Goal: Information Seeking & Learning: Learn about a topic

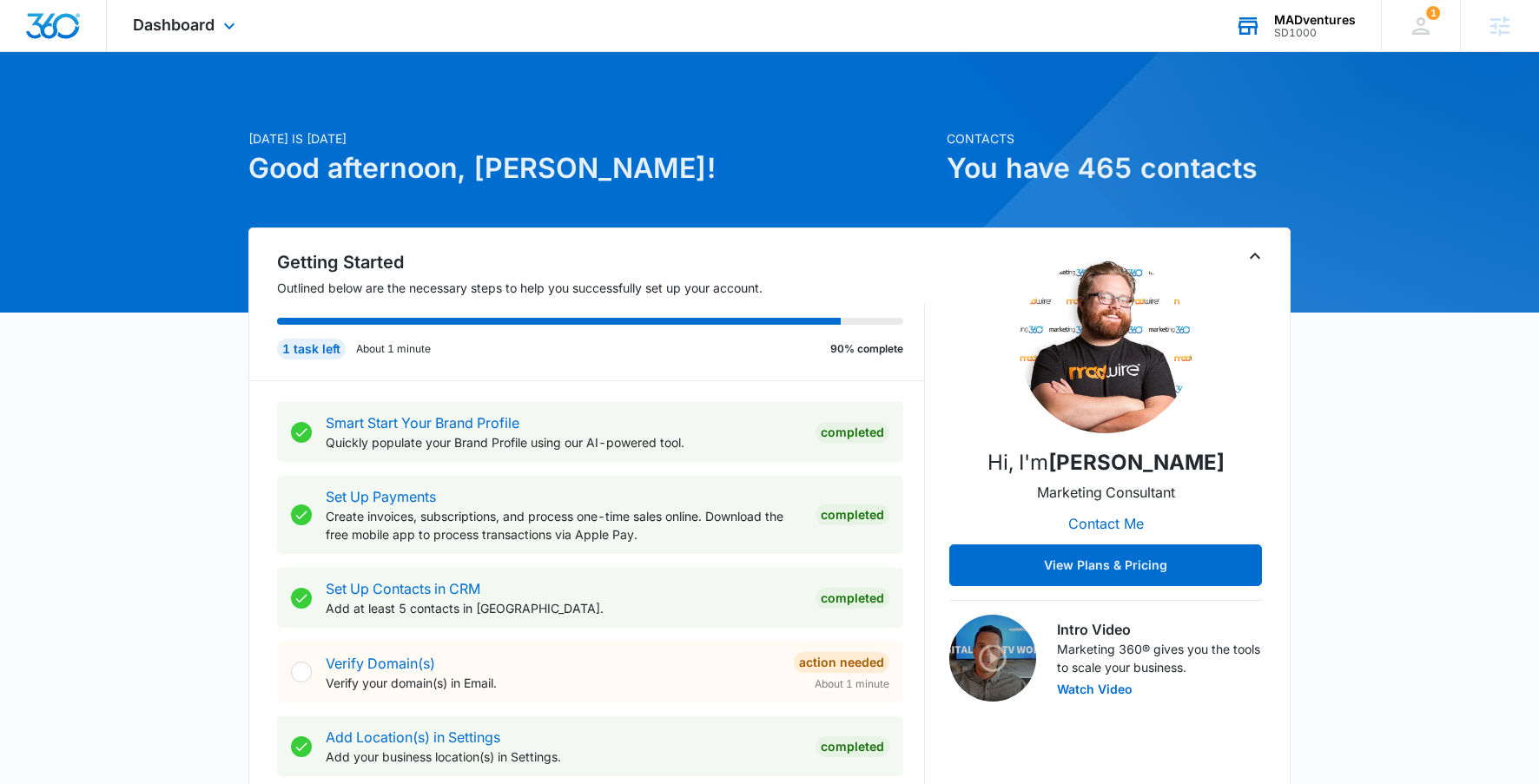
click at [1279, 31] on div "SD1000" at bounding box center [1315, 33] width 82 height 12
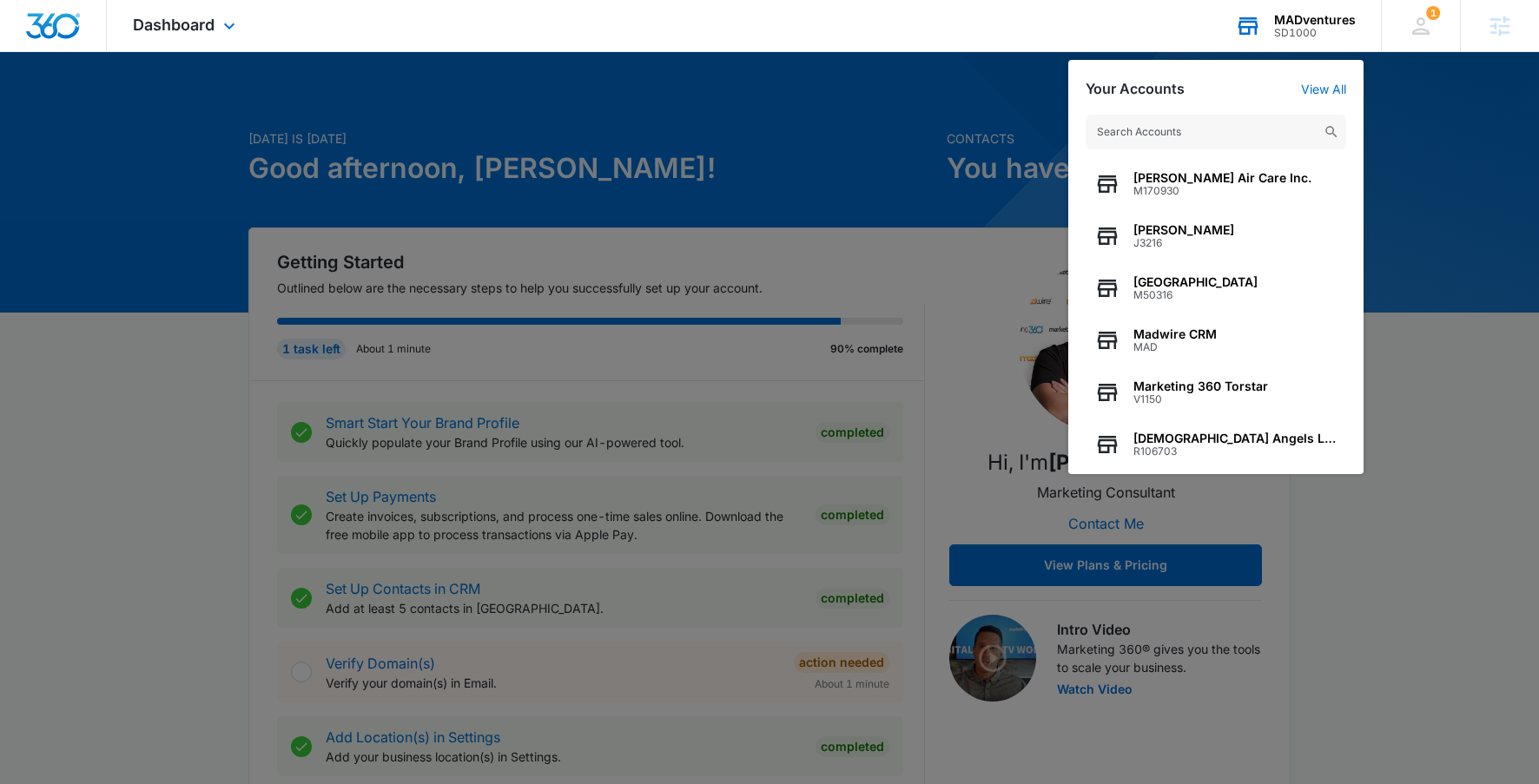
click at [1151, 119] on input "text" at bounding box center [1216, 132] width 261 height 35
click at [1138, 131] on input "text" at bounding box center [1216, 132] width 261 height 35
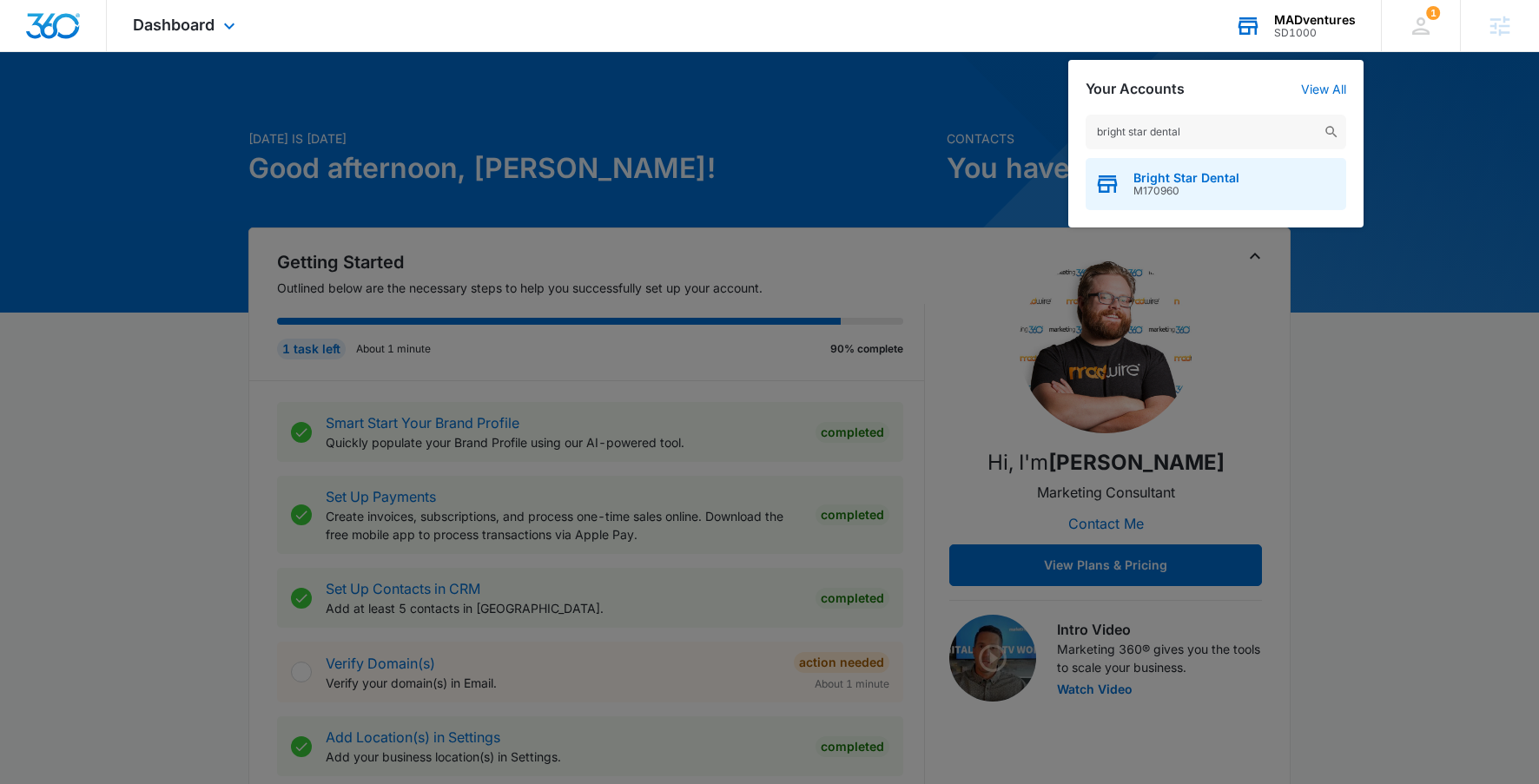
type input "bright star dental"
click at [1164, 173] on span "Bright Star Dental" at bounding box center [1186, 178] width 106 height 14
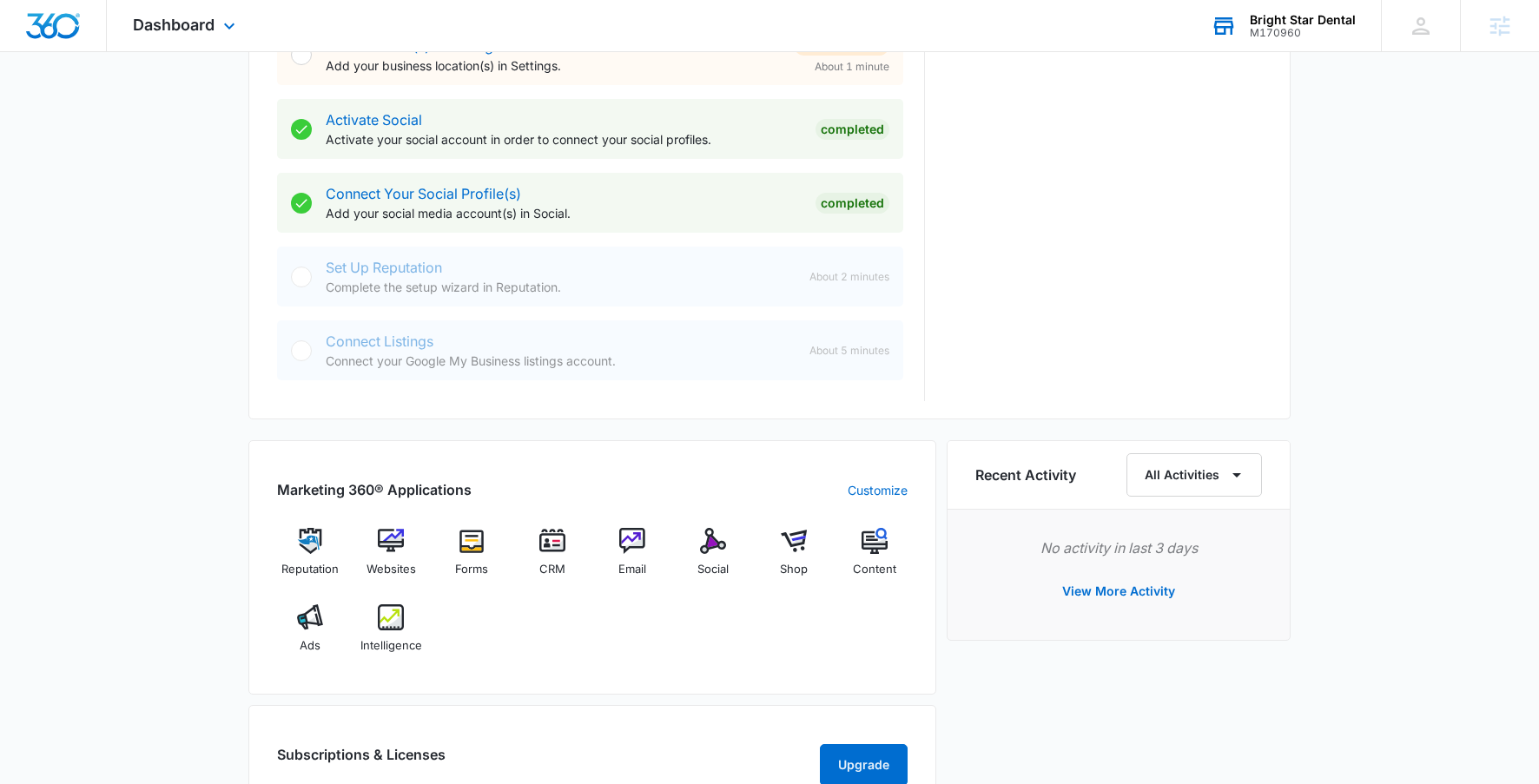
scroll to position [715, 0]
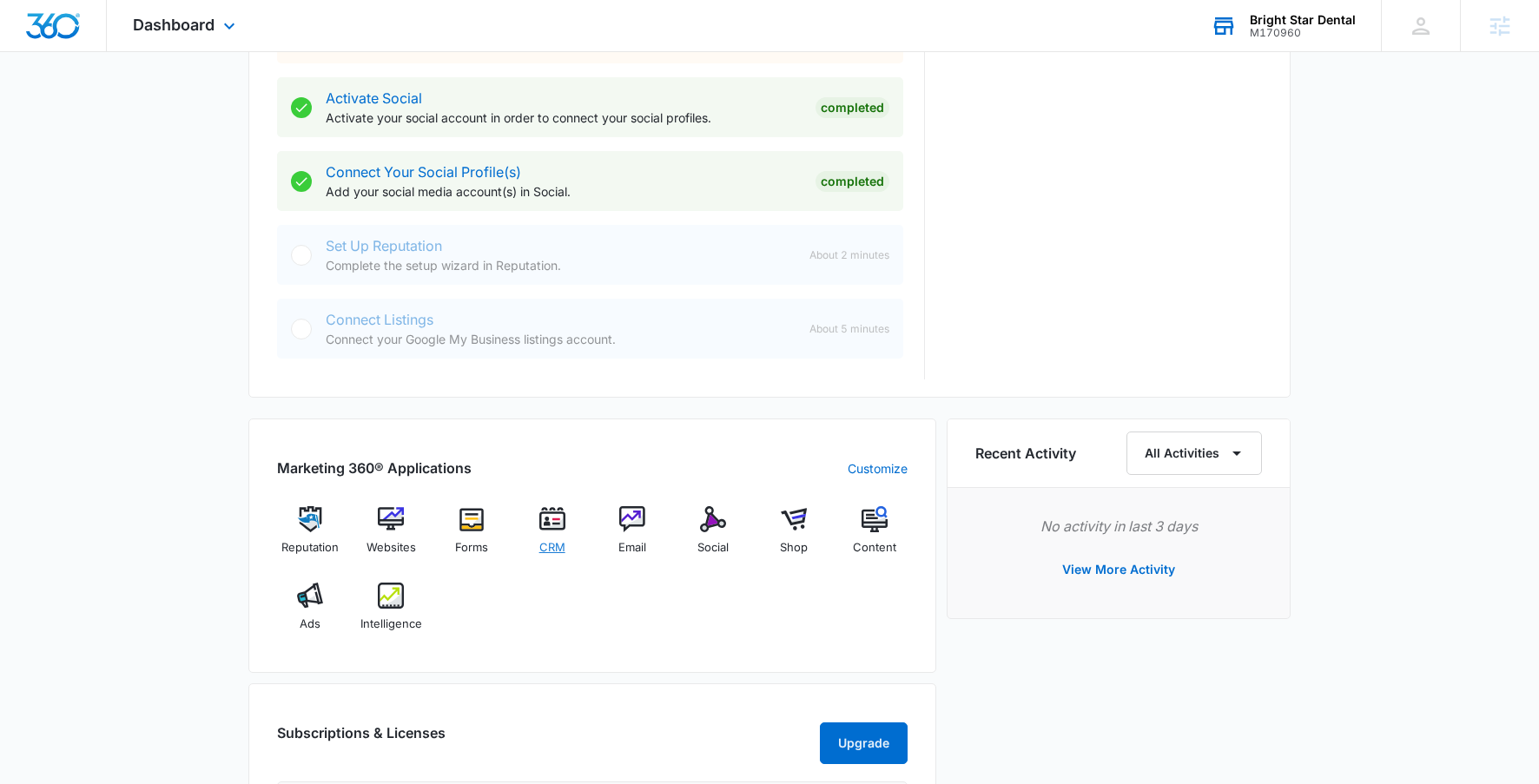
click at [536, 527] on div "CRM" at bounding box center [551, 537] width 67 height 62
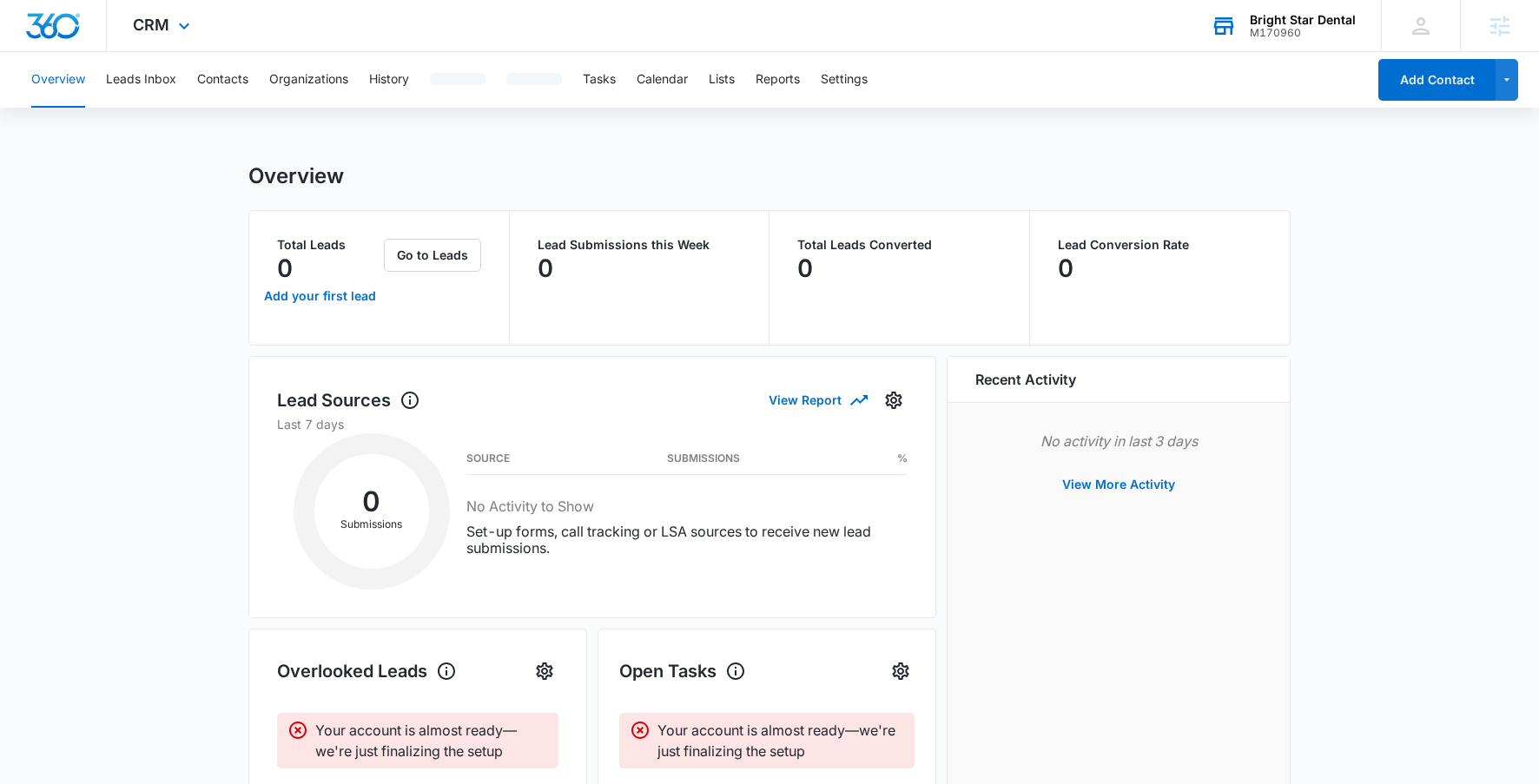
click at [1235, 27] on icon at bounding box center [1223, 26] width 26 height 26
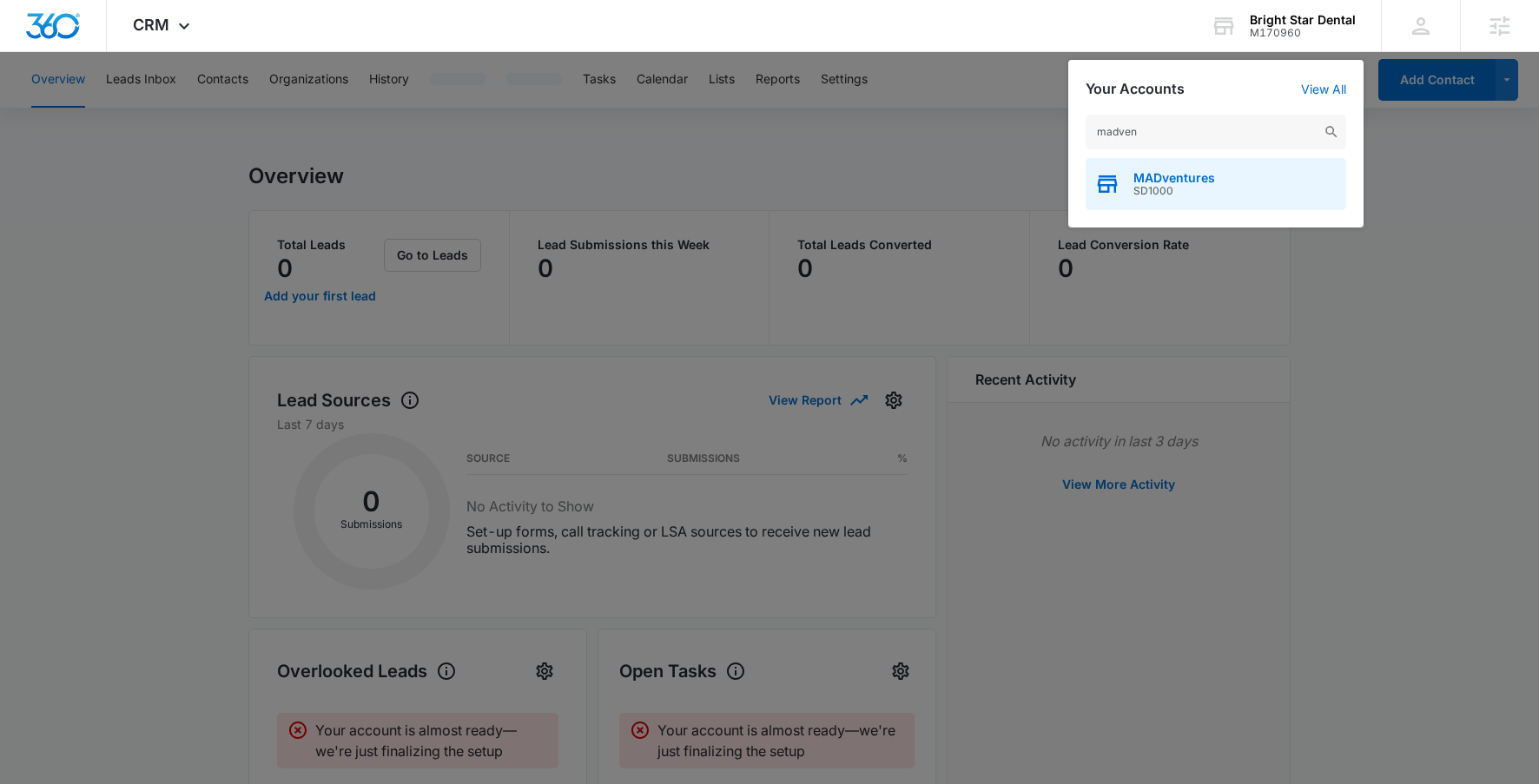
type input "madven"
click at [1277, 186] on div "MADventures SD1000" at bounding box center [1216, 184] width 261 height 52
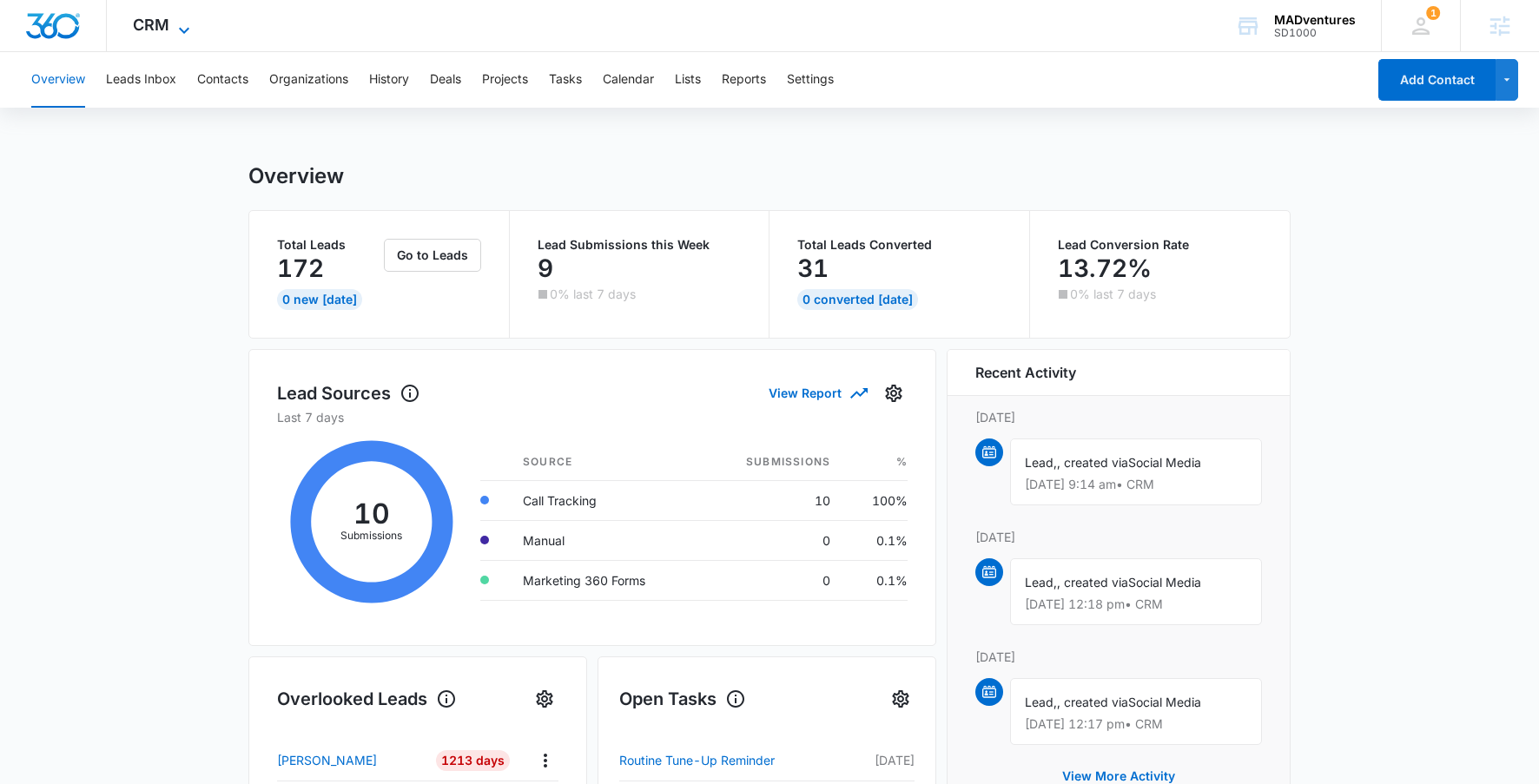
click at [159, 21] on span "CRM" at bounding box center [151, 25] width 37 height 18
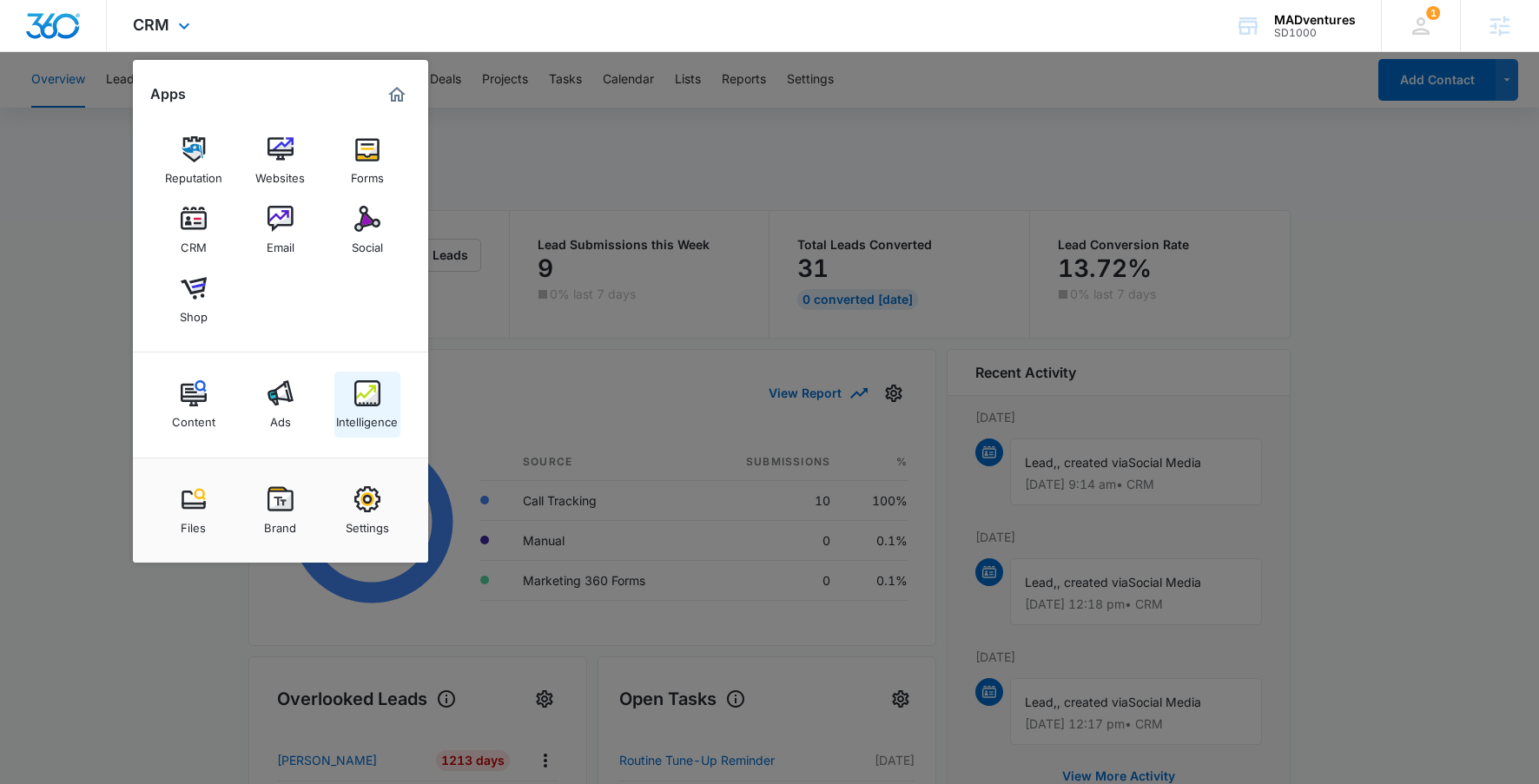
click at [341, 415] on div "Intelligence" at bounding box center [367, 417] width 62 height 22
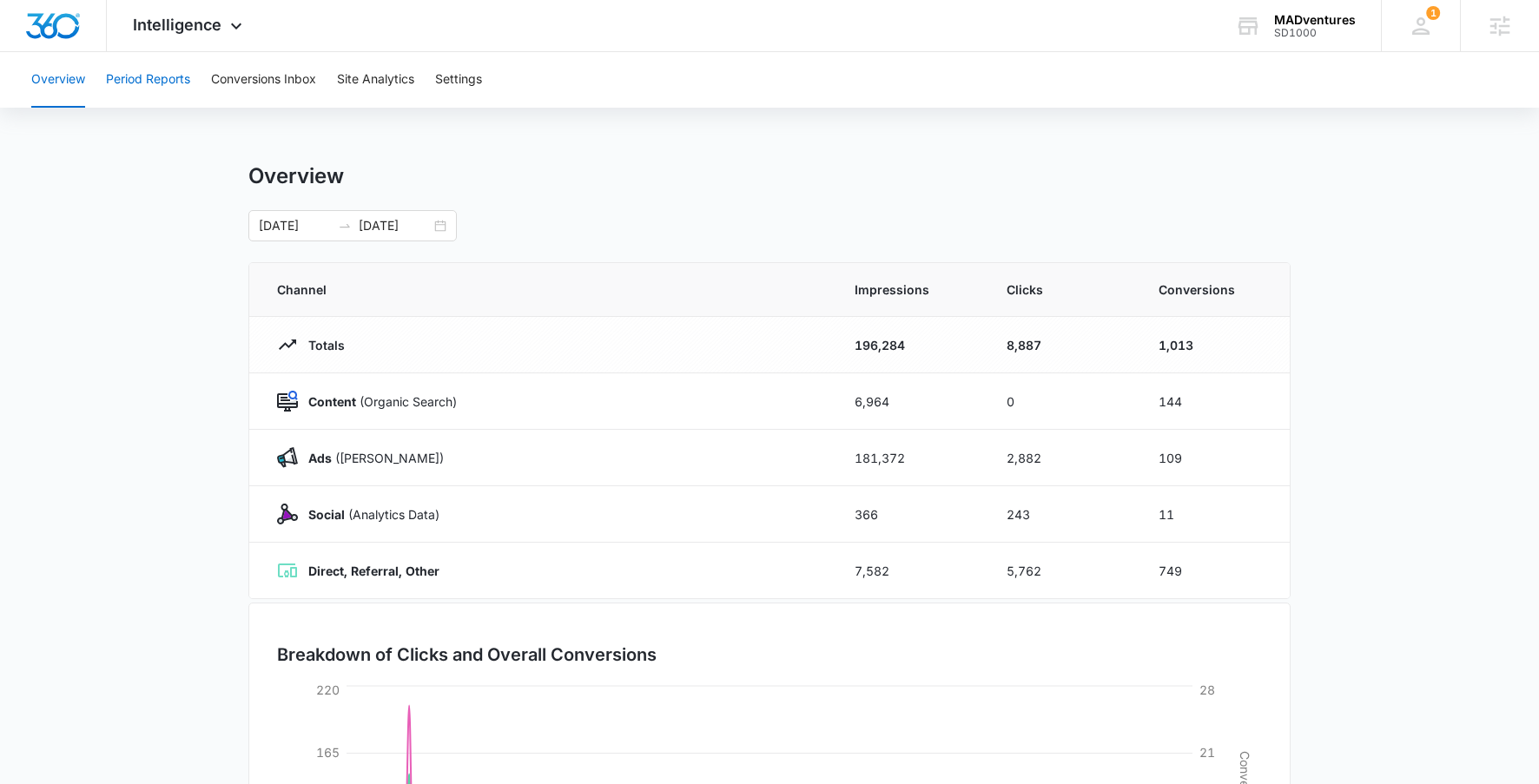
click at [137, 90] on button "Period Reports" at bounding box center [148, 79] width 84 height 55
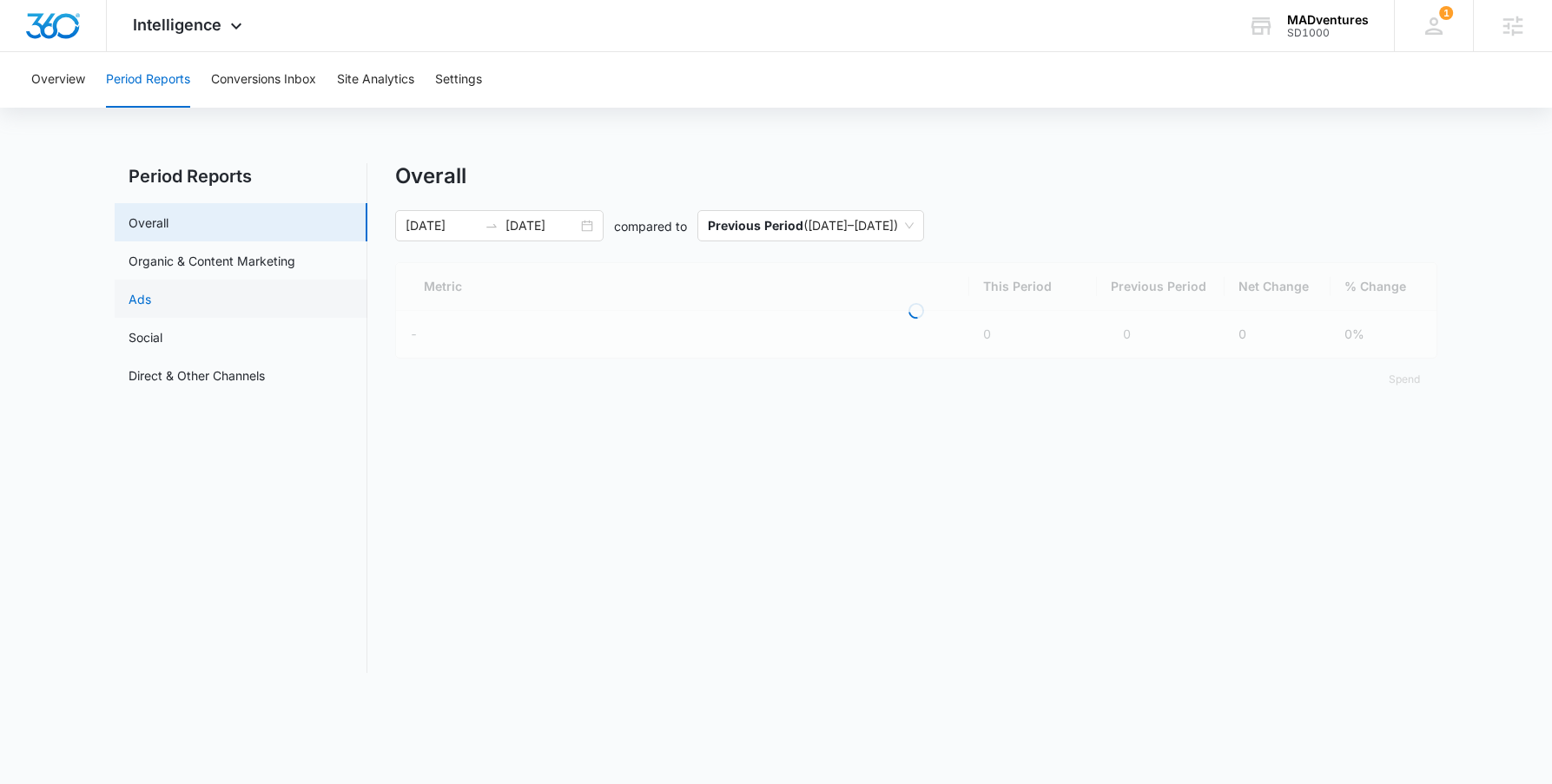
click at [151, 290] on link "Ads" at bounding box center [139, 299] width 22 height 18
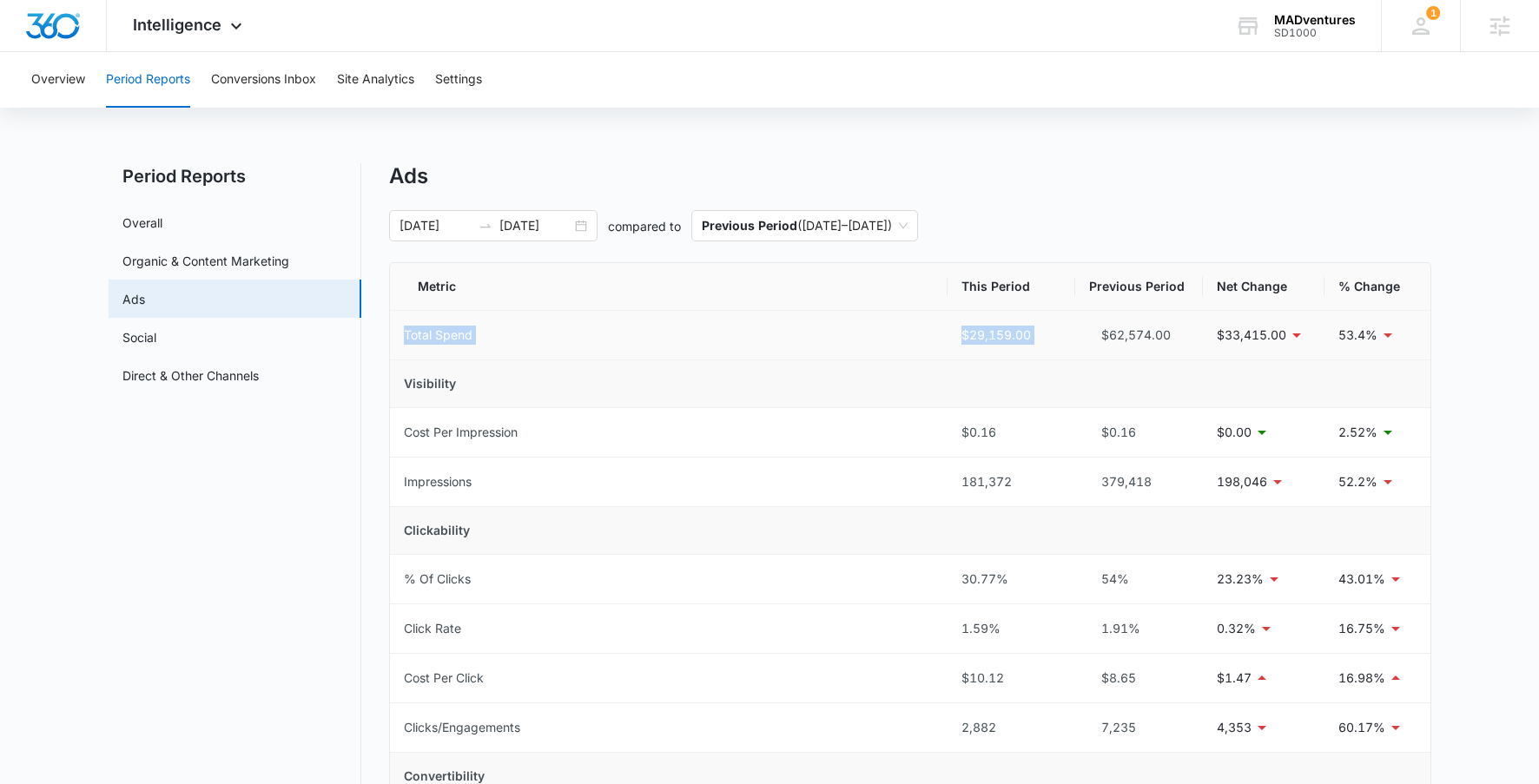
drag, startPoint x: 422, startPoint y: 322, endPoint x: 1101, endPoint y: 334, distance: 679.1
click at [1101, 334] on tr "Total Spend $29,159.00 $62,574.00 $33,415.00 53.4%" at bounding box center [910, 335] width 1040 height 49
click at [183, 17] on span "Intelligence" at bounding box center [177, 25] width 88 height 18
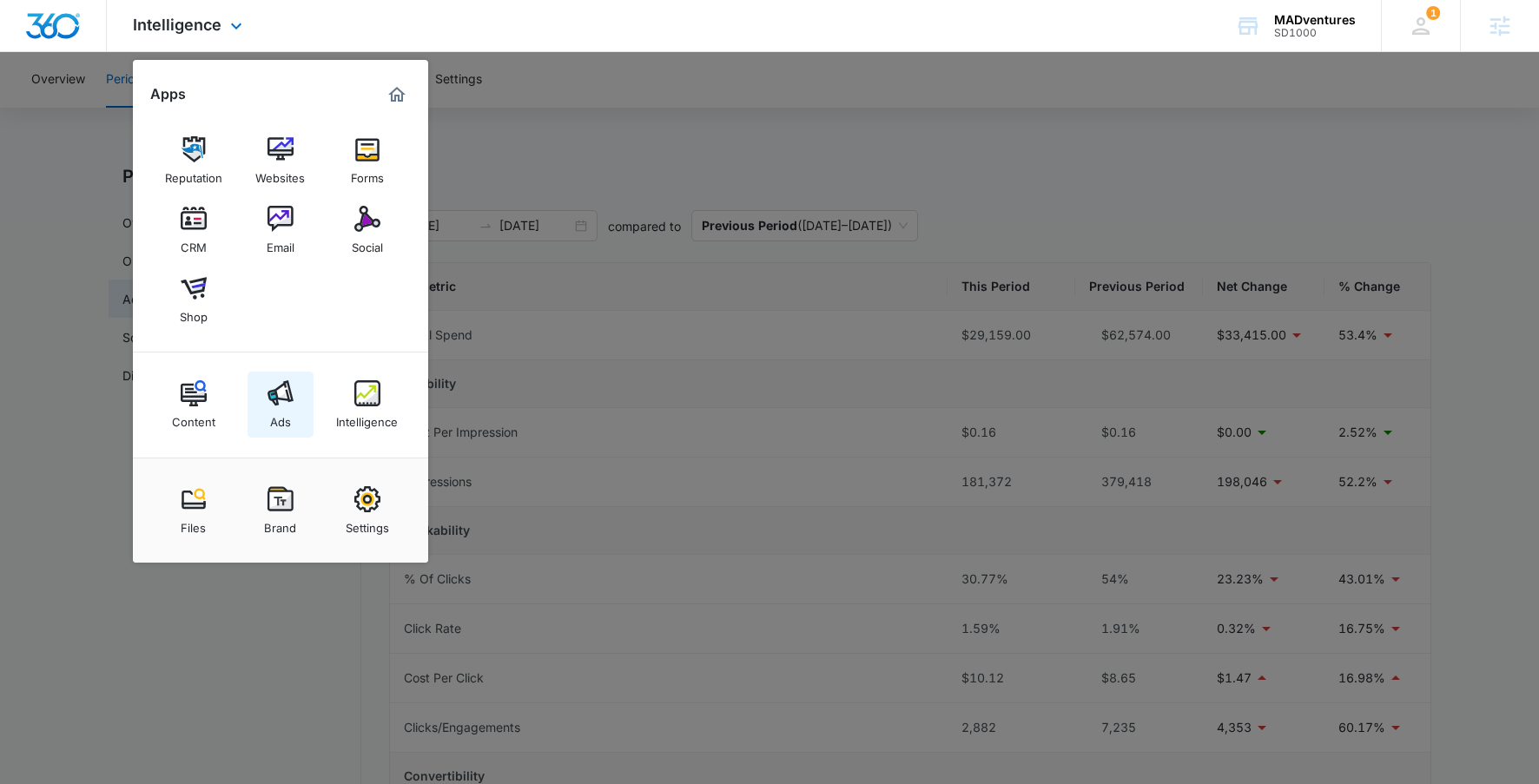
click at [263, 393] on link "Ads" at bounding box center [280, 405] width 66 height 66
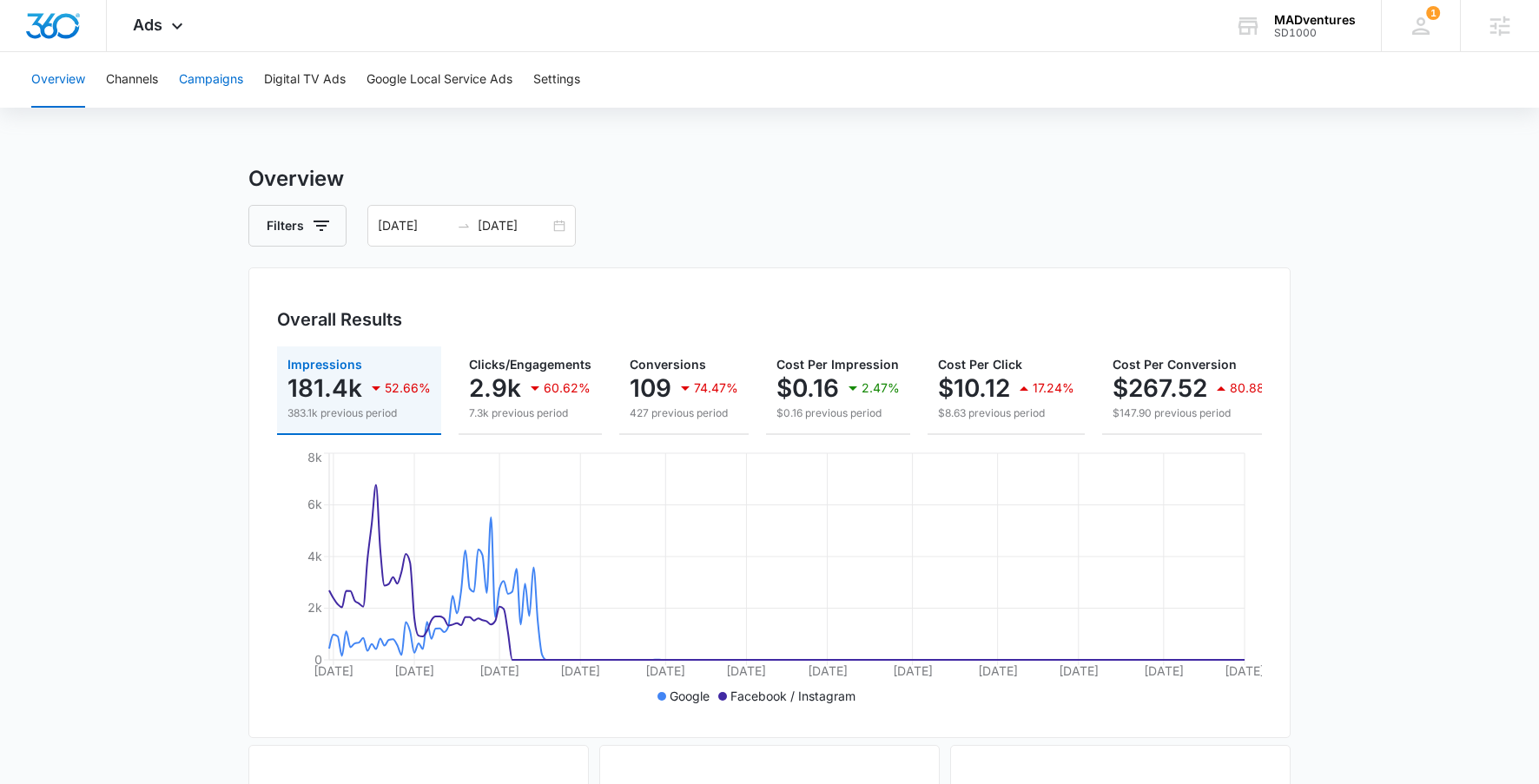
click at [181, 80] on button "Campaigns" at bounding box center [211, 79] width 64 height 55
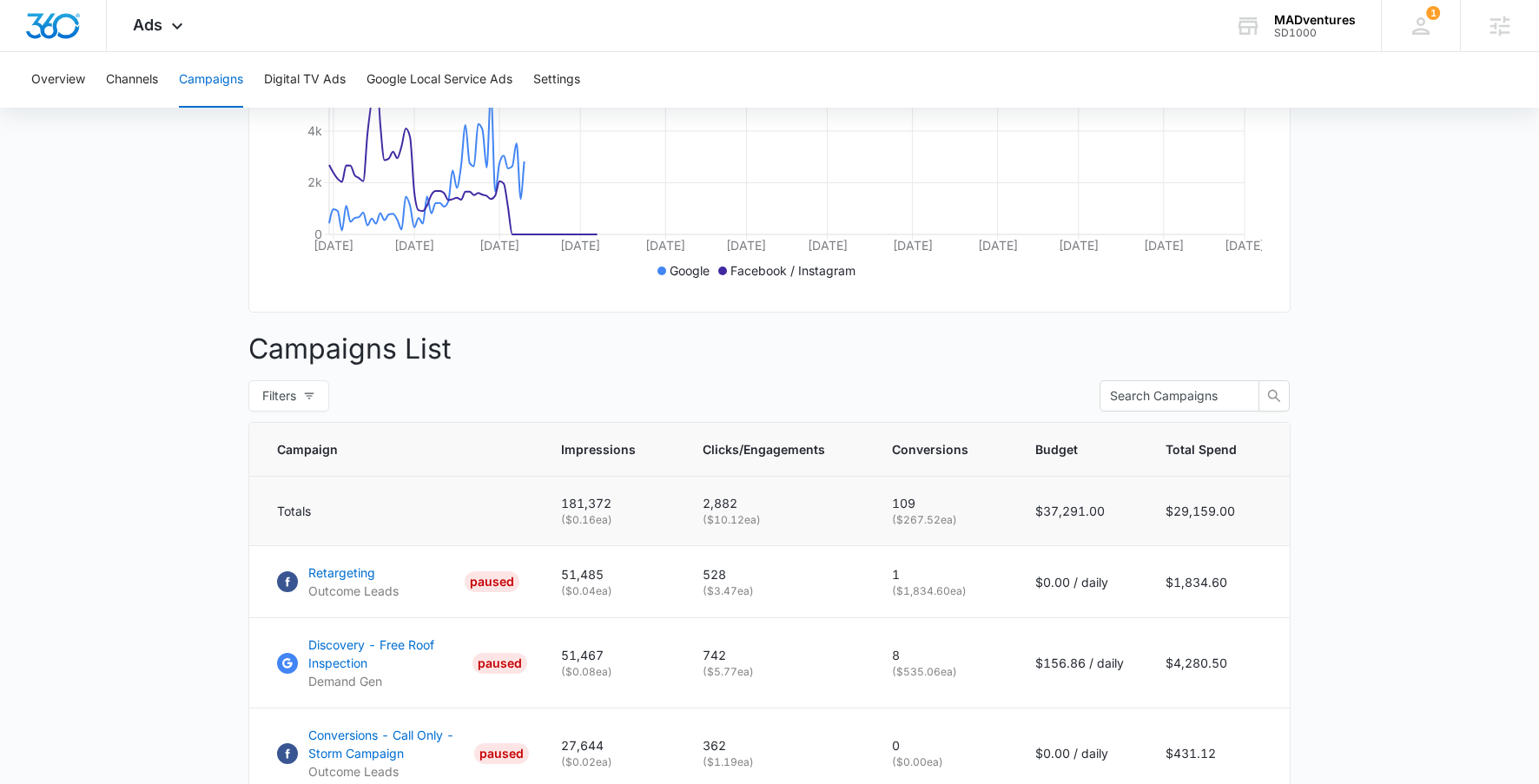
scroll to position [636, 0]
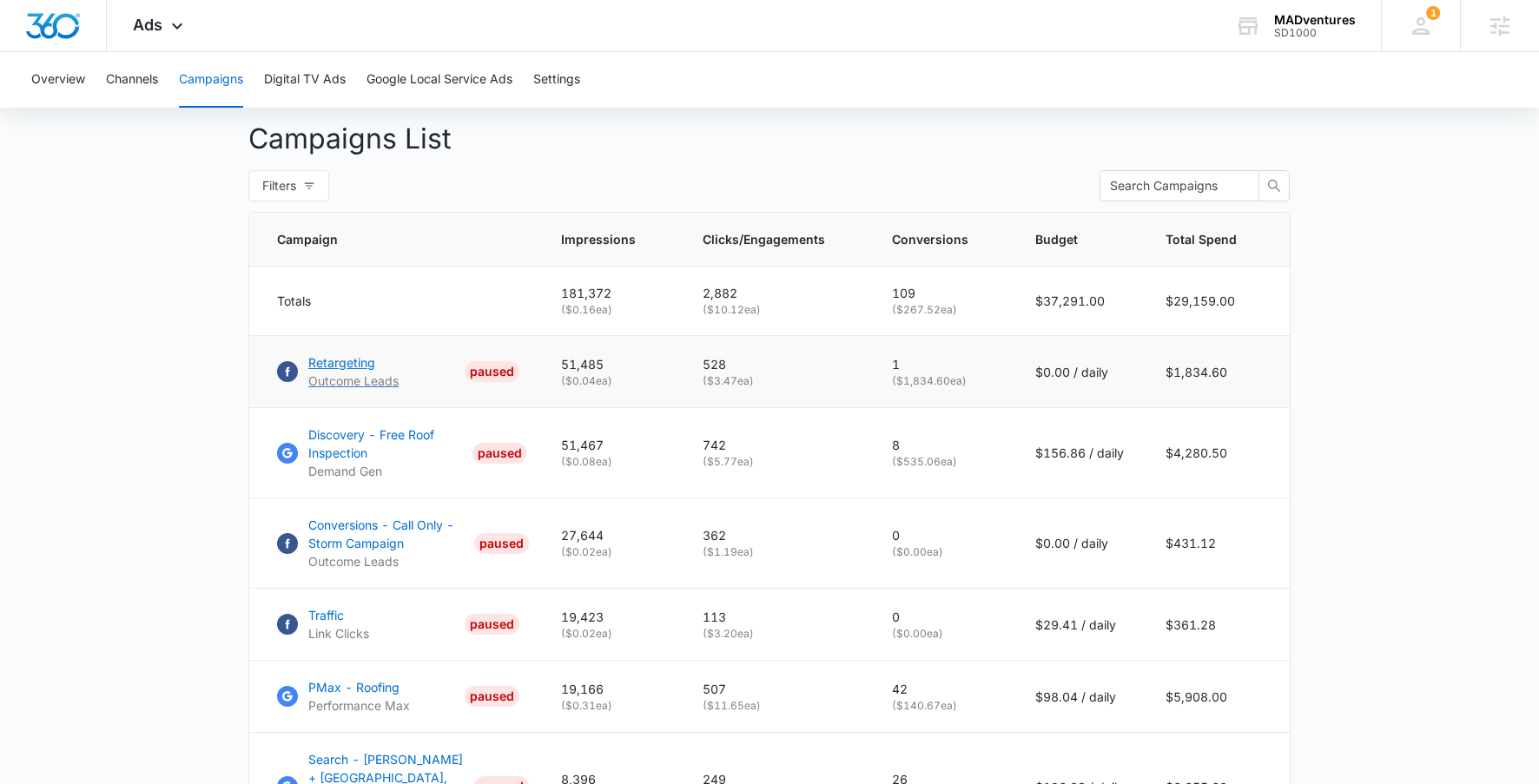
click at [348, 372] on p "Retargeting" at bounding box center [353, 362] width 90 height 18
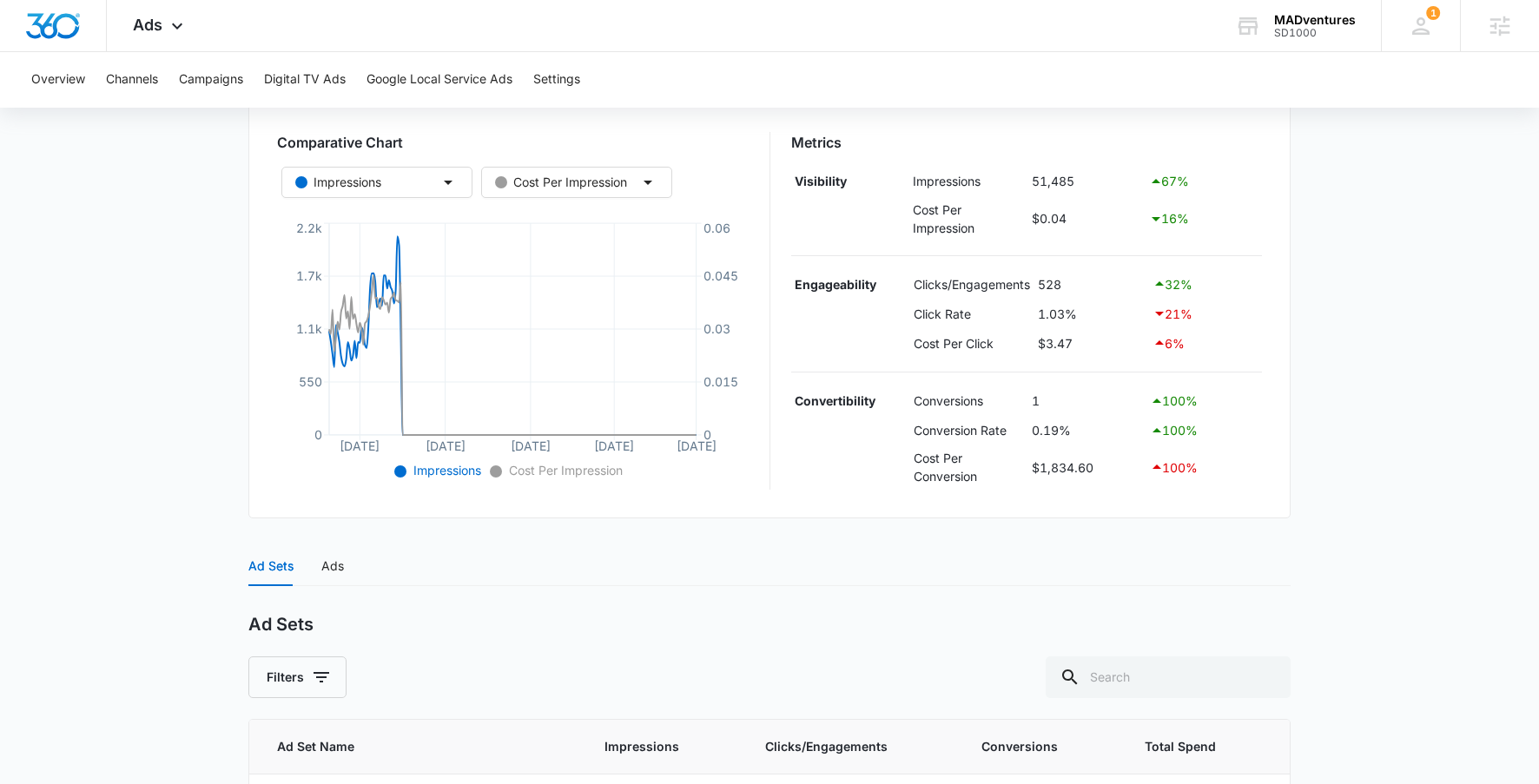
scroll to position [425, 0]
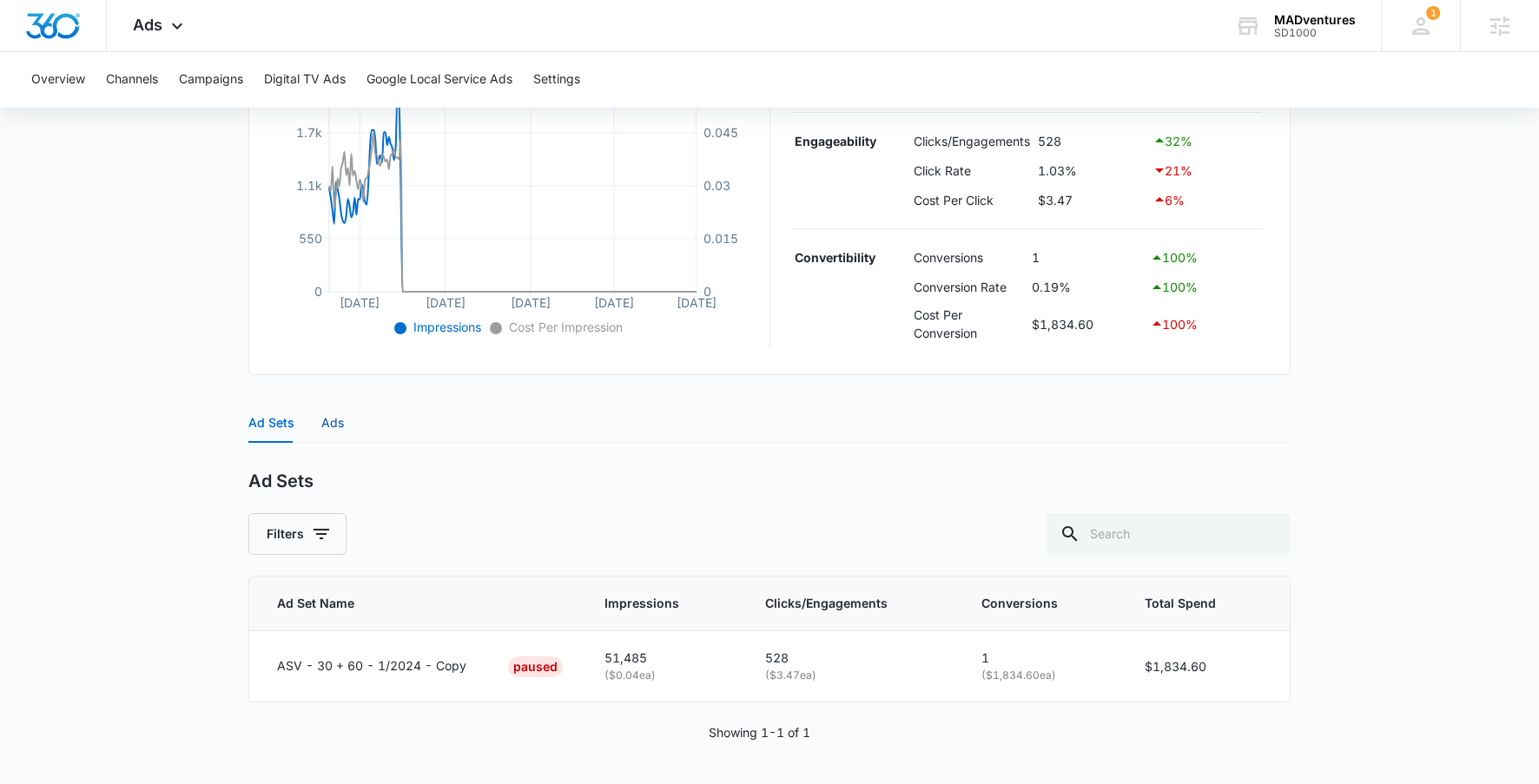
click at [337, 429] on div "Ads" at bounding box center [332, 422] width 22 height 19
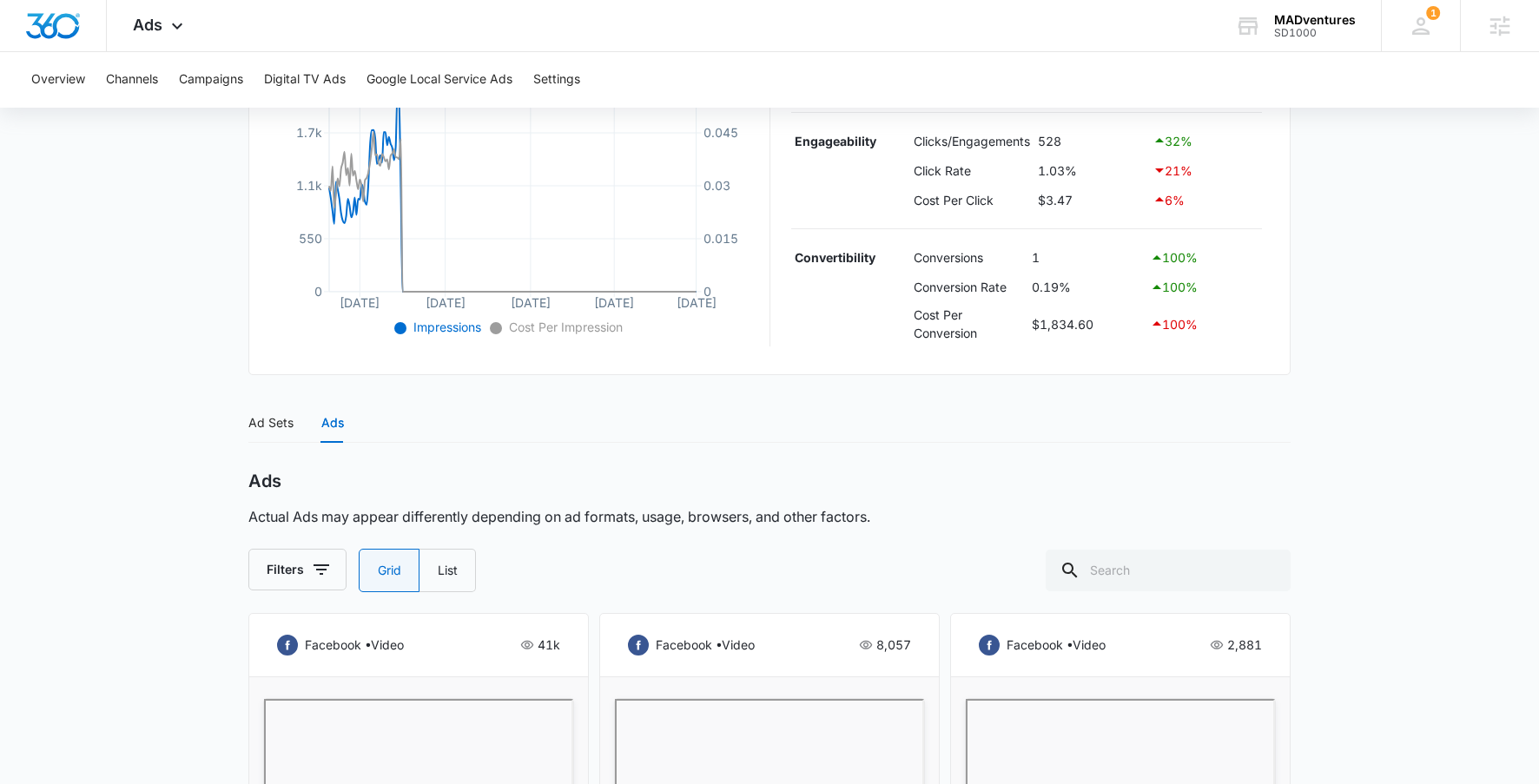
click at [294, 434] on div "Ad Sets Ads" at bounding box center [295, 423] width 95 height 40
click at [285, 427] on div "Ad Sets" at bounding box center [270, 422] width 46 height 19
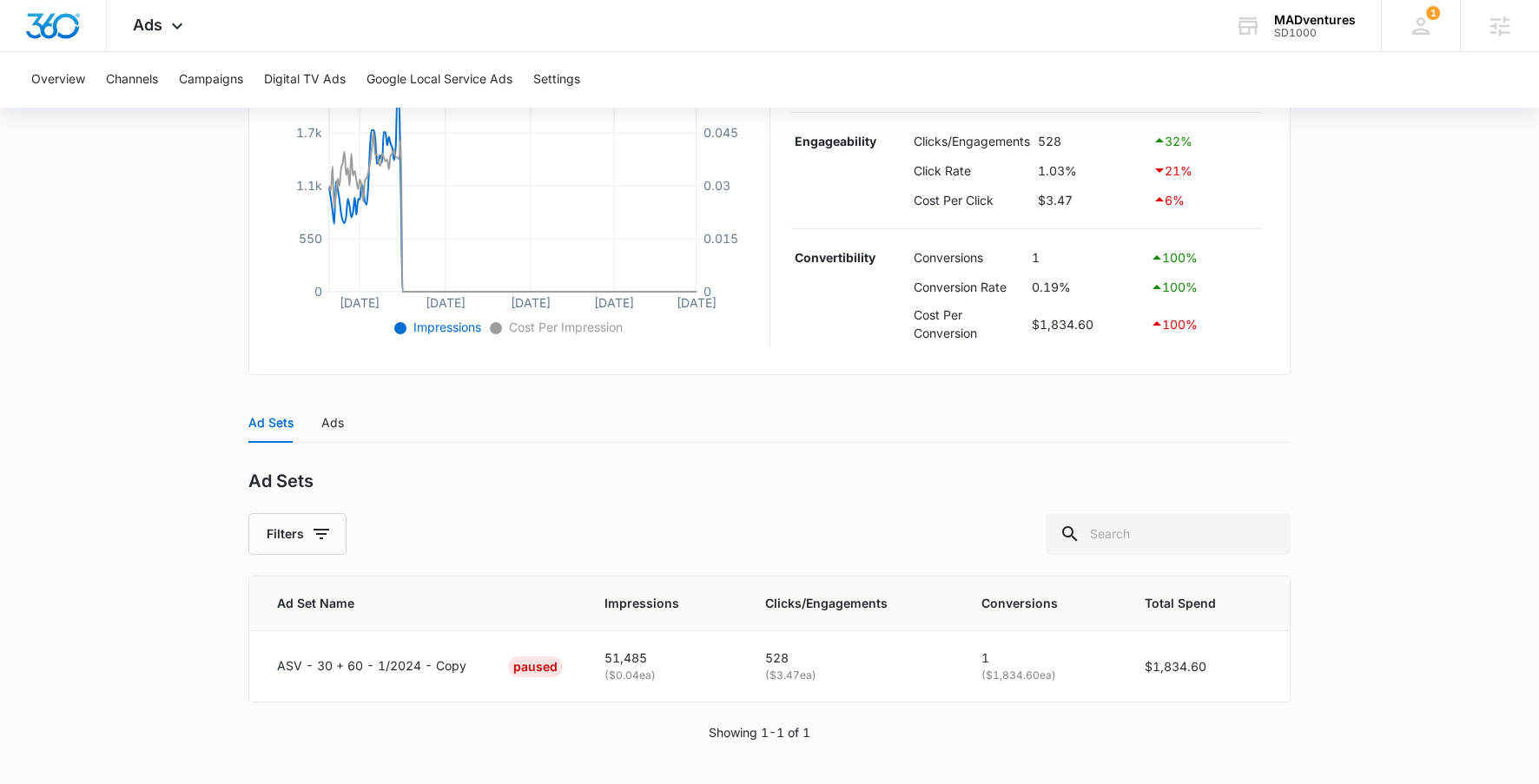
scroll to position [0, 0]
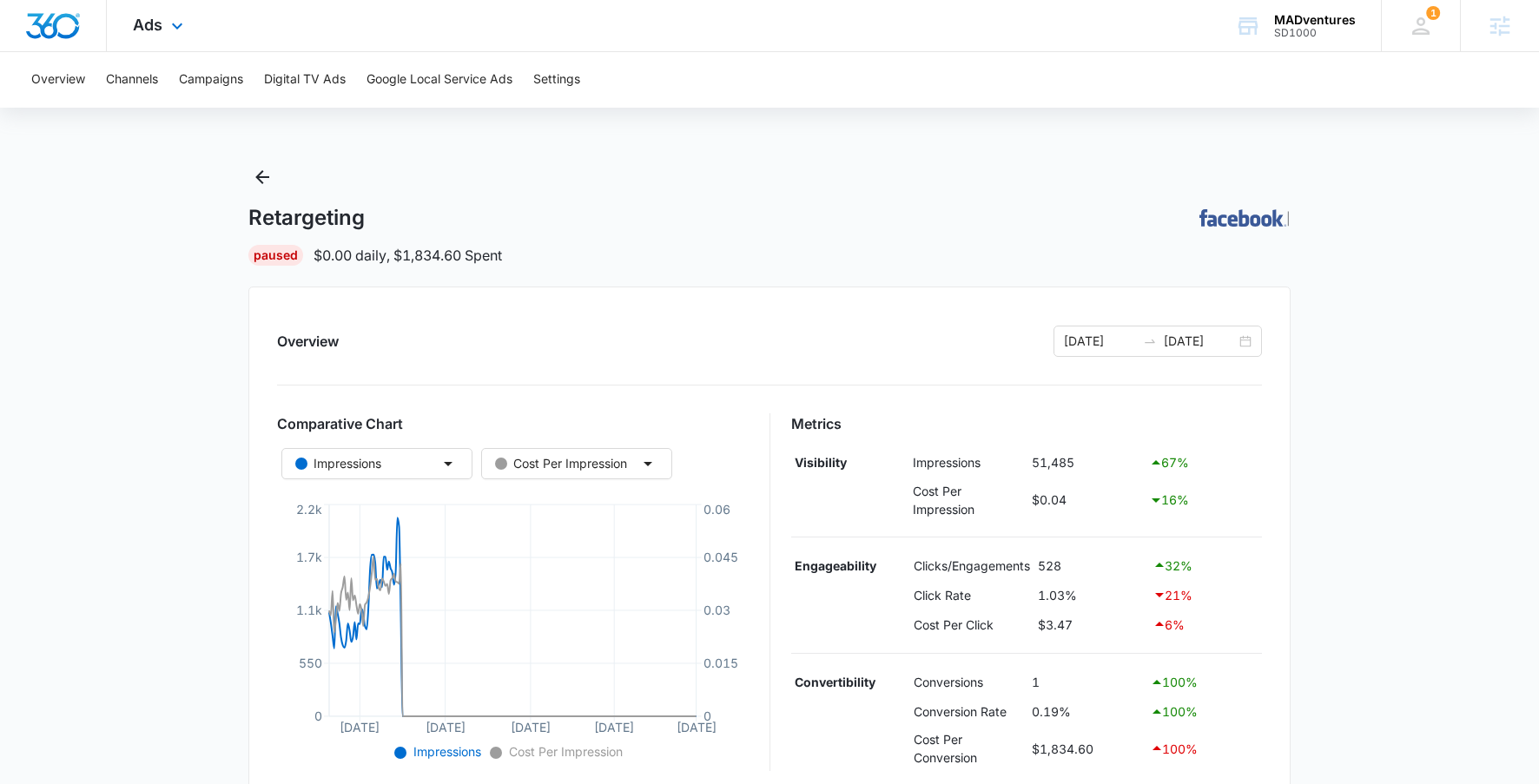
click at [153, 37] on div "Ads Apps Reputation Websites Forms CRM Email Social Shop Content Ads Intelligen…" at bounding box center [161, 25] width 107 height 51
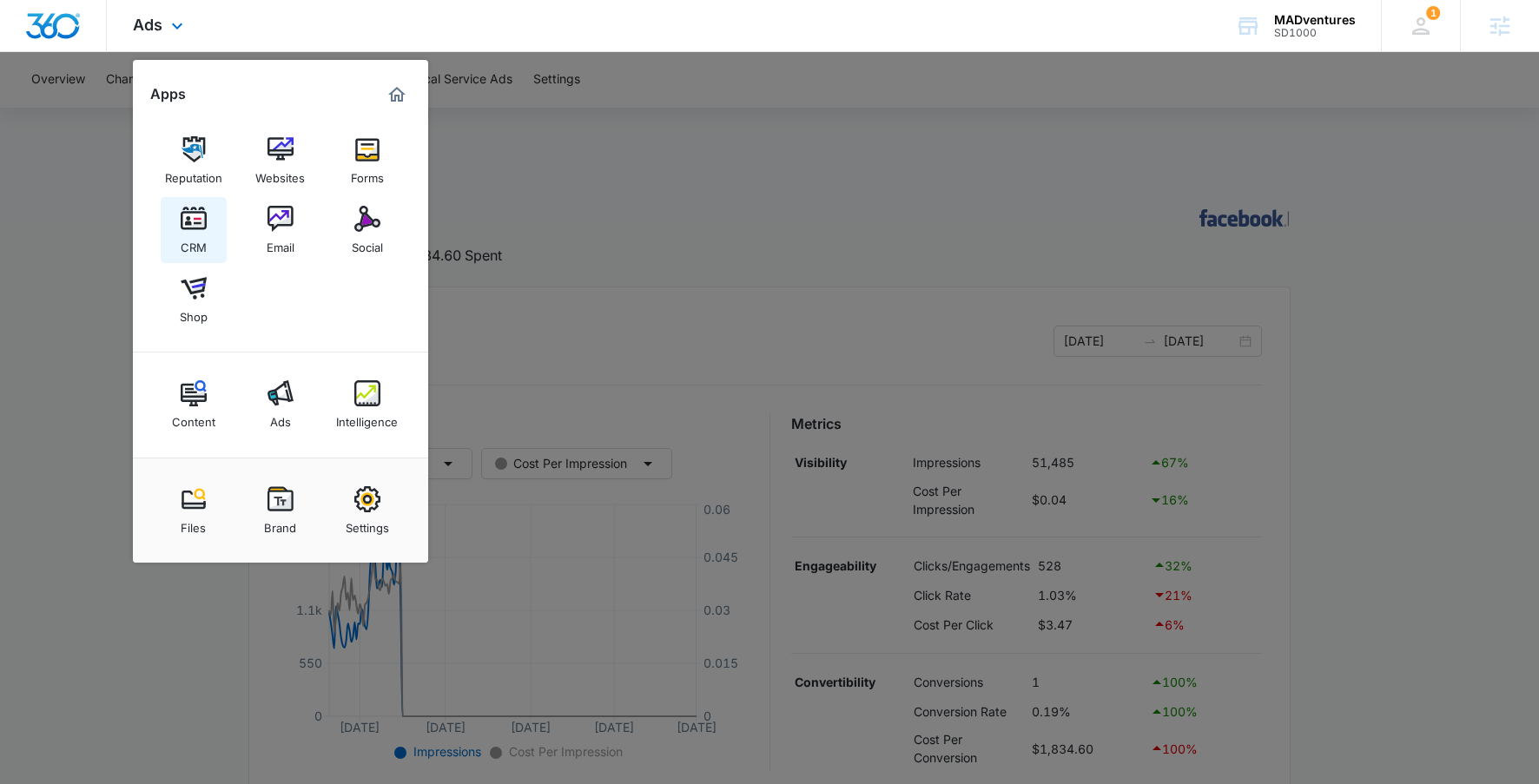
click at [214, 234] on link "CRM" at bounding box center [194, 230] width 66 height 66
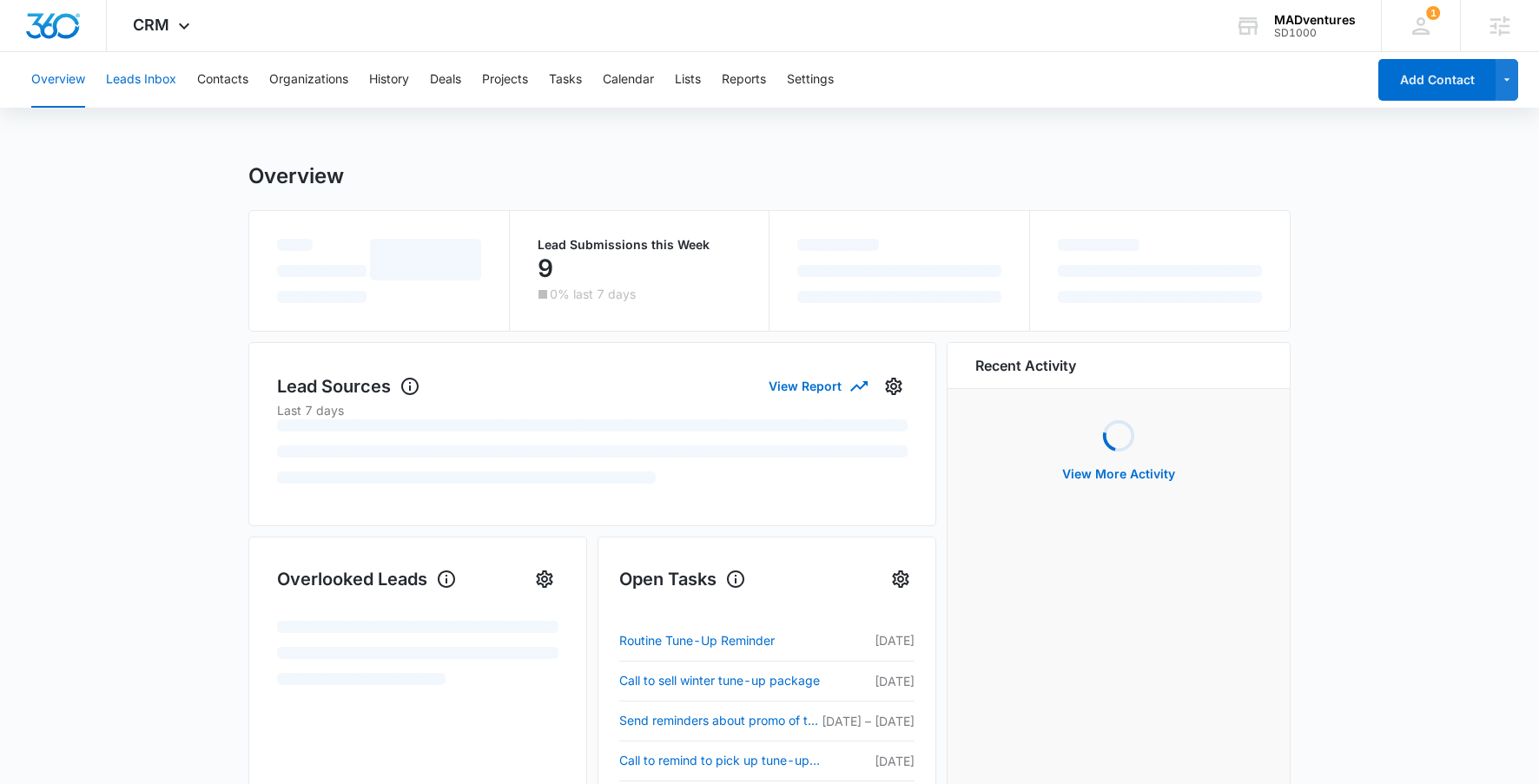
click at [137, 72] on button "Leads Inbox" at bounding box center [141, 79] width 70 height 55
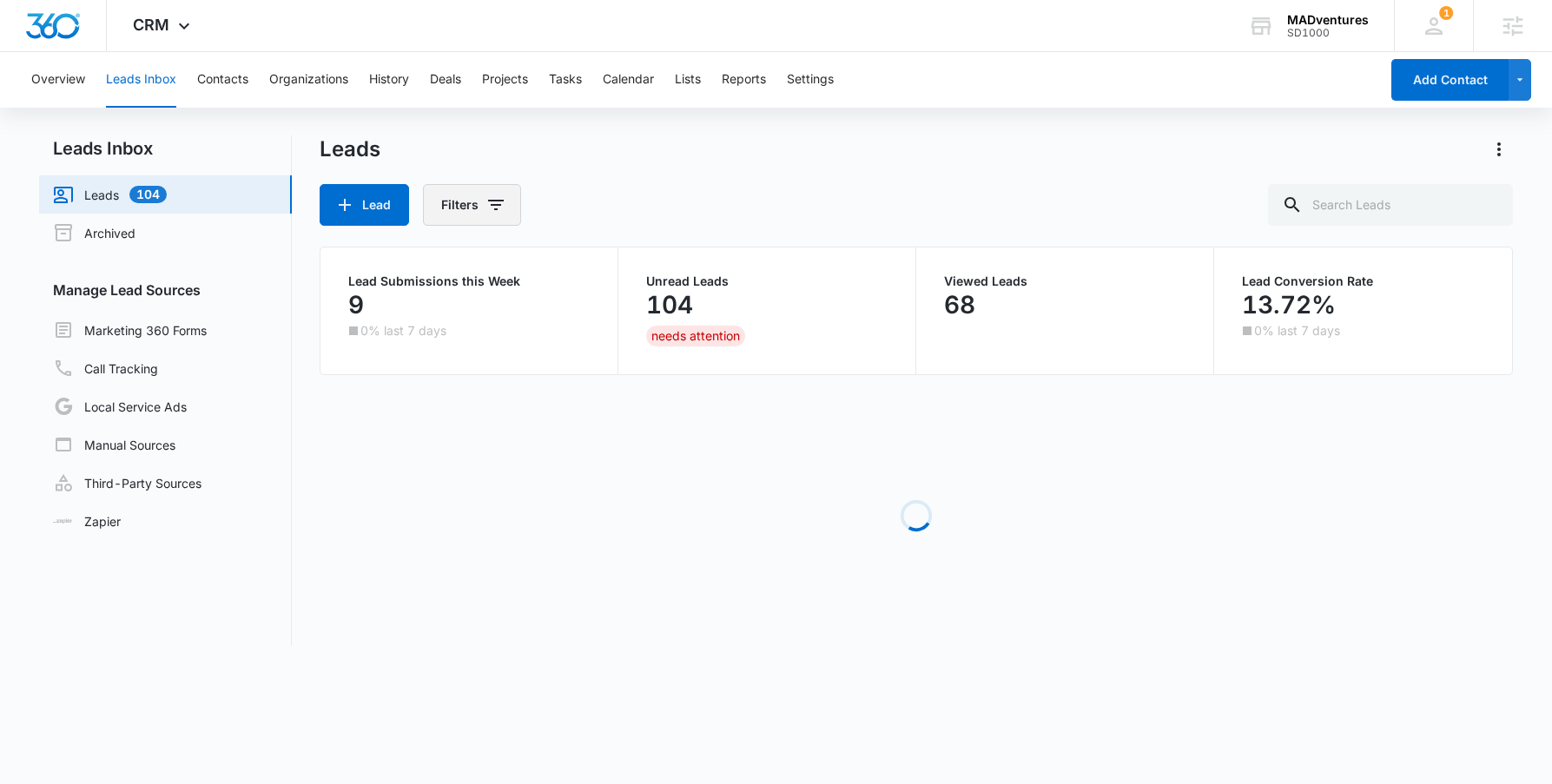
click at [467, 213] on button "Filters" at bounding box center [472, 204] width 98 height 42
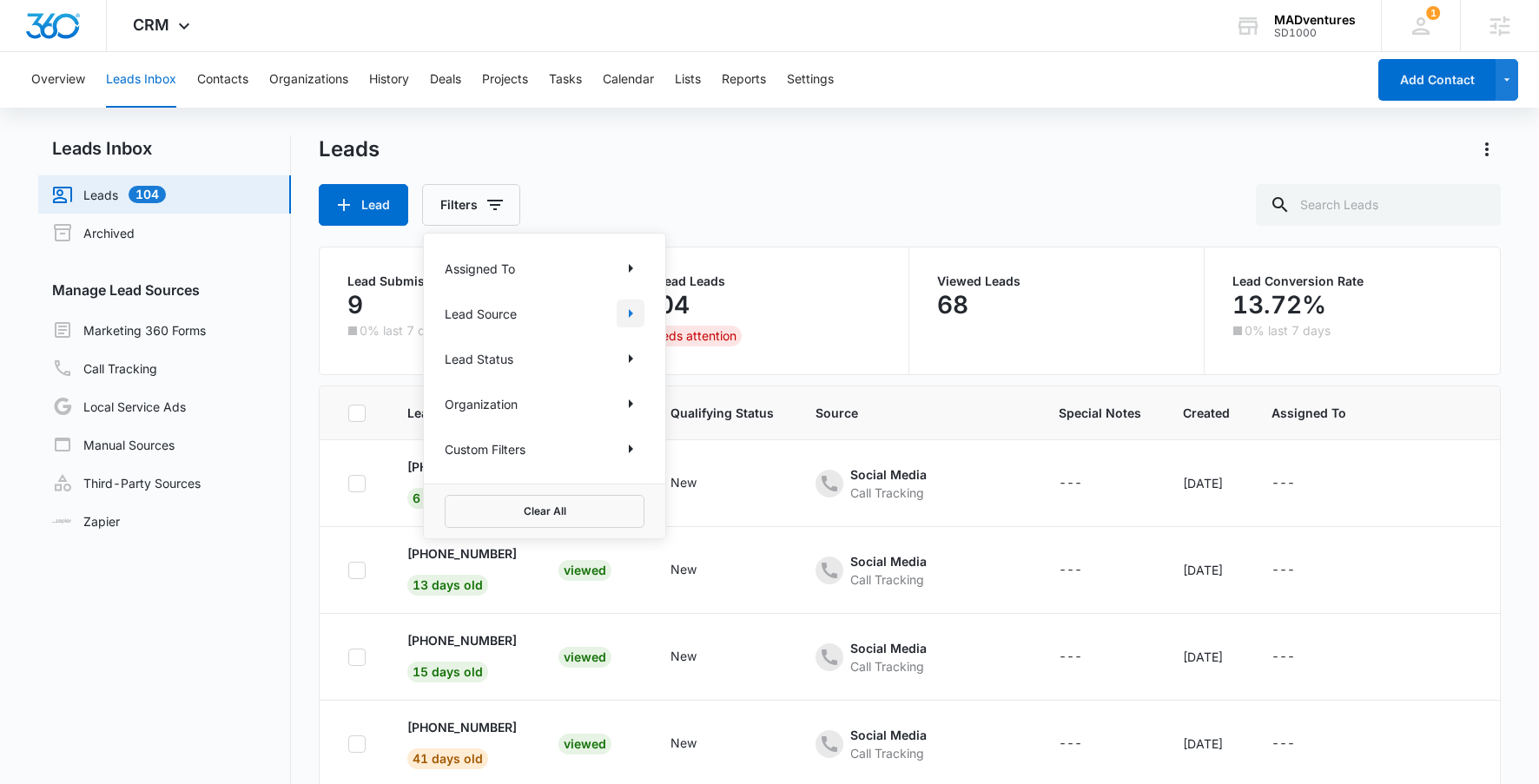
click at [629, 311] on icon "Show Lead Source filters" at bounding box center [631, 314] width 4 height 9
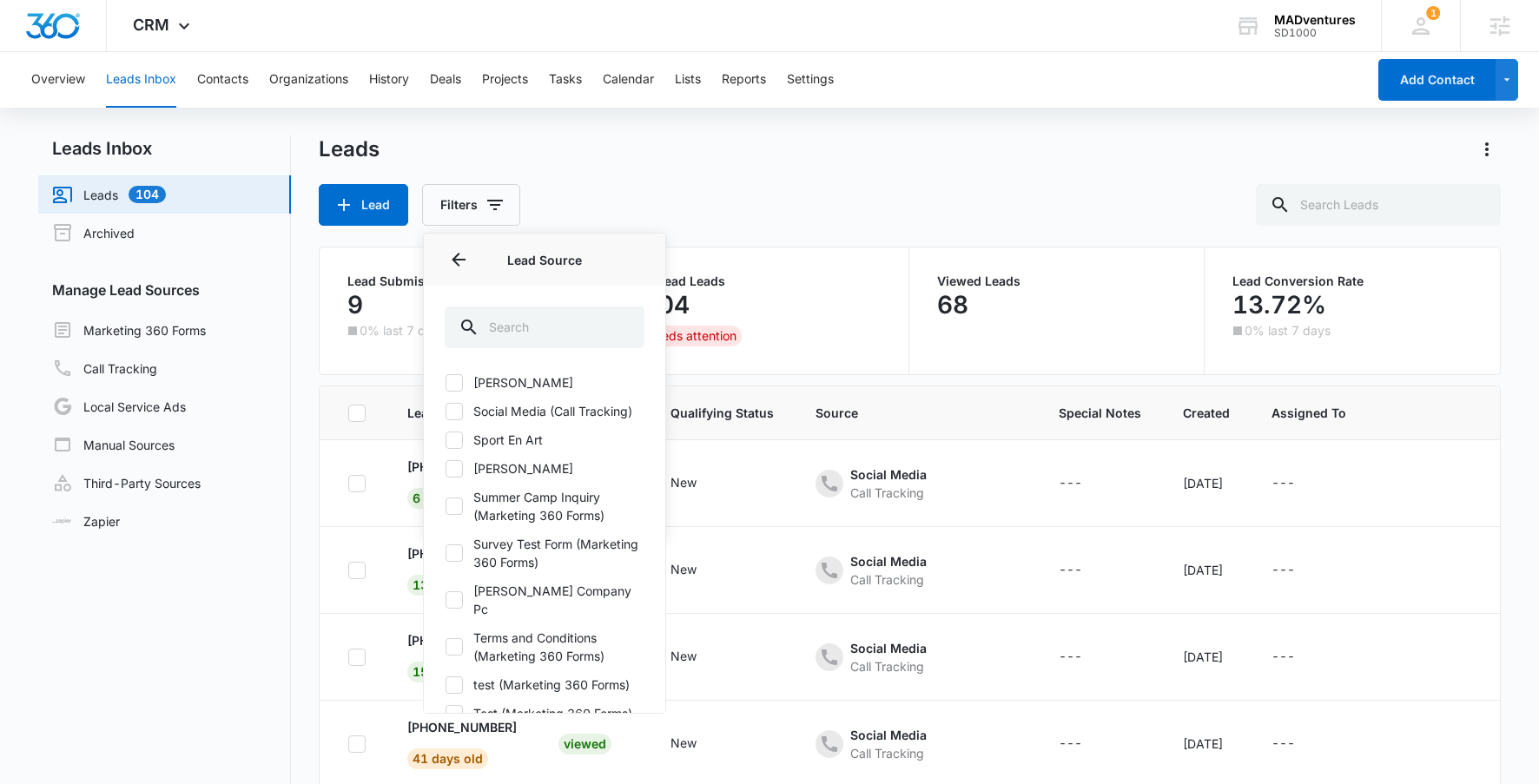
scroll to position [2257, 0]
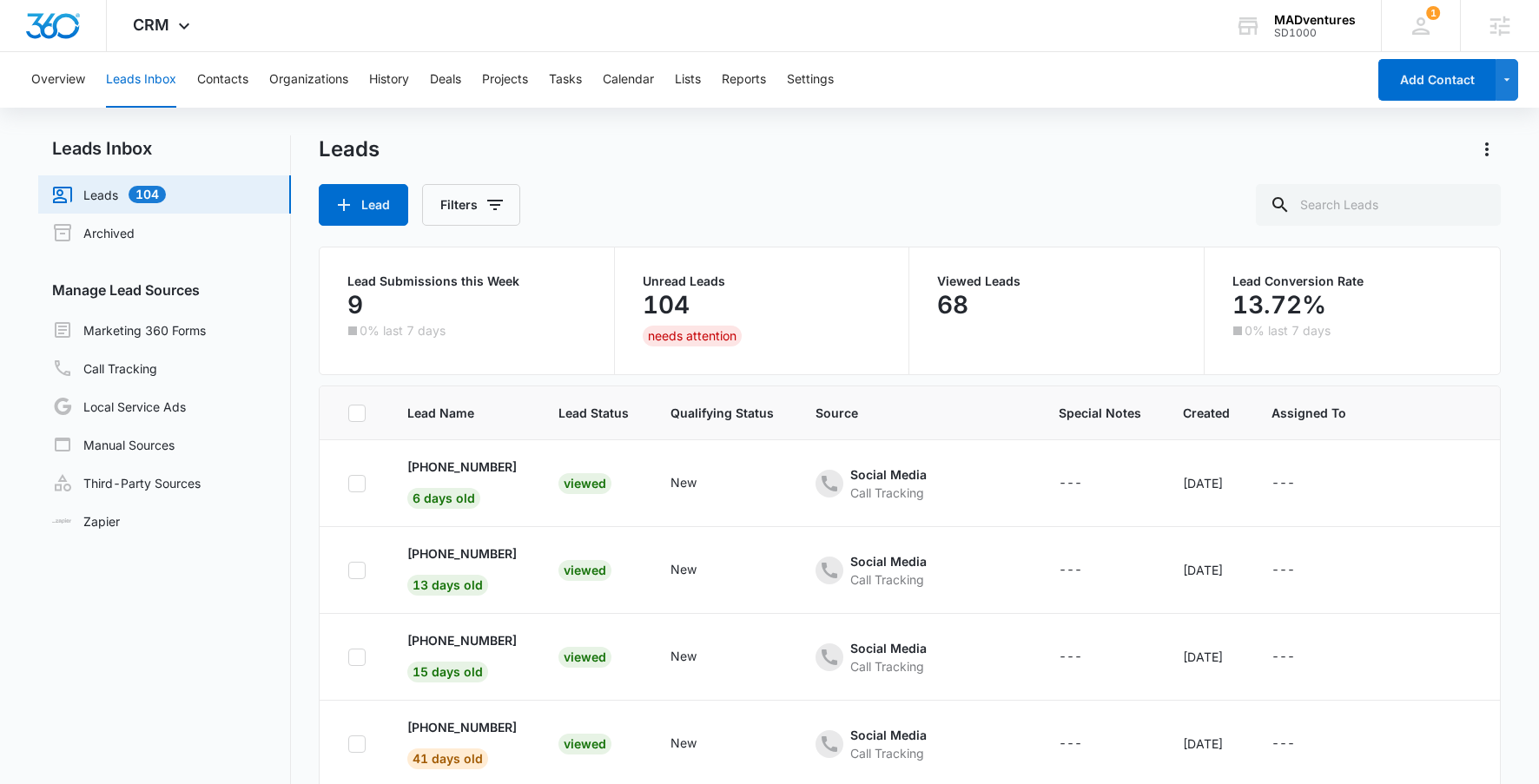
click at [331, 375] on div "Leads Lead Filters Lead Submissions this Week 9 0% last 7 days Unread Leads 104…" at bounding box center [909, 518] width 1181 height 765
click at [157, 370] on link "Call Tracking" at bounding box center [104, 367] width 105 height 21
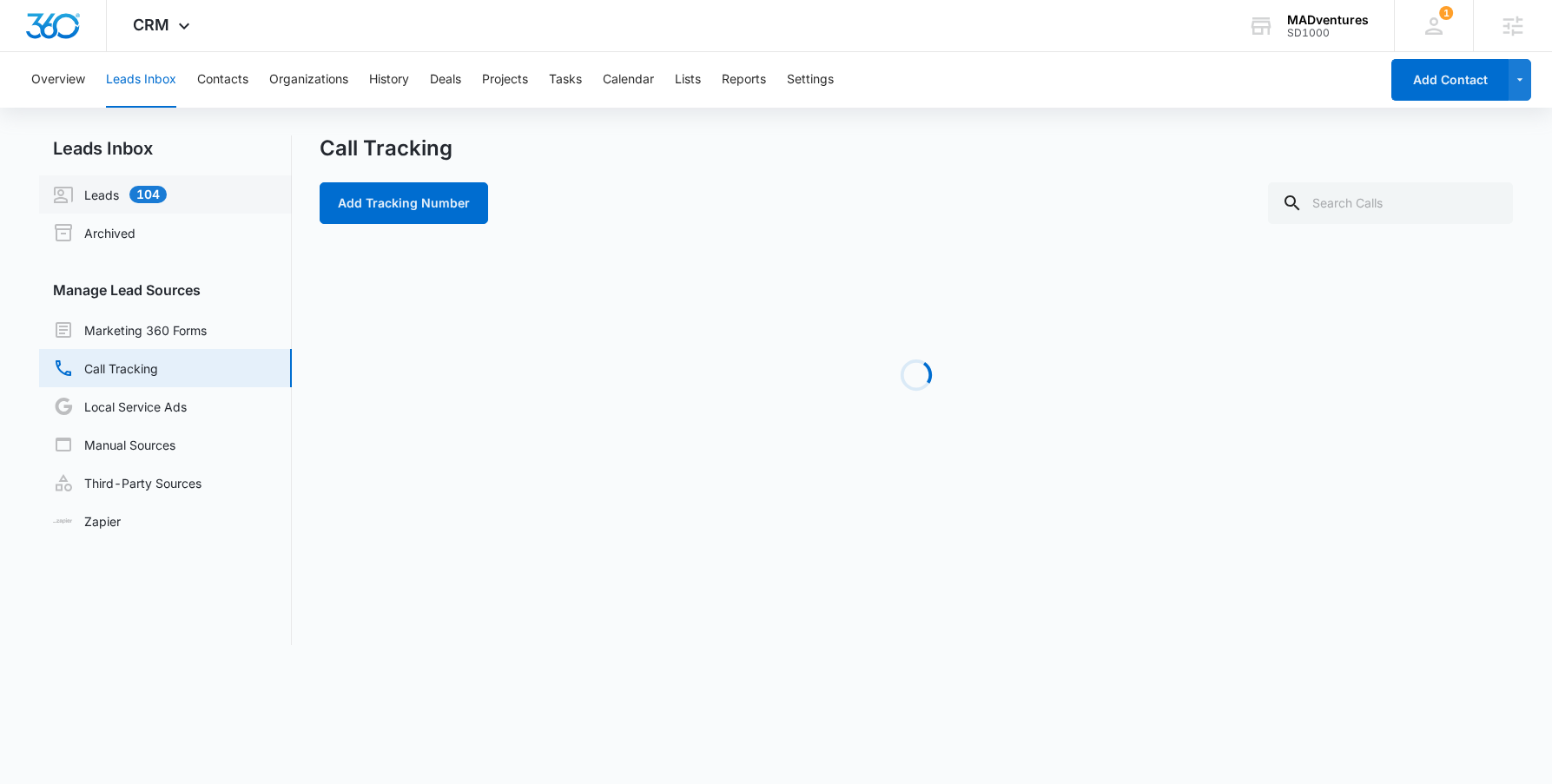
click at [119, 194] on link "Leads 104" at bounding box center [110, 194] width 114 height 21
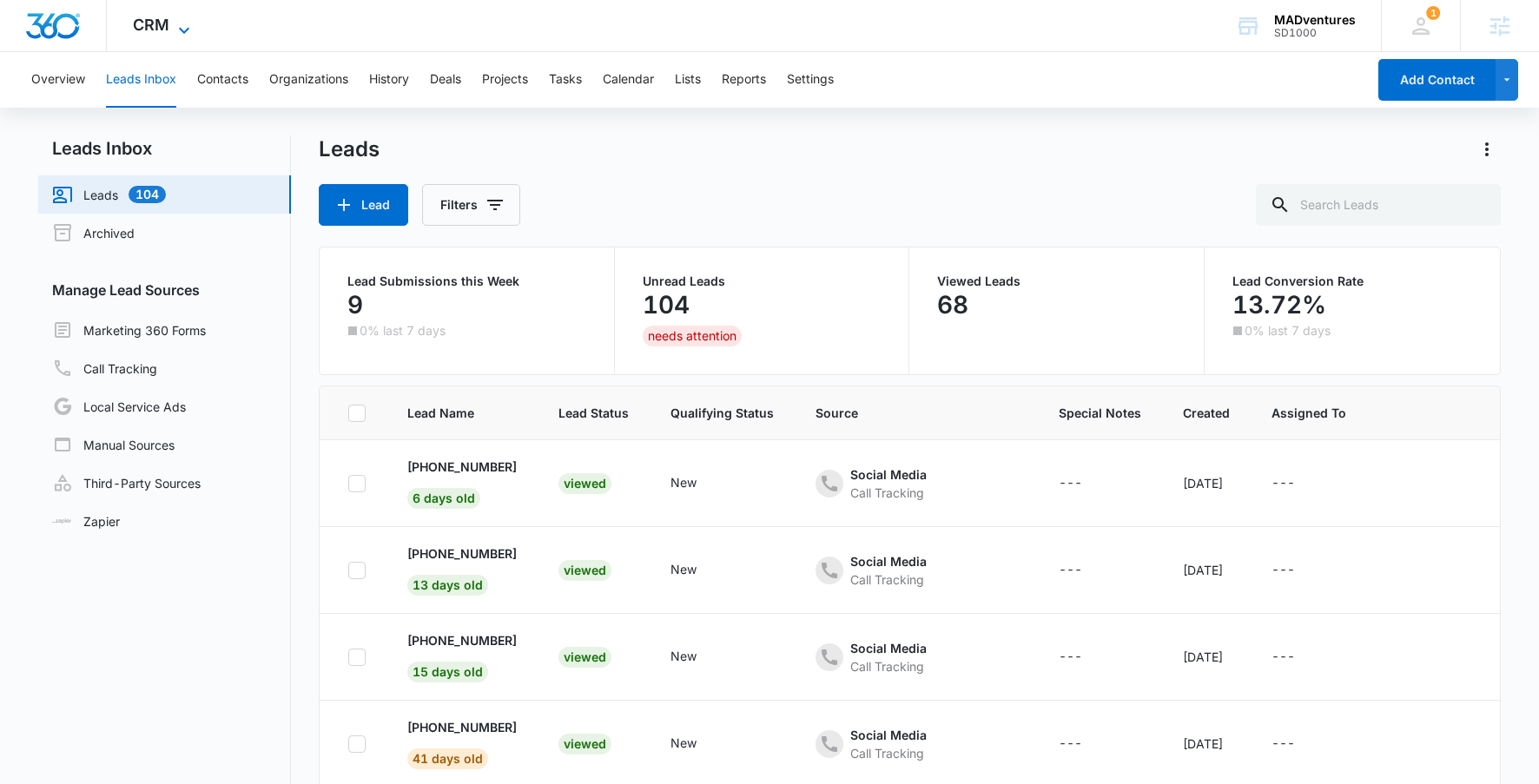
click at [156, 21] on span "CRM" at bounding box center [151, 25] width 37 height 18
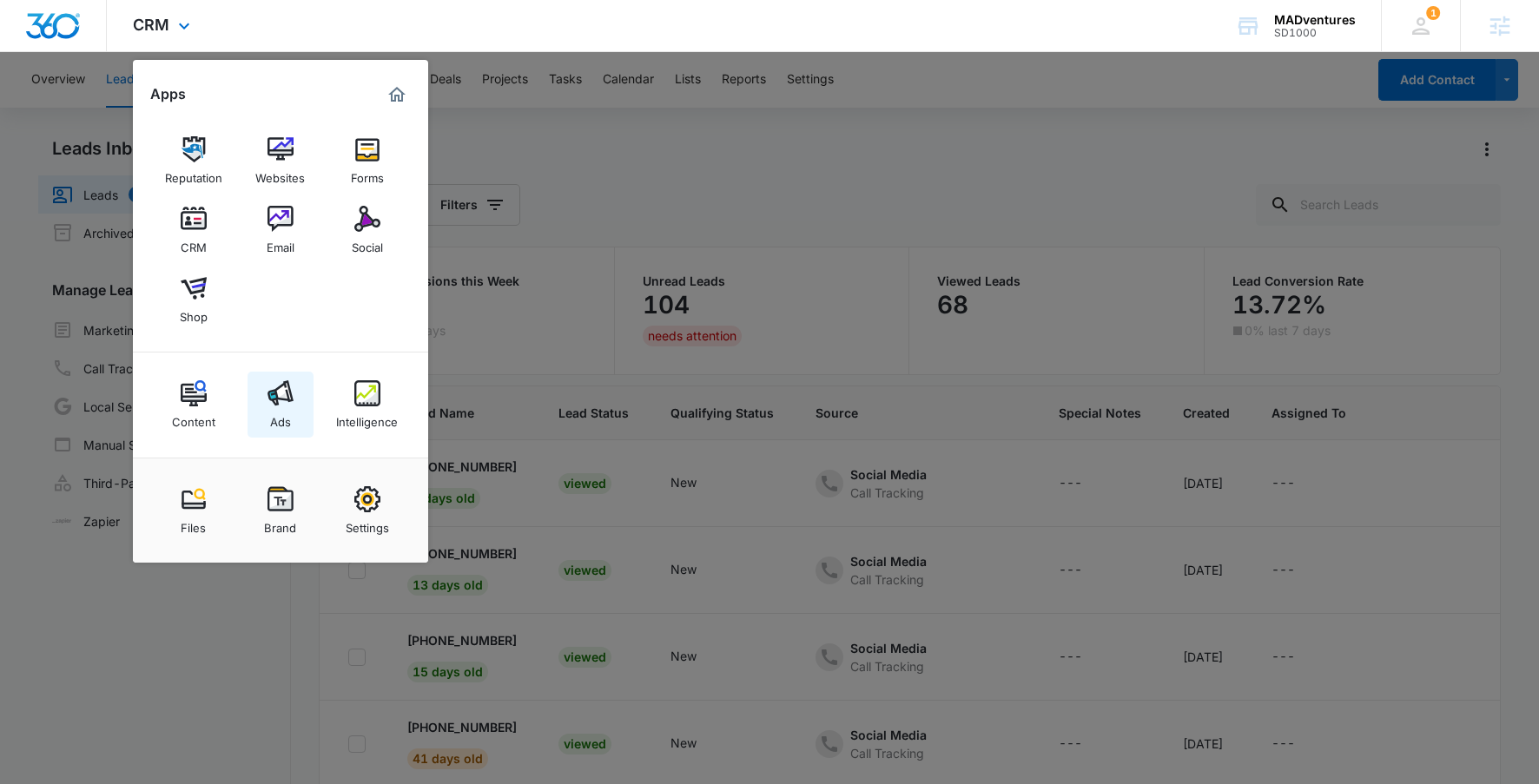
click at [287, 396] on img at bounding box center [280, 392] width 26 height 26
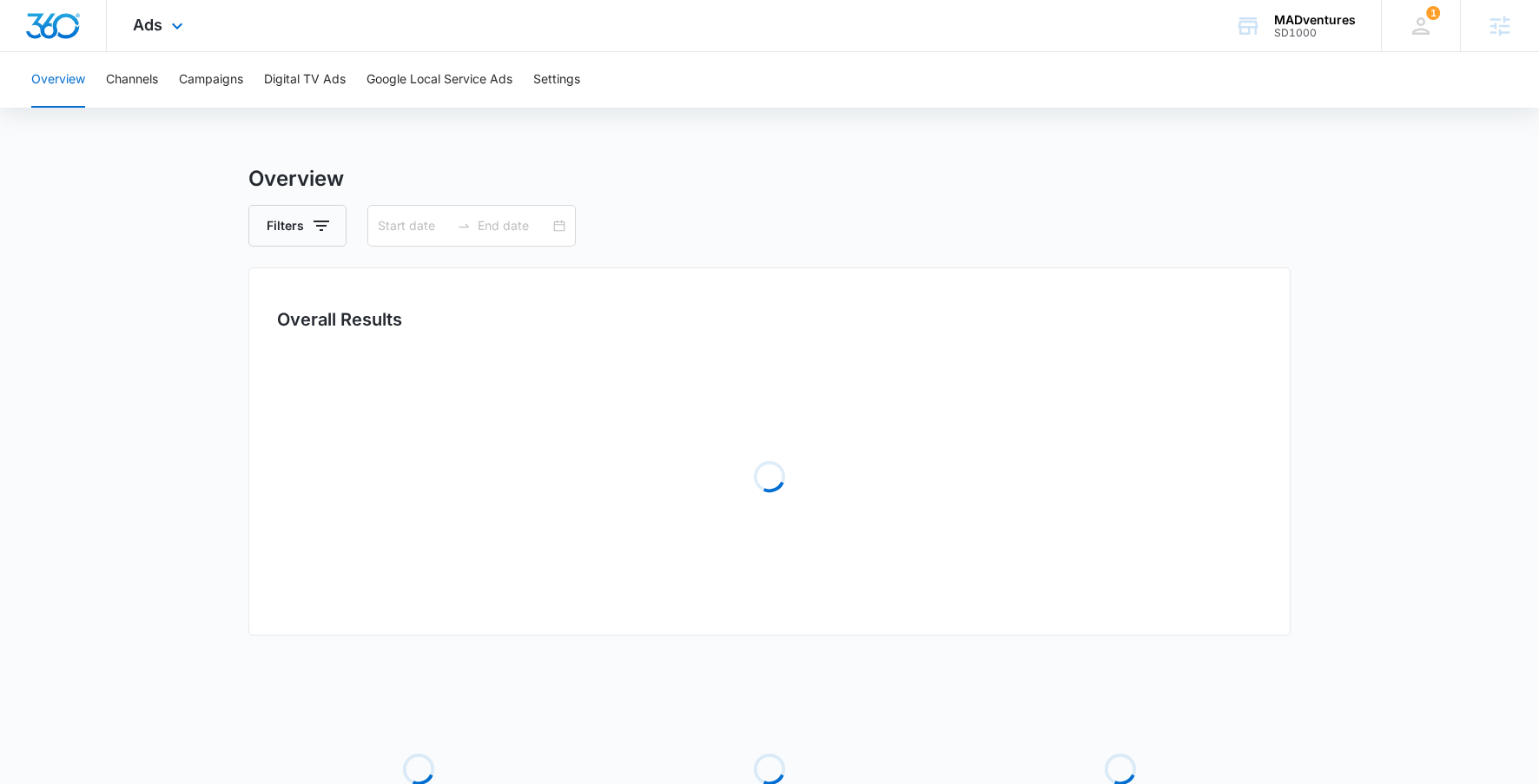
type input "01/01/2025"
type input "08/04/2025"
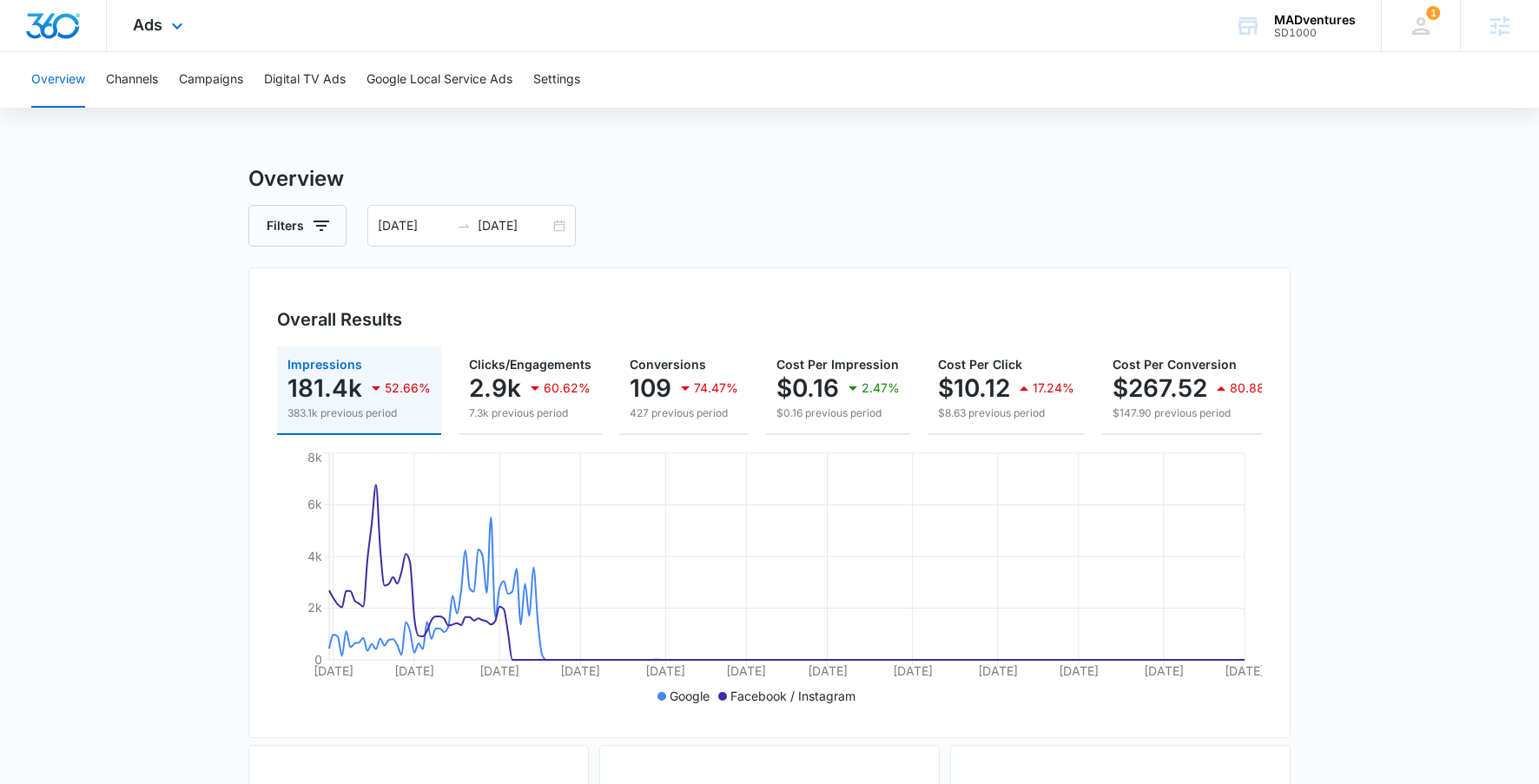
click at [63, 21] on img "Dashboard" at bounding box center [53, 26] width 55 height 26
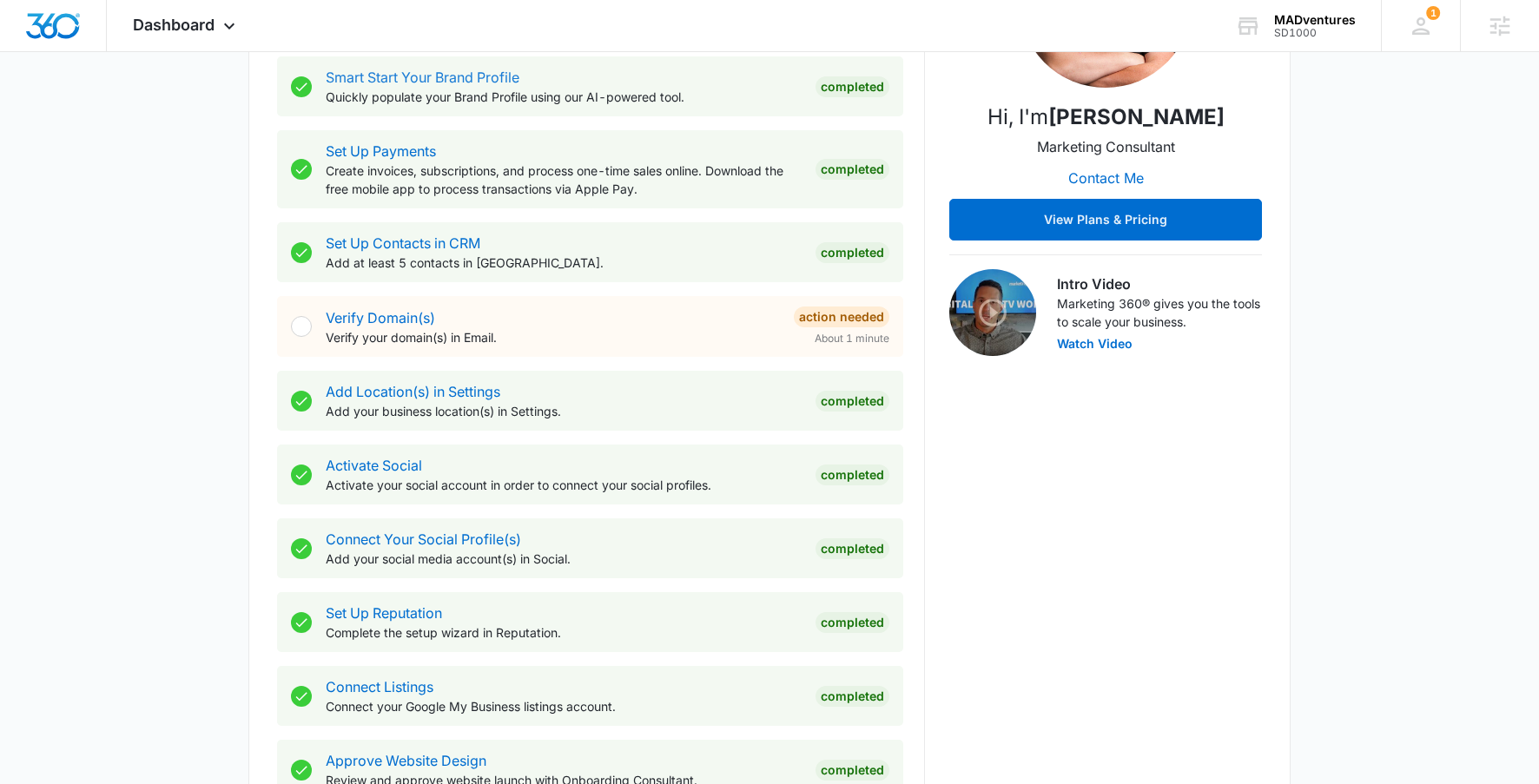
scroll to position [770, 0]
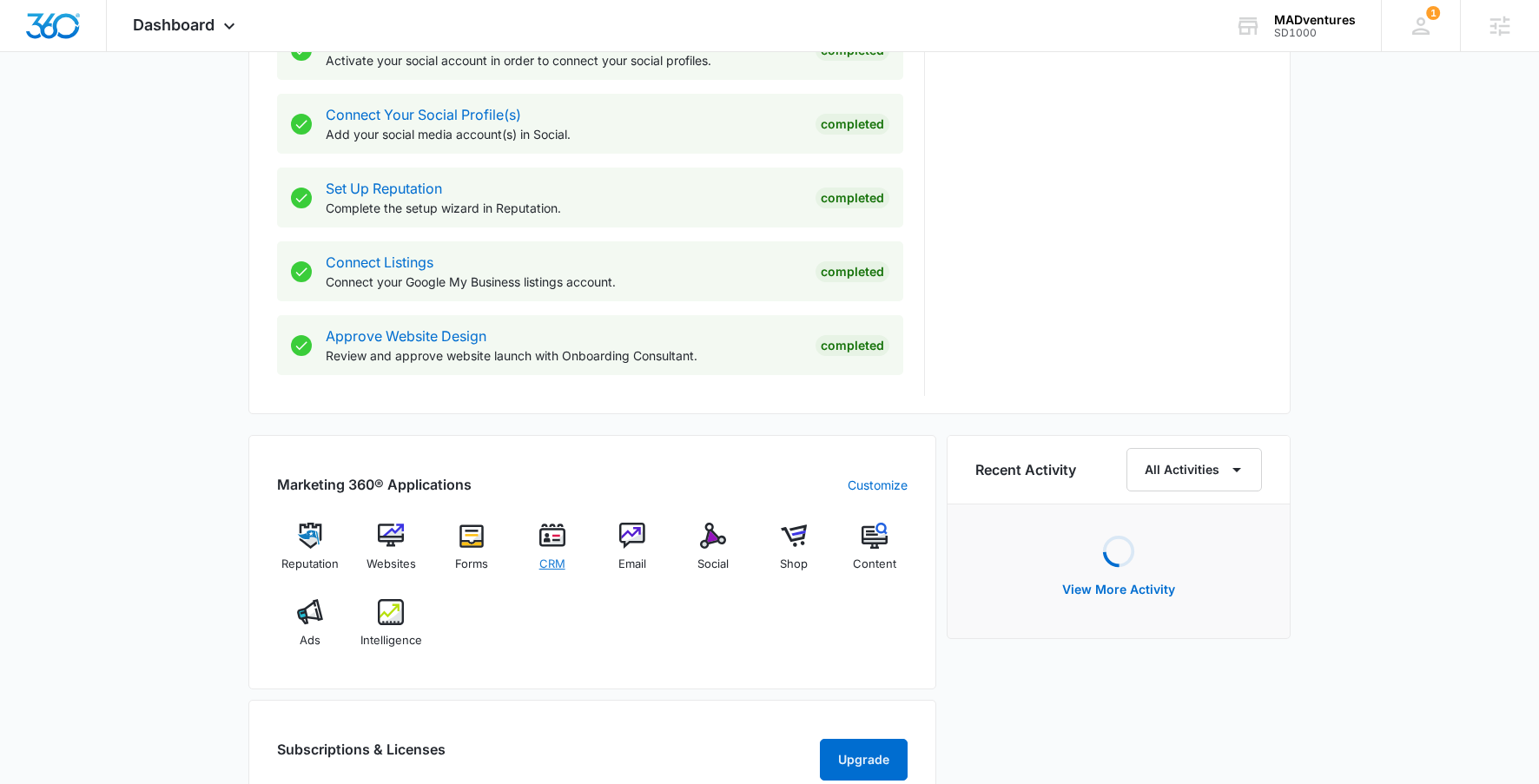
click at [550, 556] on span "CRM" at bounding box center [552, 564] width 26 height 17
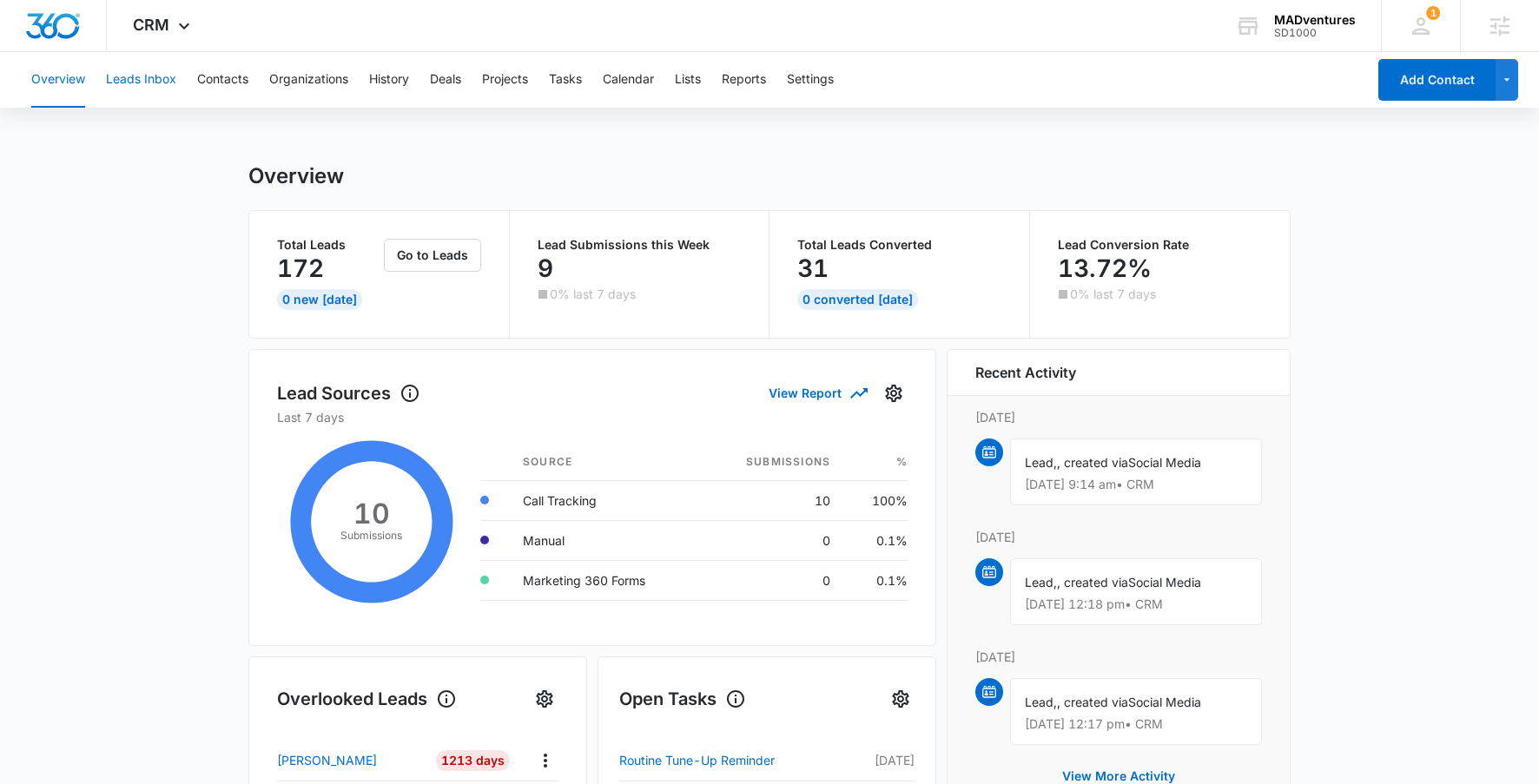
click at [113, 70] on button "Leads Inbox" at bounding box center [141, 79] width 70 height 55
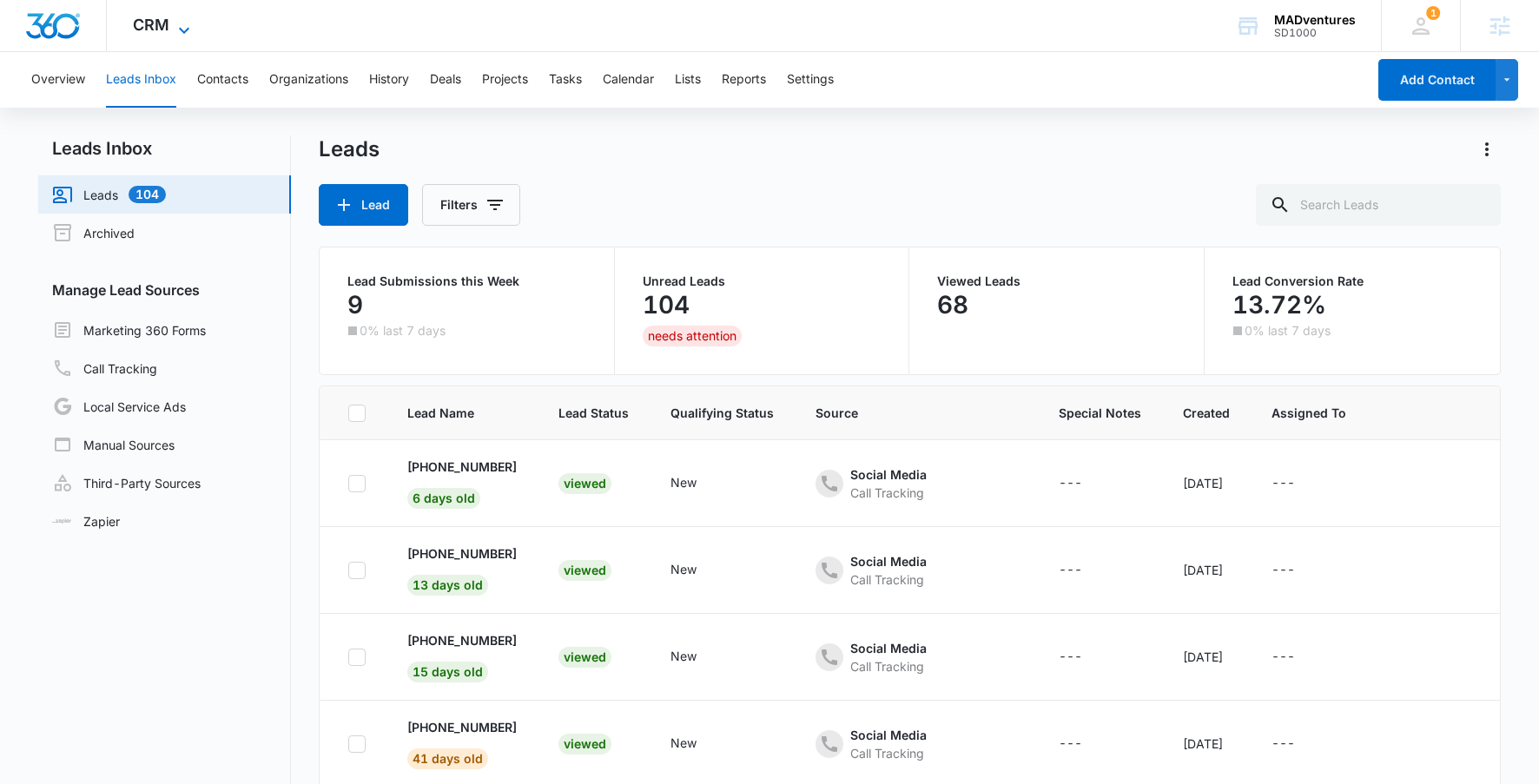
click at [166, 24] on span "CRM" at bounding box center [151, 25] width 37 height 18
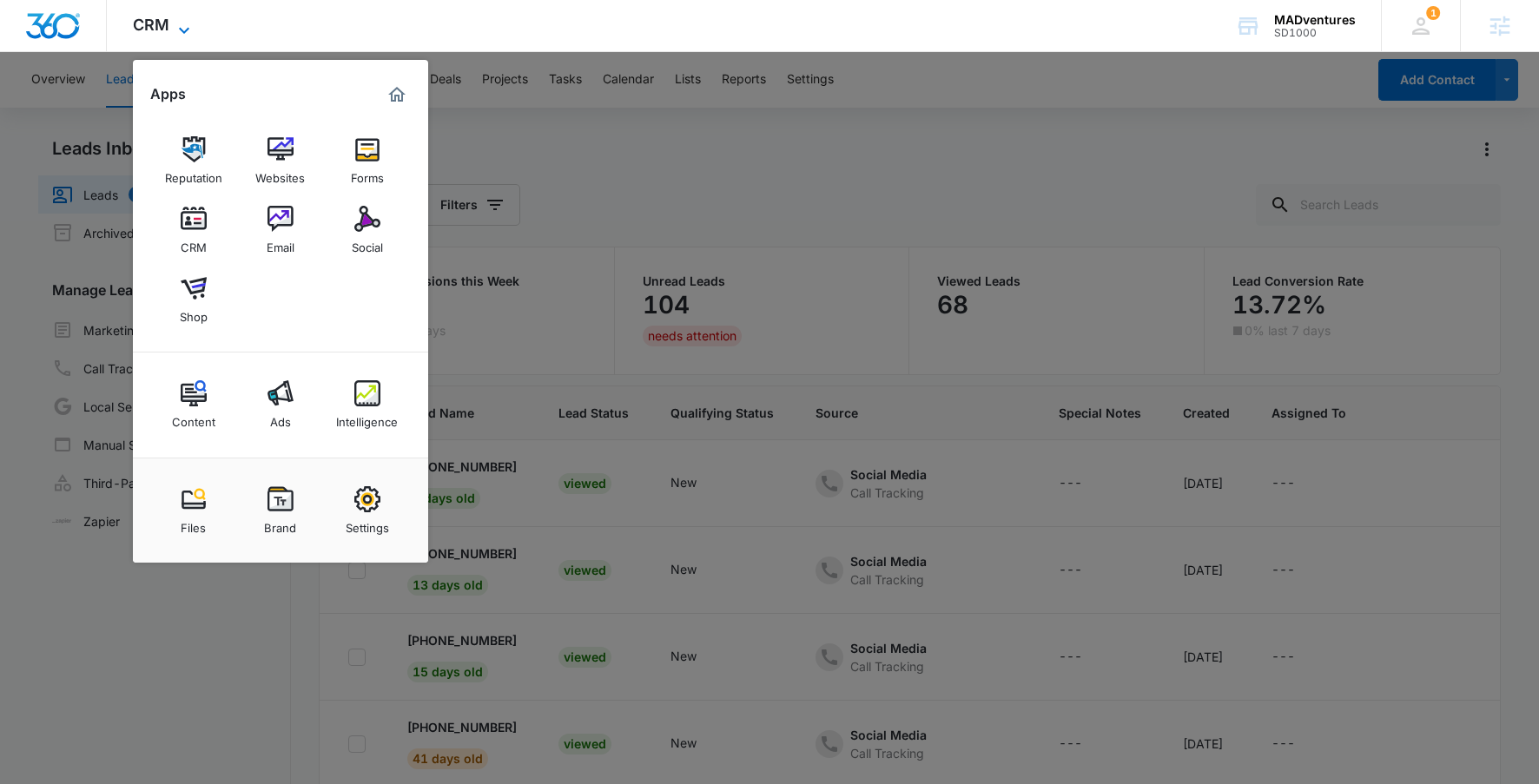
click at [166, 24] on span "CRM" at bounding box center [151, 25] width 37 height 18
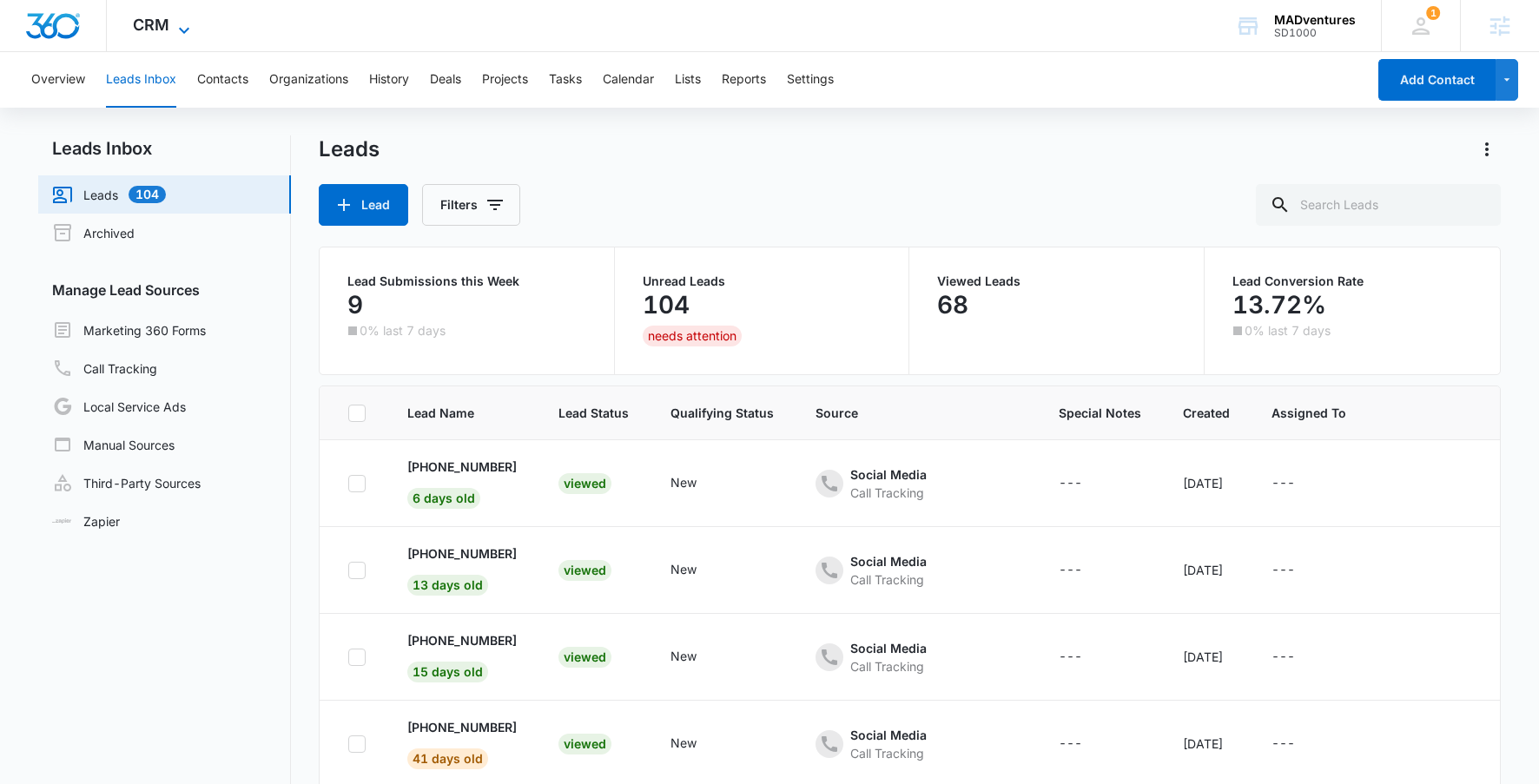
click at [174, 20] on icon at bounding box center [184, 29] width 21 height 21
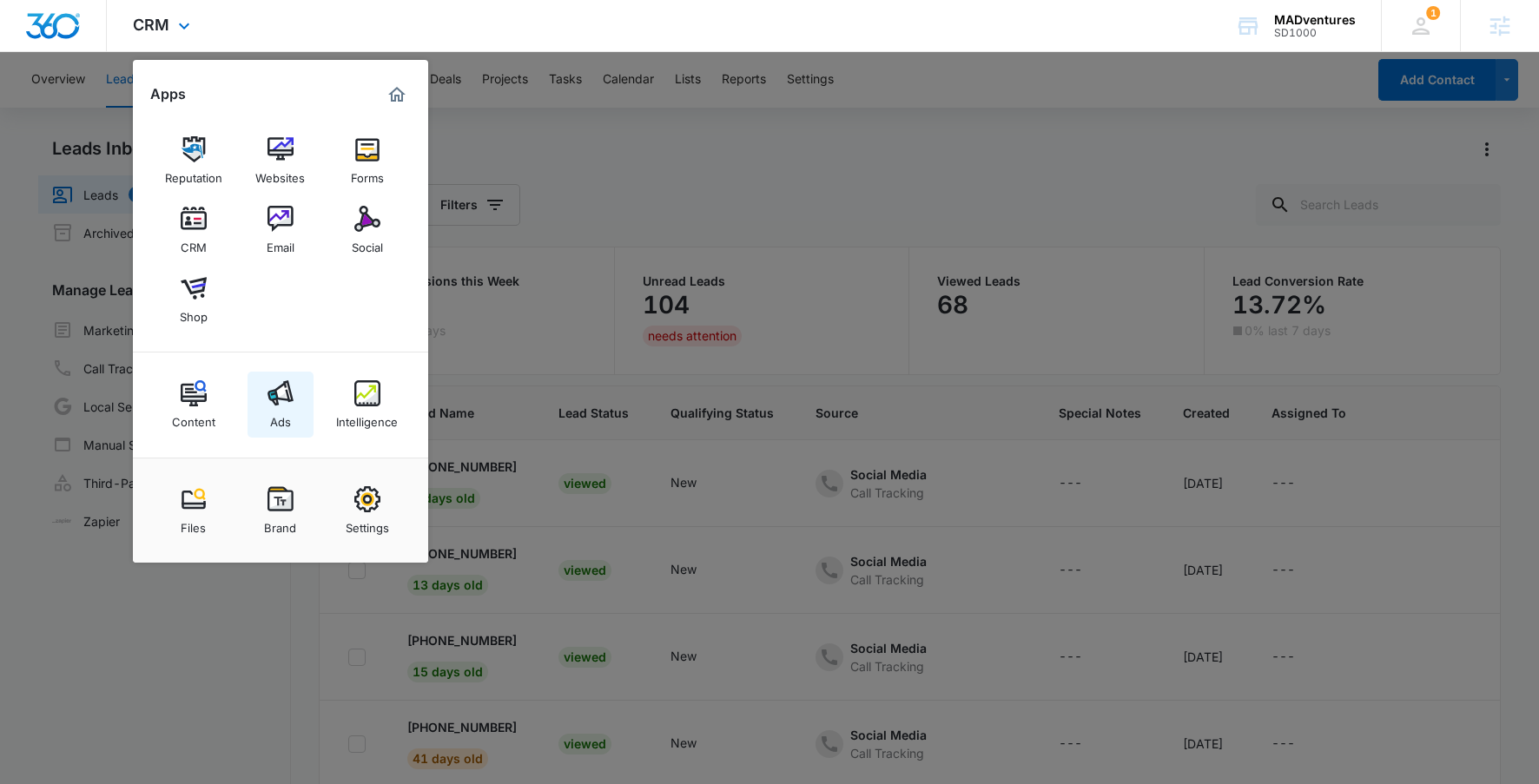
click at [285, 384] on img at bounding box center [280, 392] width 26 height 26
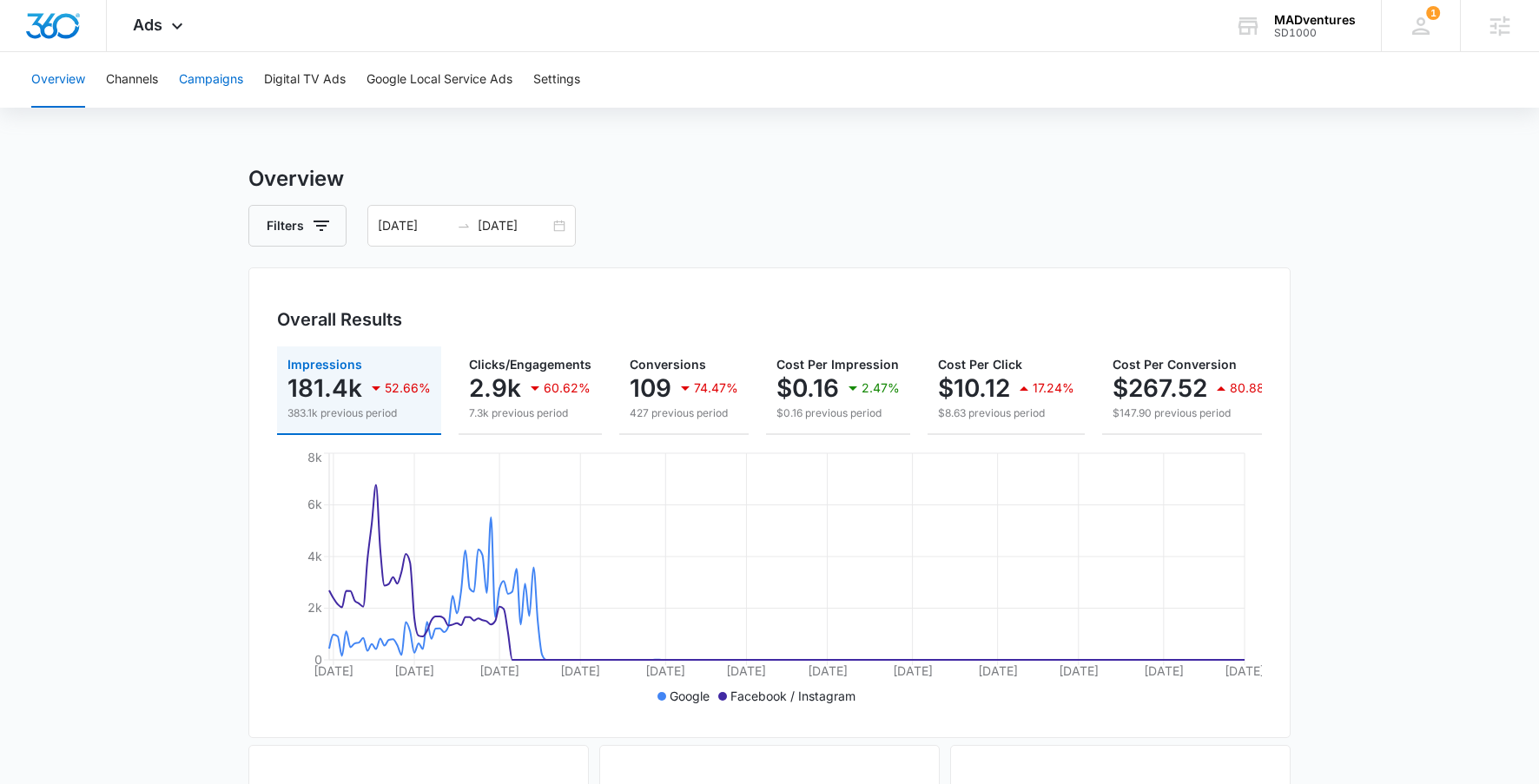
click at [217, 86] on button "Campaigns" at bounding box center [211, 79] width 64 height 55
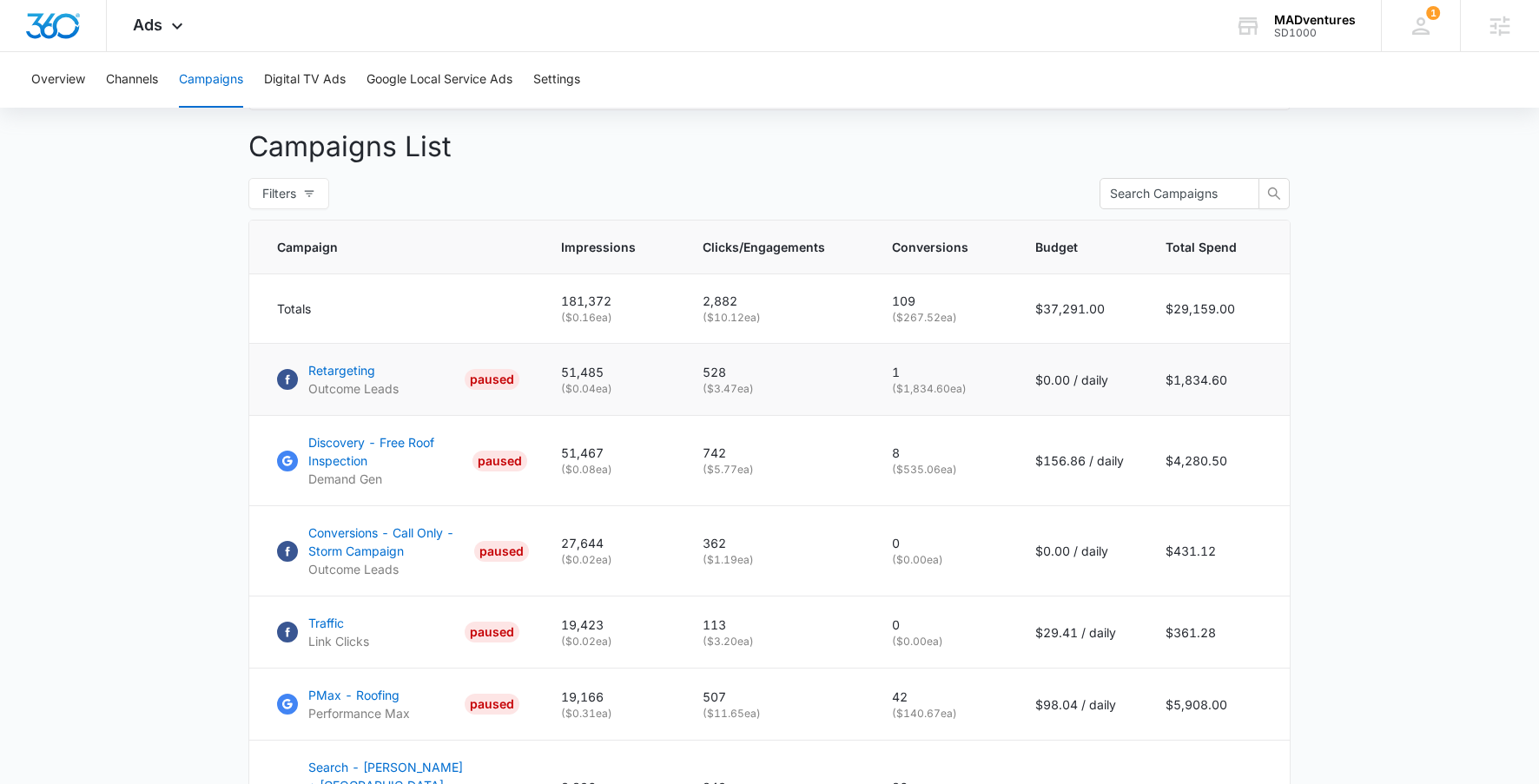
scroll to position [857, 0]
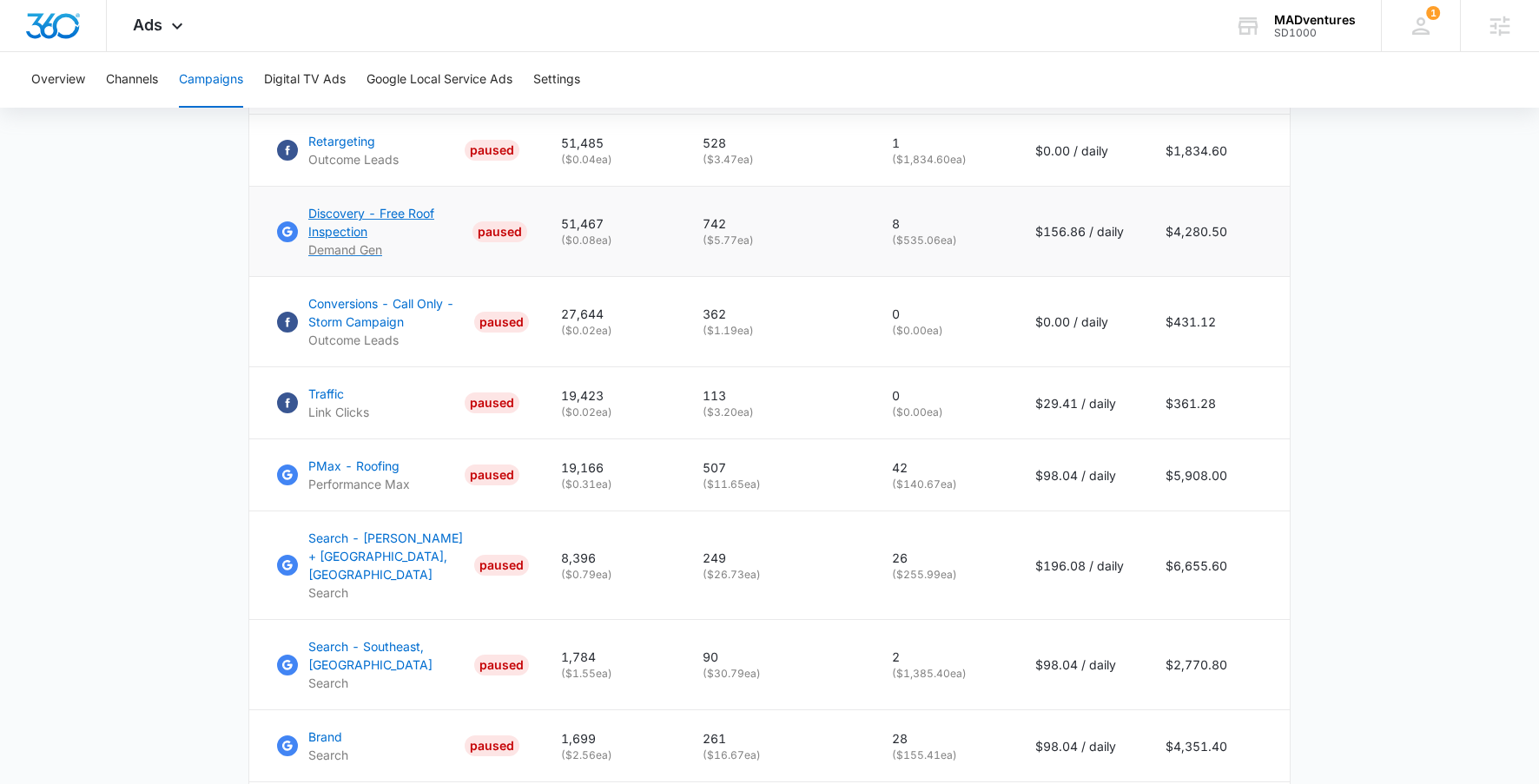
click at [348, 253] on p "Demand Gen" at bounding box center [387, 250] width 157 height 18
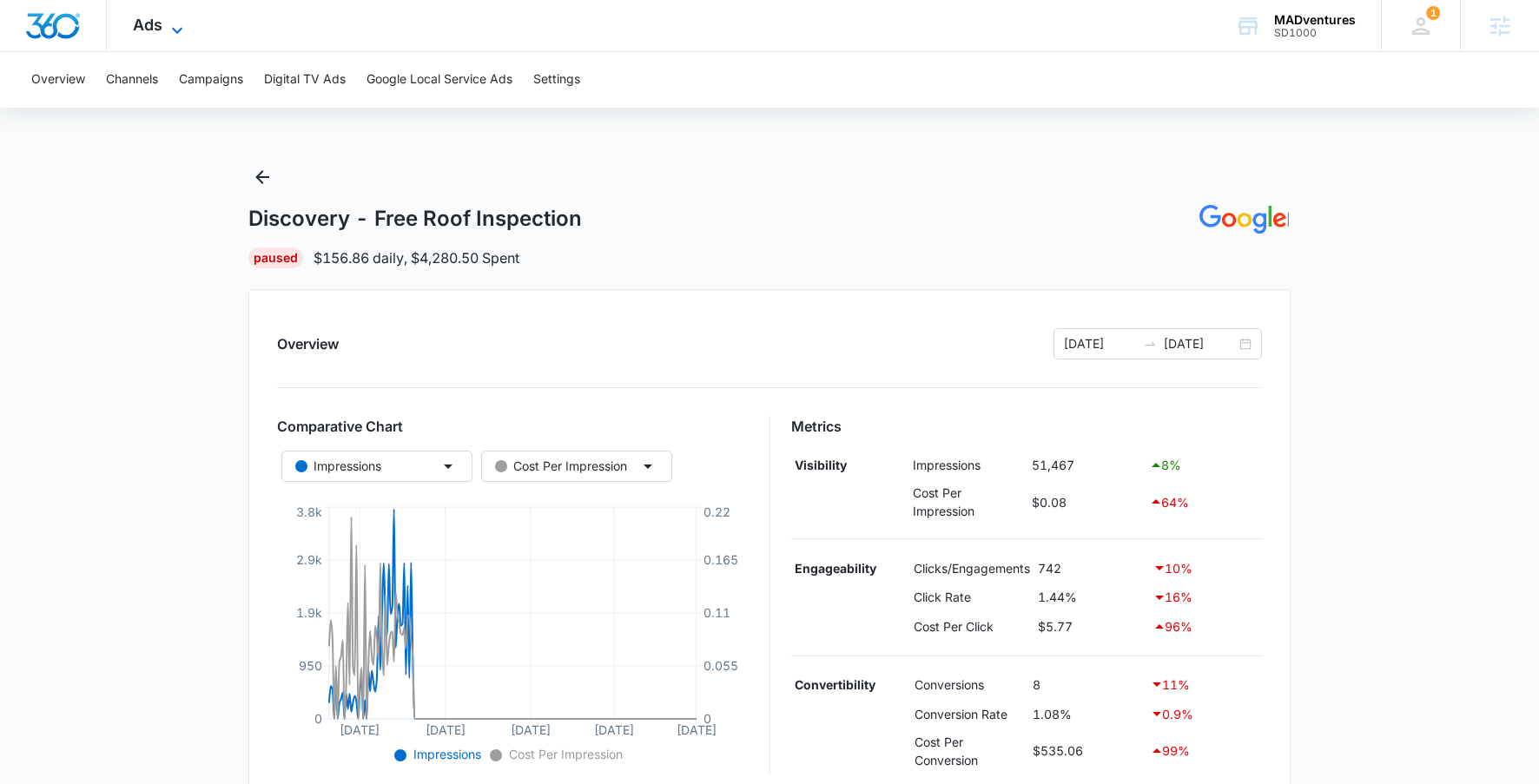
click at [176, 31] on icon at bounding box center [178, 29] width 11 height 6
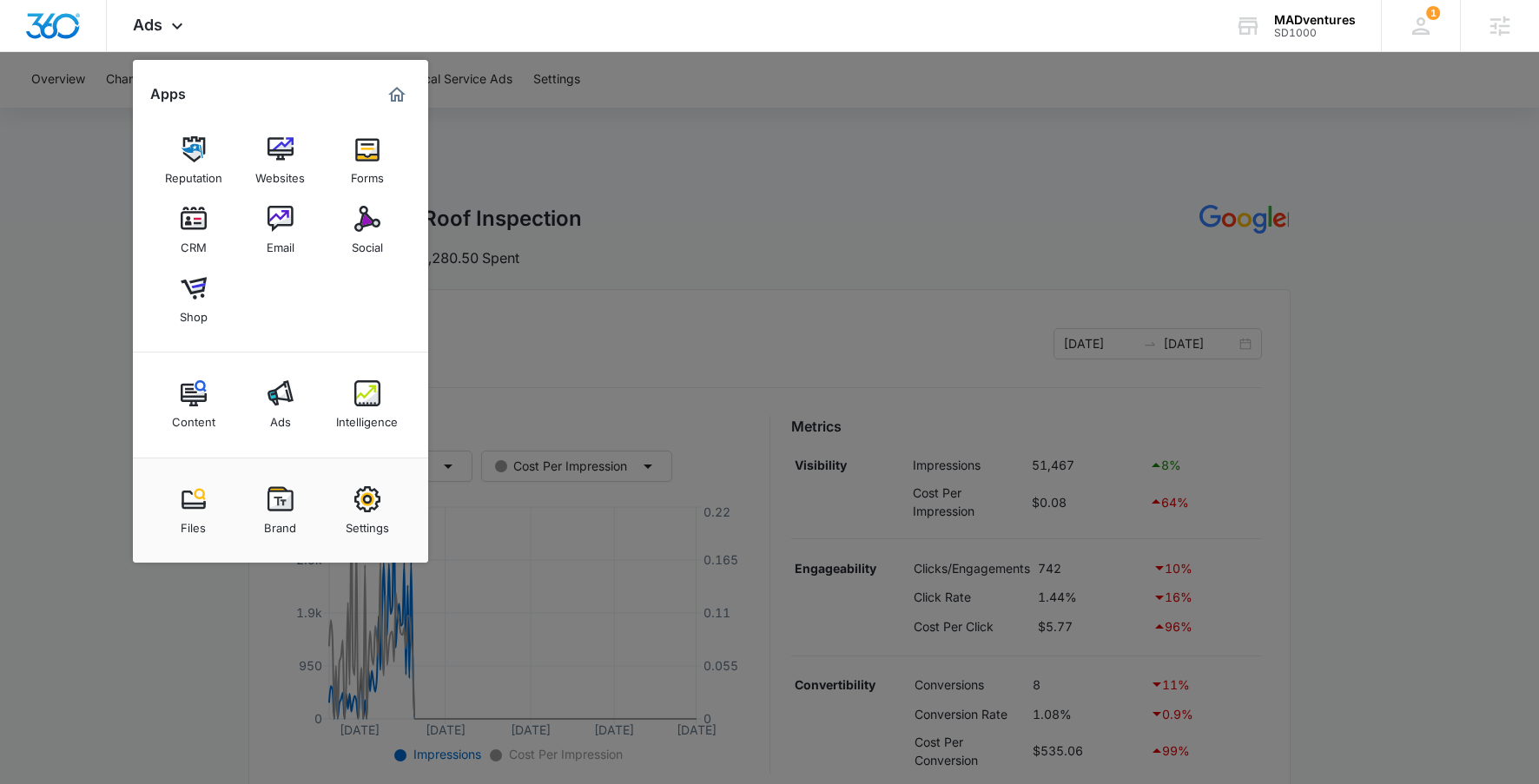
click at [681, 230] on div at bounding box center [769, 392] width 1539 height 784
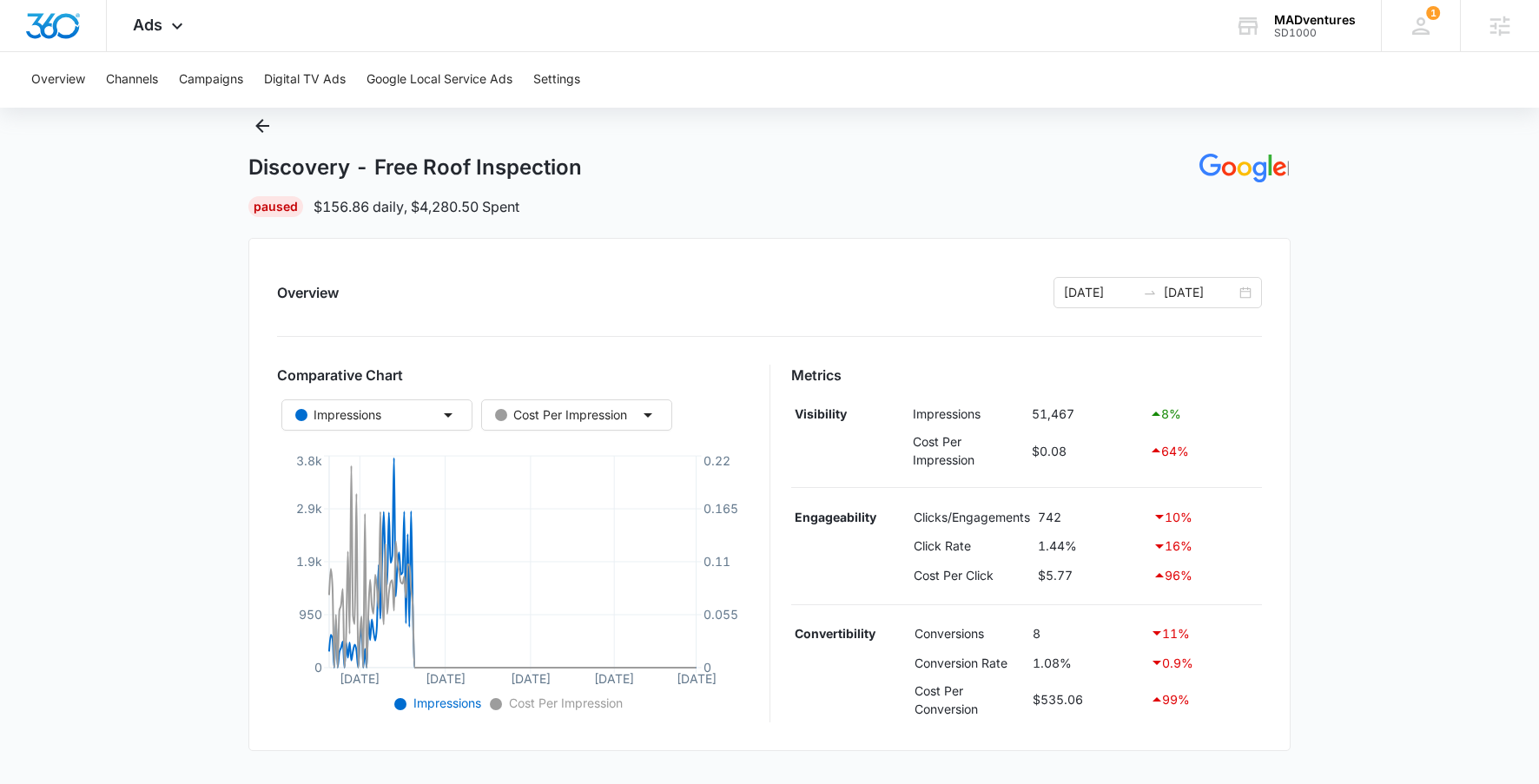
scroll to position [146, 0]
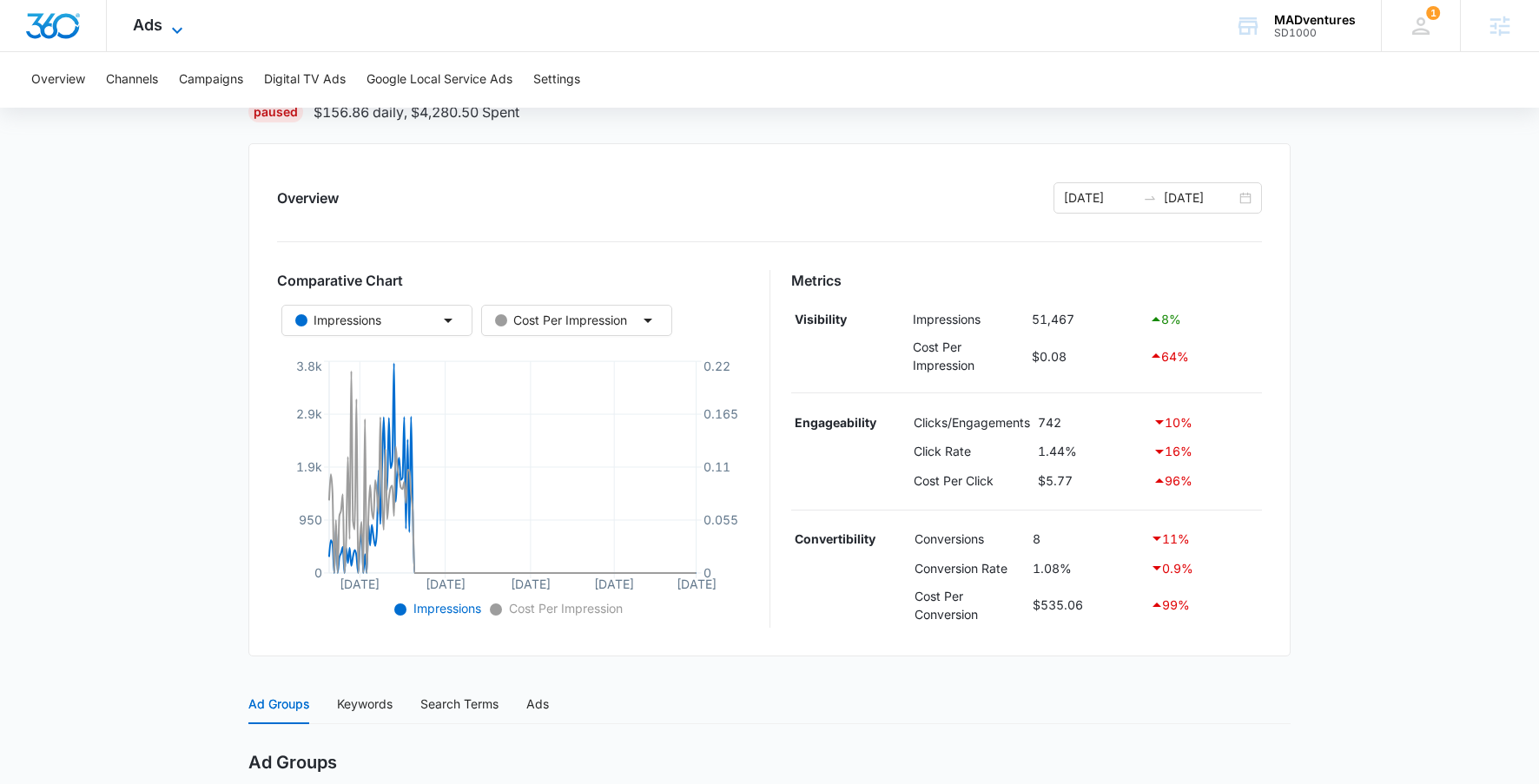
click at [181, 16] on div "Ads Apps Reputation Websites Forms CRM Email Social Shop Content Ads Intelligen…" at bounding box center [161, 25] width 107 height 51
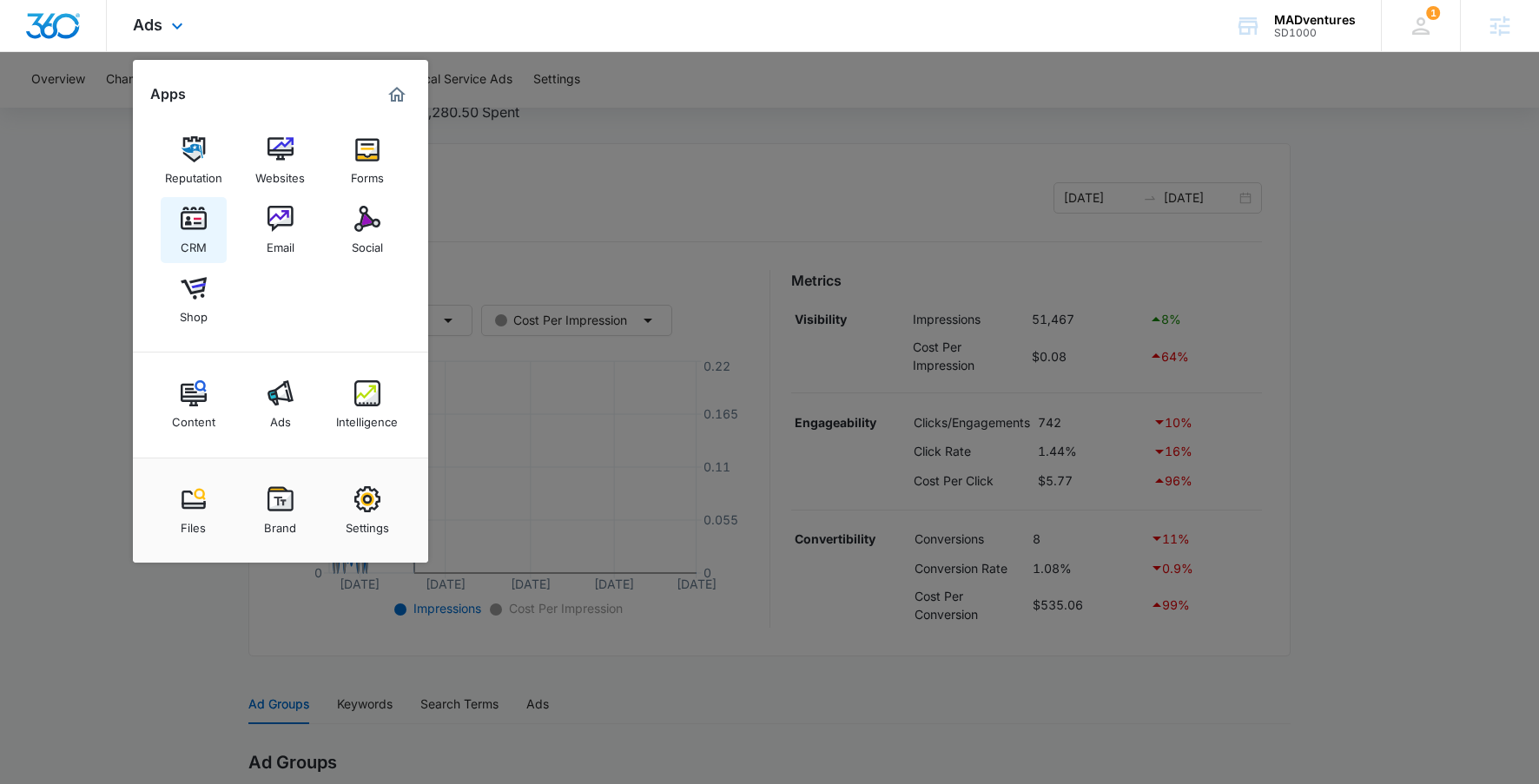
click at [207, 240] on link "CRM" at bounding box center [194, 230] width 66 height 66
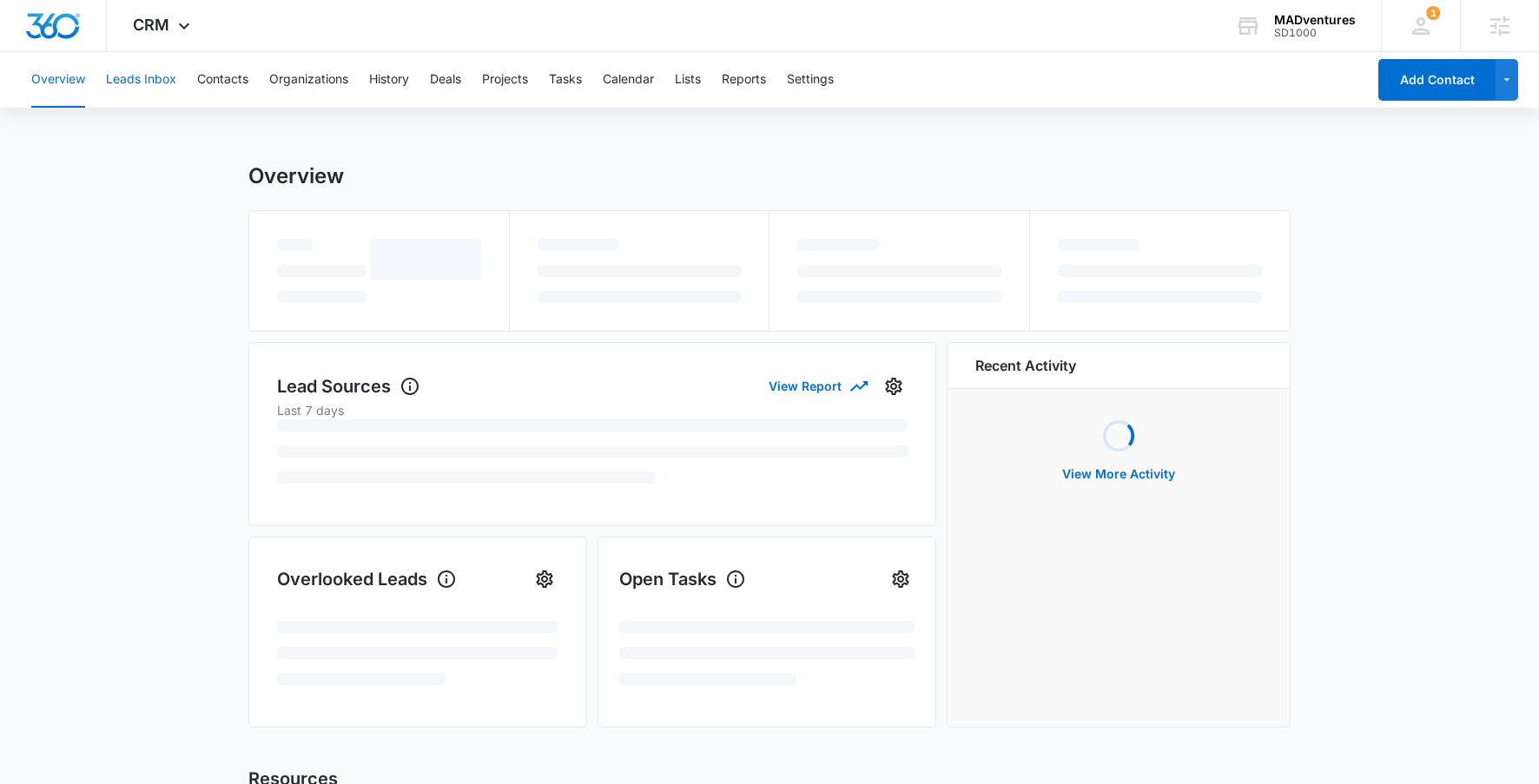
click at [153, 106] on button "Leads Inbox" at bounding box center [141, 79] width 70 height 55
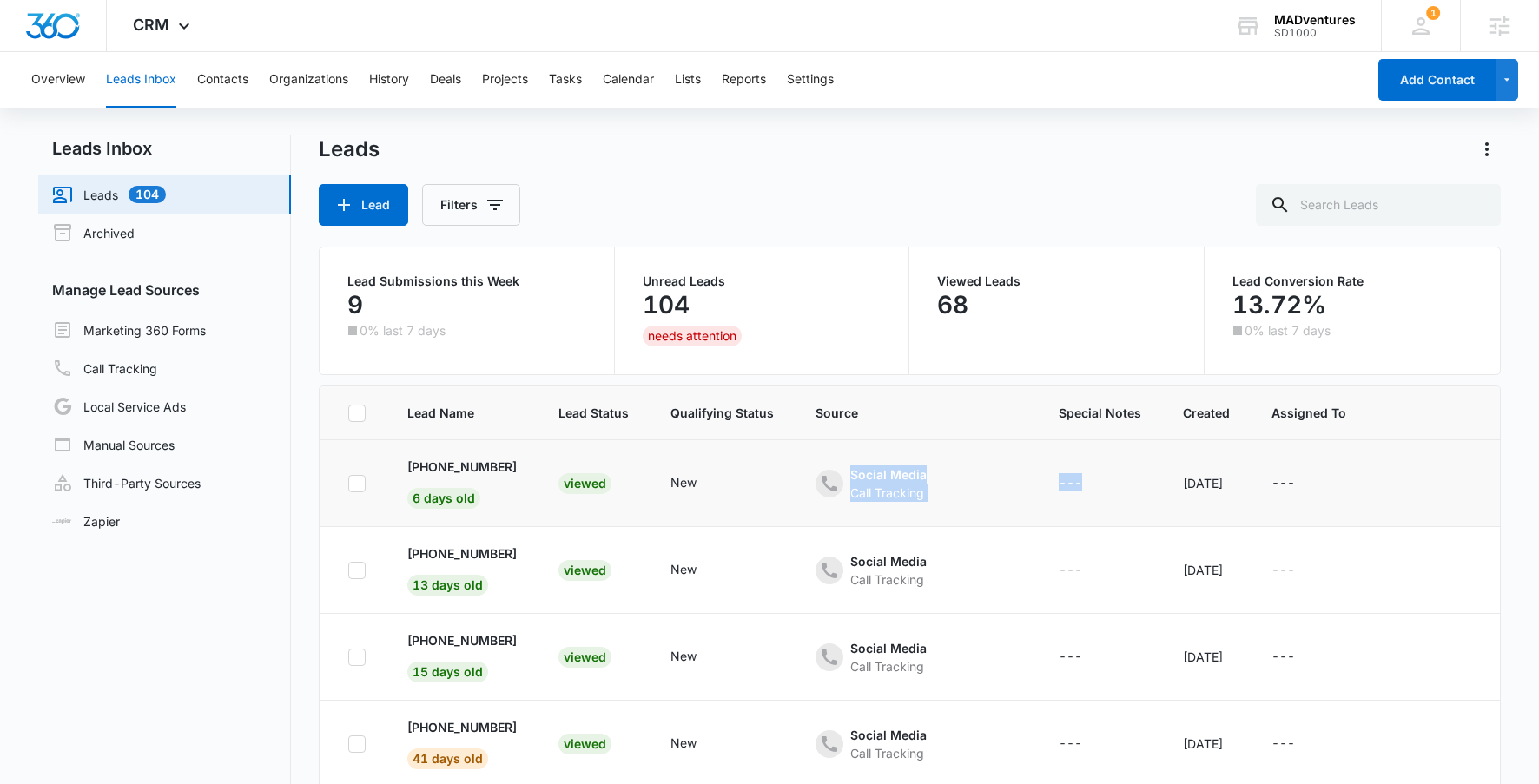
drag, startPoint x: 786, startPoint y: 463, endPoint x: 1047, endPoint y: 498, distance: 263.3
click at [1047, 498] on tr "+18776773678 6 days old Viewed New Social Media Call Tracking --- Aug 7, 2025 -…" at bounding box center [1030, 483] width 1421 height 87
click at [504, 213] on icon "Filters" at bounding box center [494, 204] width 21 height 21
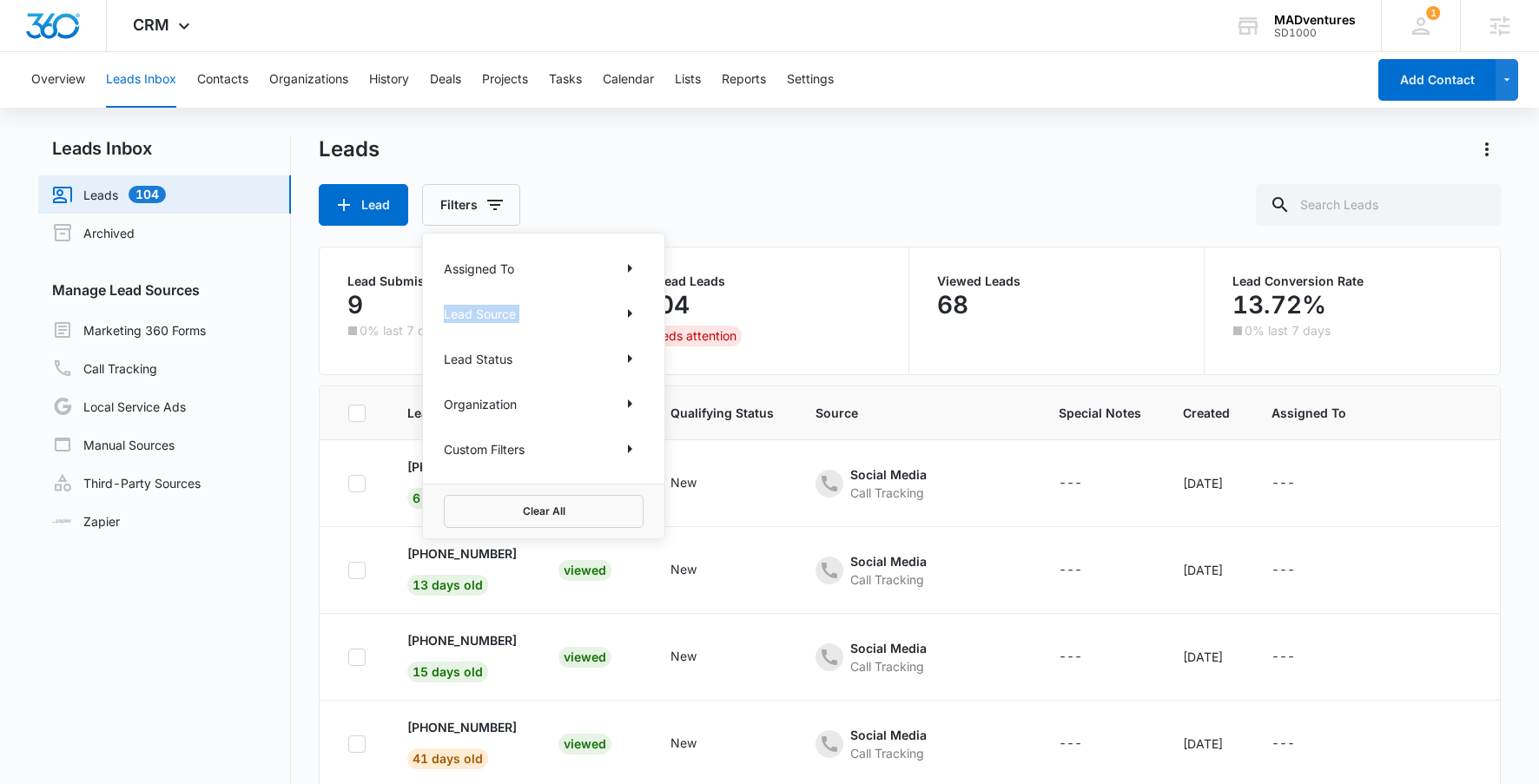
drag, startPoint x: 436, startPoint y: 312, endPoint x: 603, endPoint y: 322, distance: 167.3
click at [603, 322] on div "Assigned To Lead Source Lead Status Organization Custom Filters" at bounding box center [543, 359] width 242 height 250
click at [633, 319] on icon "Show Lead Source filters" at bounding box center [629, 313] width 21 height 21
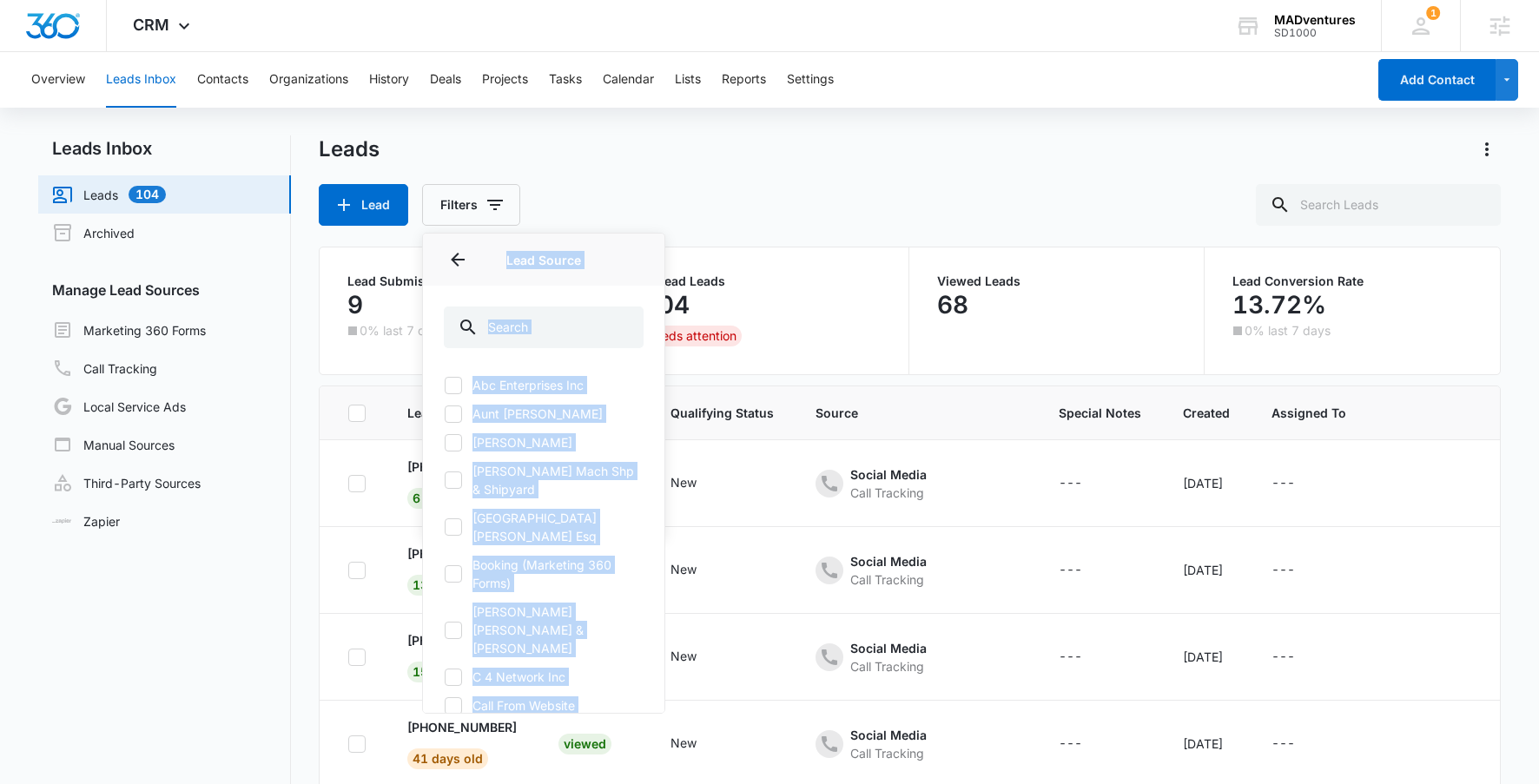
click at [598, 407] on label "Aunt Linda" at bounding box center [543, 414] width 200 height 18
click at [444, 413] on input "Aunt Linda" at bounding box center [443, 413] width 1 height 1
checkbox input "true"
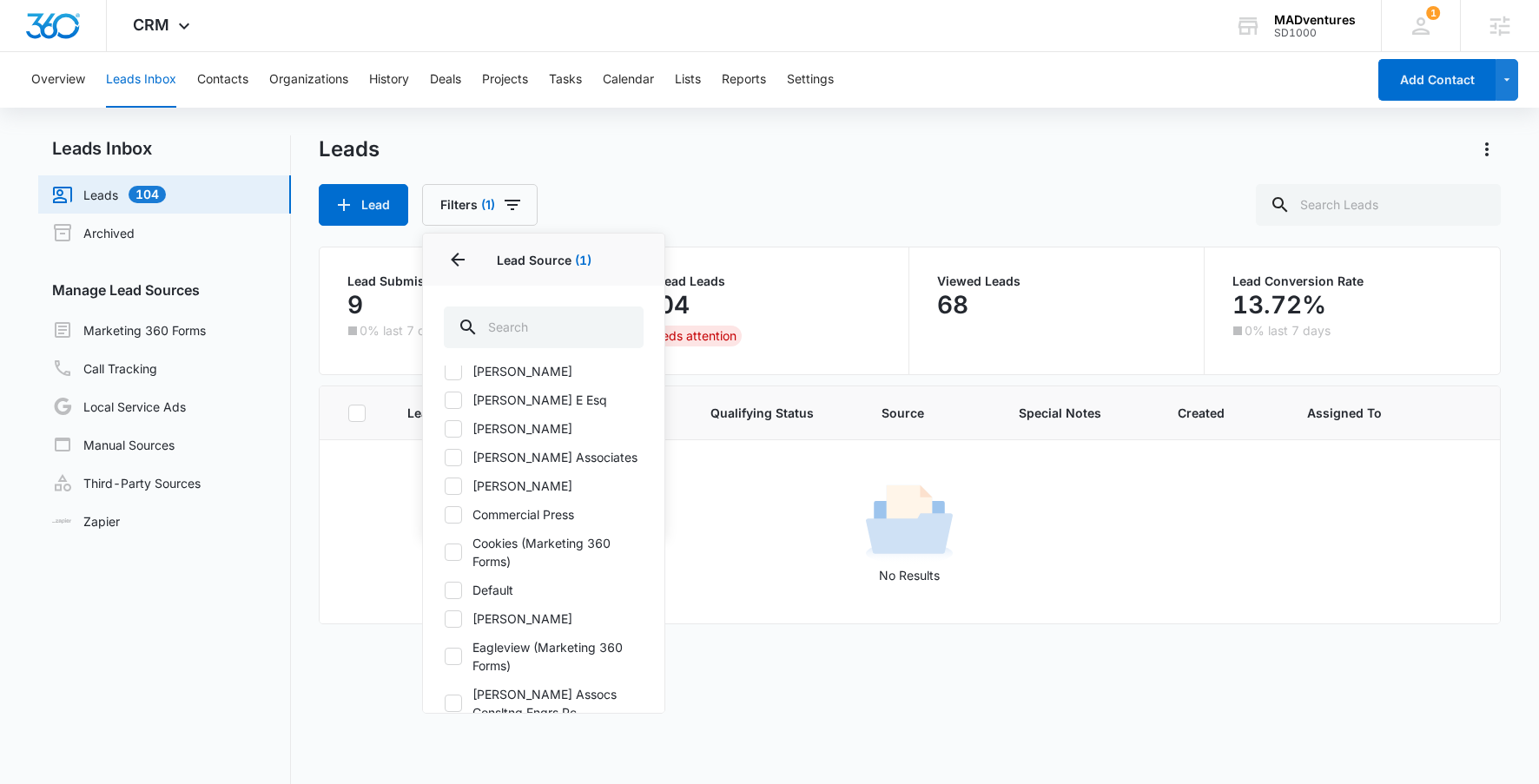
scroll to position [490, 0]
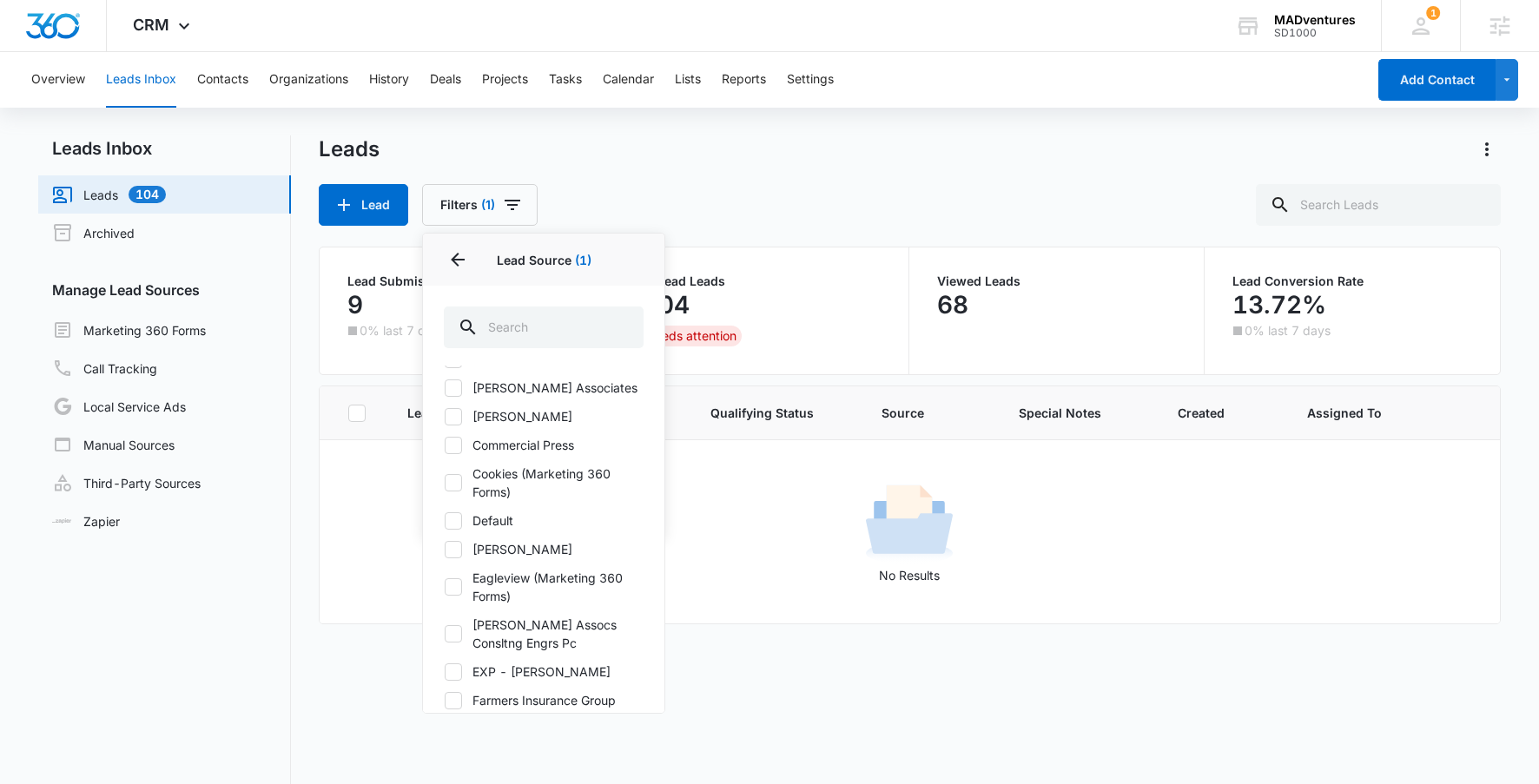
click at [472, 569] on label "Eagleview (Marketing 360 Forms)" at bounding box center [543, 587] width 200 height 37
click at [444, 587] on input "Eagleview (Marketing 360 Forms)" at bounding box center [443, 587] width 1 height 1
checkbox input "true"
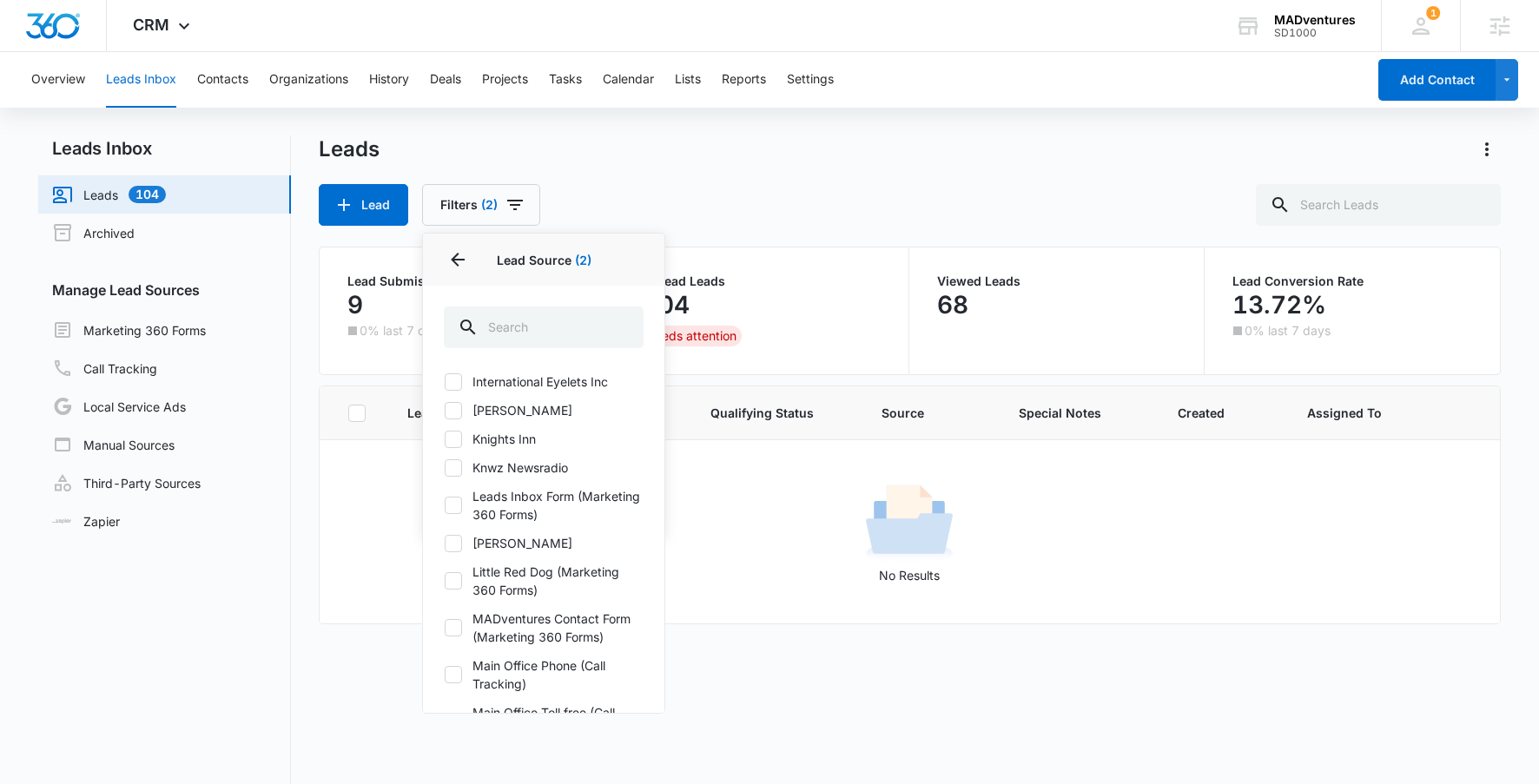
scroll to position [1132, 0]
click at [70, 31] on img "Dashboard" at bounding box center [53, 26] width 55 height 26
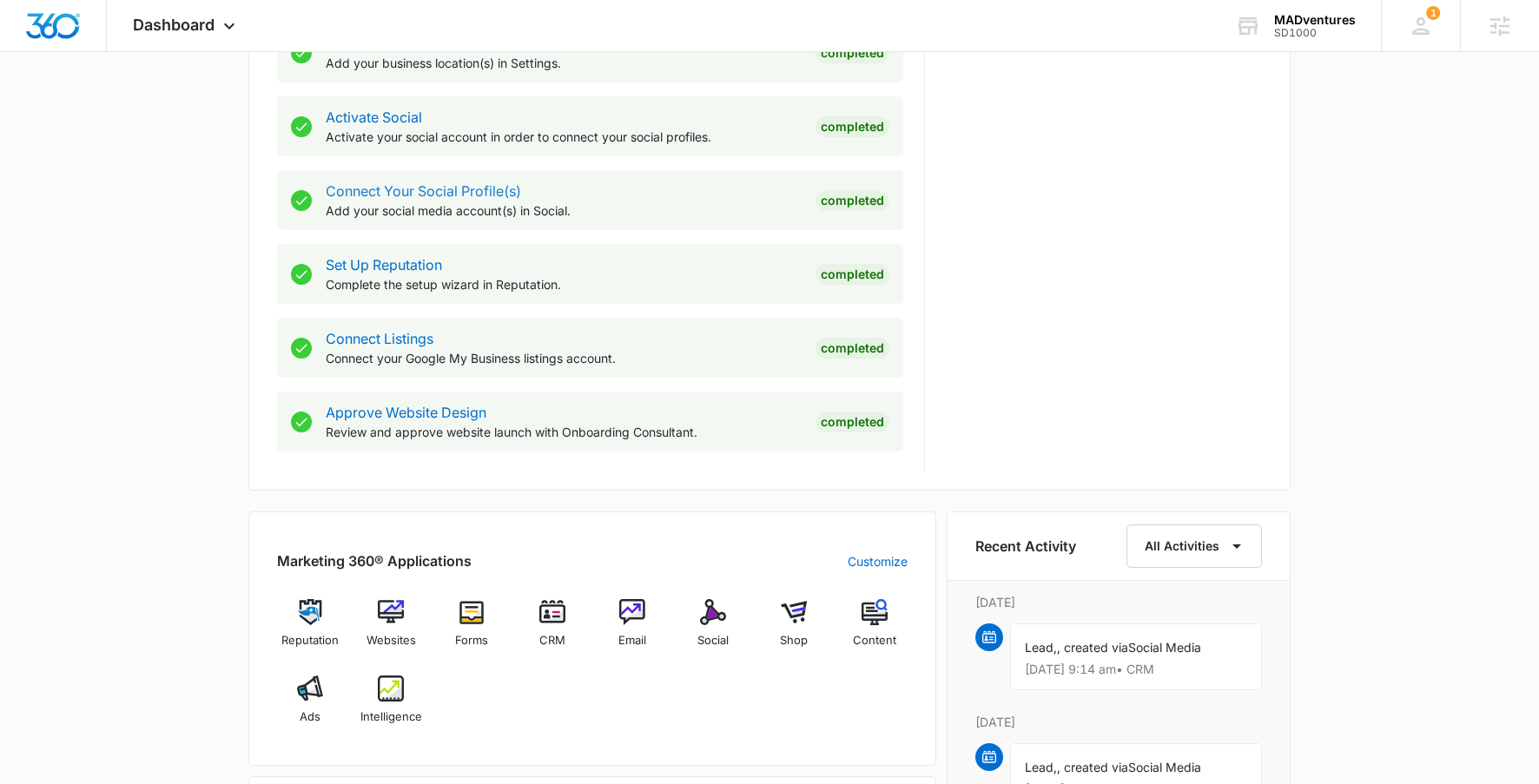
scroll to position [903, 0]
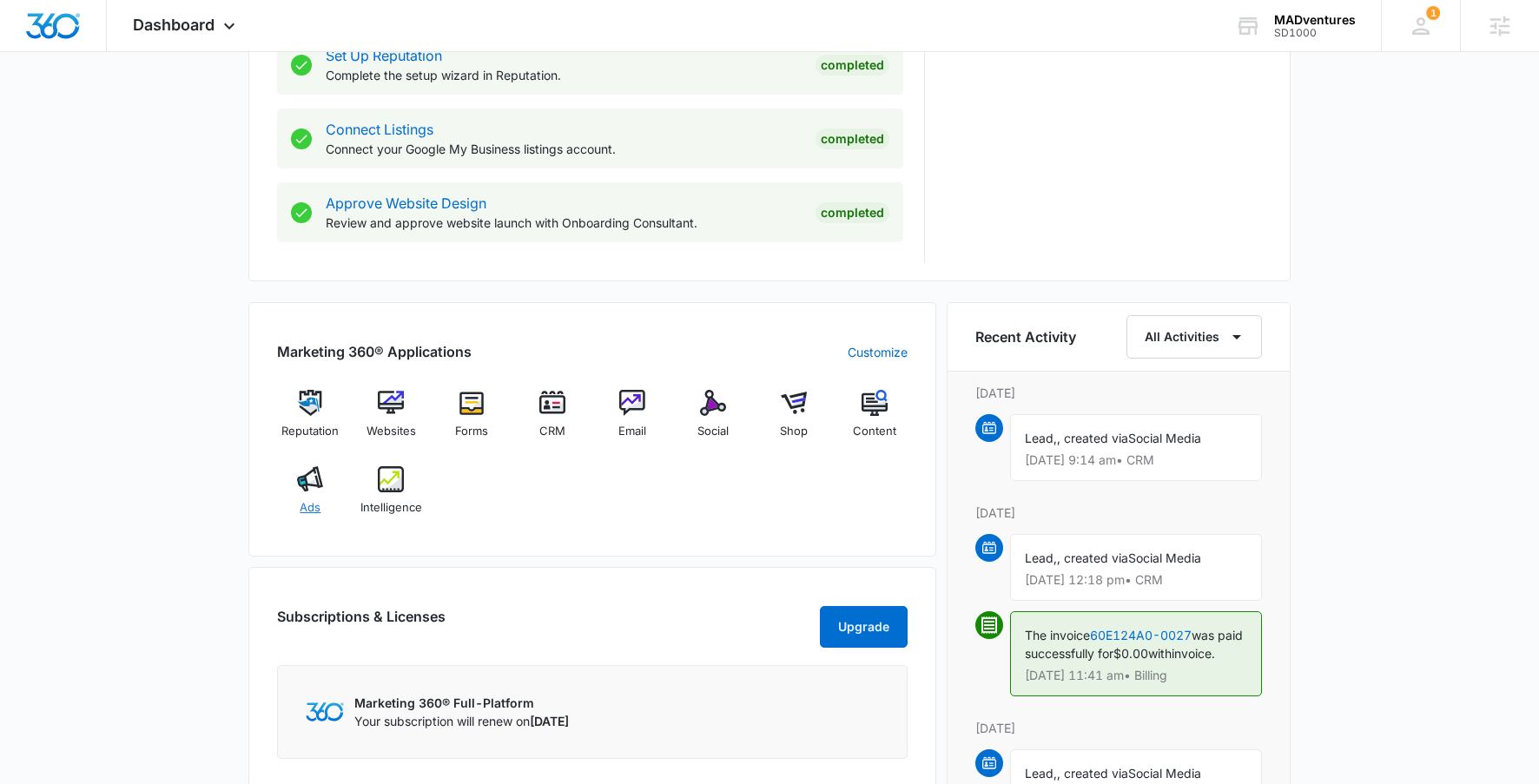
click at [310, 491] on img at bounding box center [310, 479] width 26 height 26
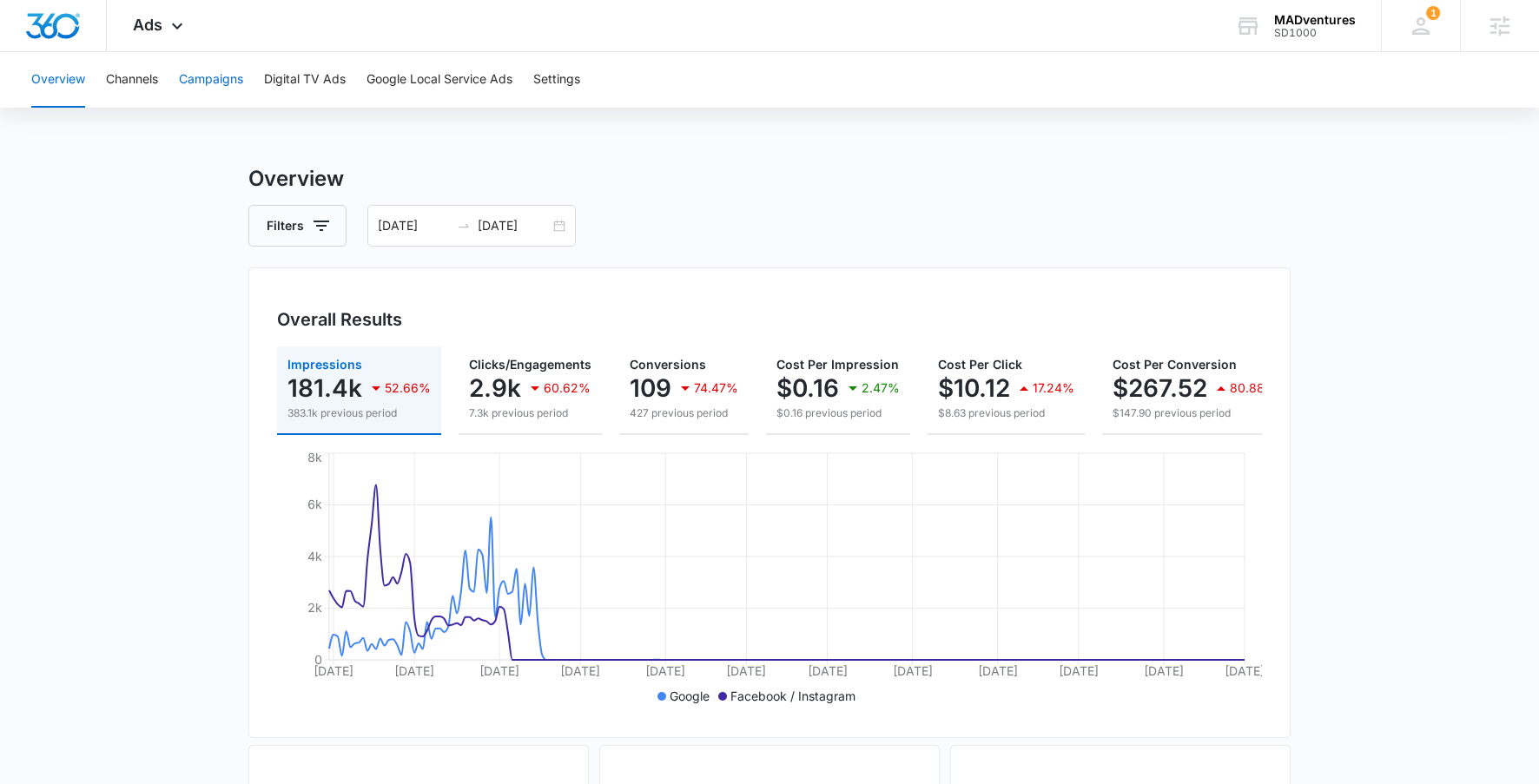
click at [205, 84] on button "Campaigns" at bounding box center [211, 79] width 64 height 55
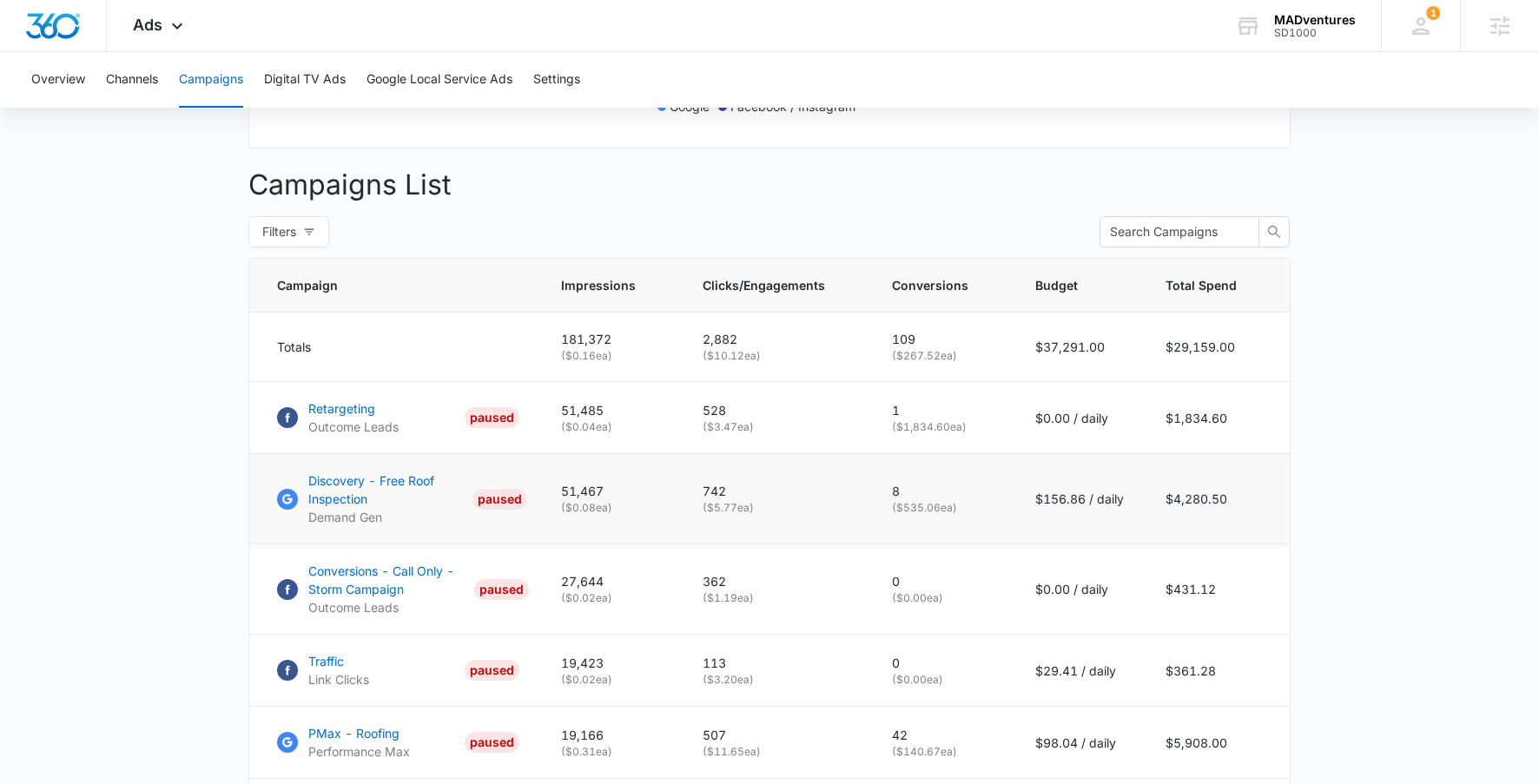
scroll to position [679, 0]
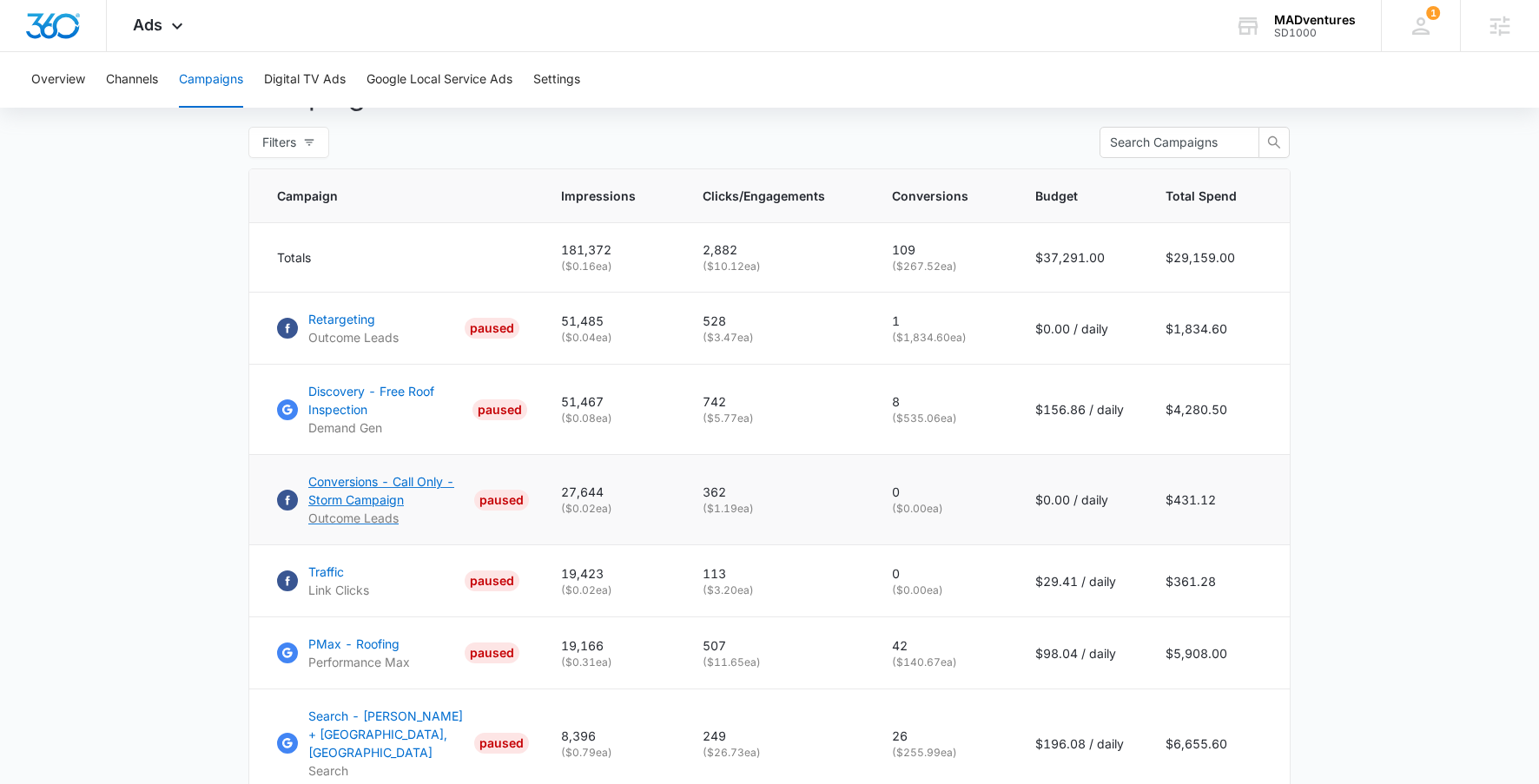
click at [367, 497] on p "Conversions - Call Only - Storm Campaign" at bounding box center [388, 491] width 159 height 37
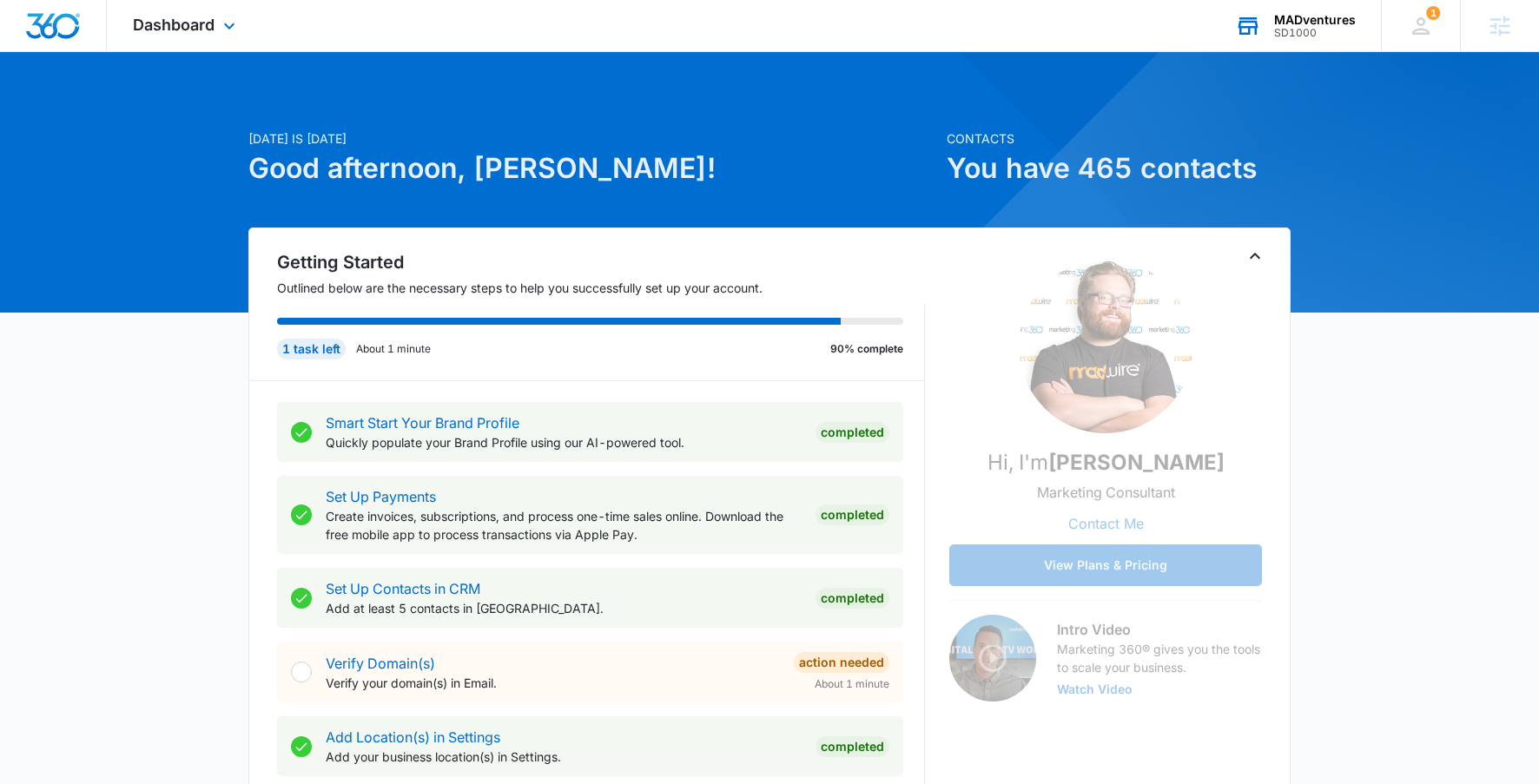
click at [1266, 32] on div "MADventures SD1000 Your Accounts View All" at bounding box center [1295, 25] width 172 height 51
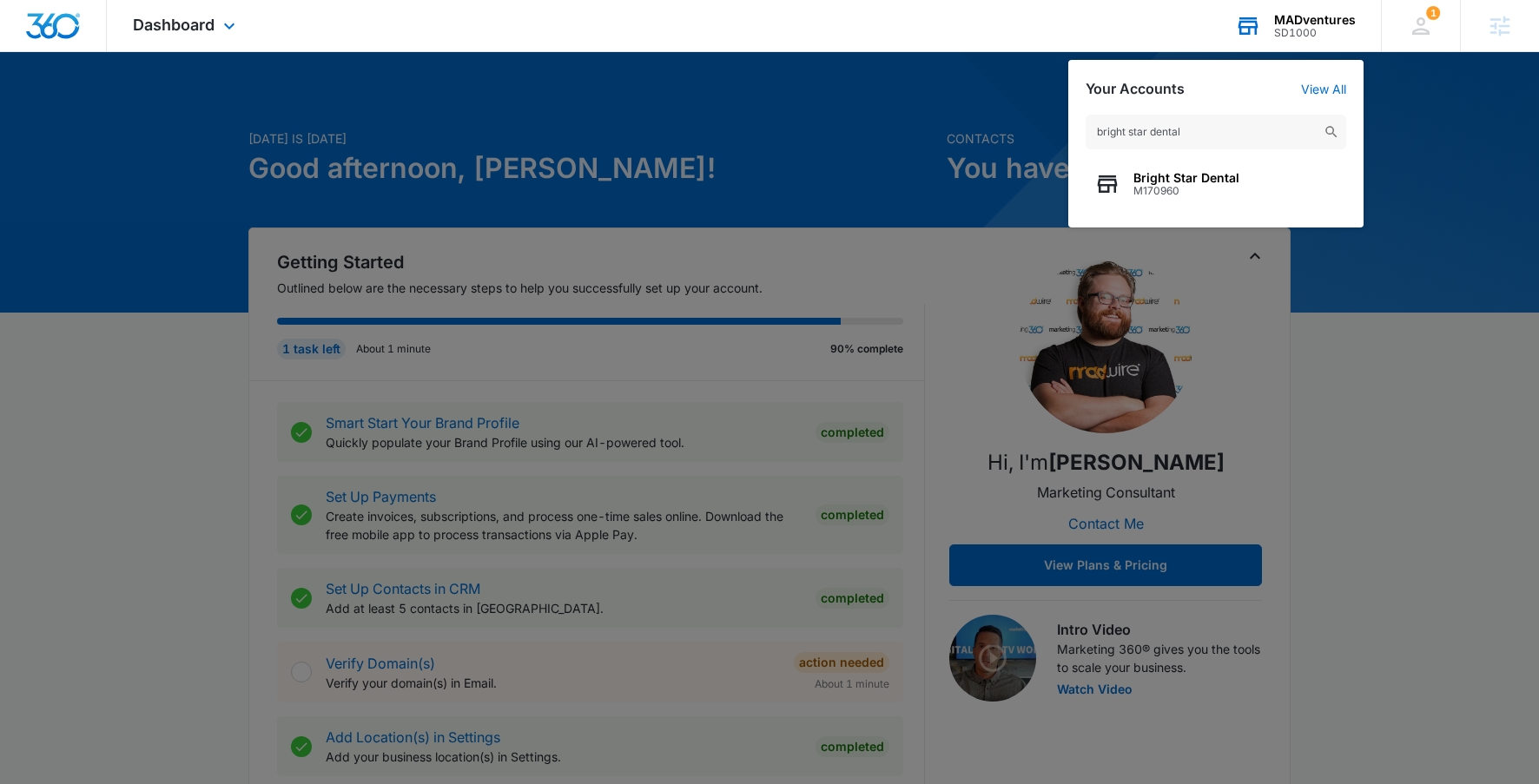
type input "bright star dental"
click at [1164, 182] on span "Bright Star Dental" at bounding box center [1186, 178] width 106 height 14
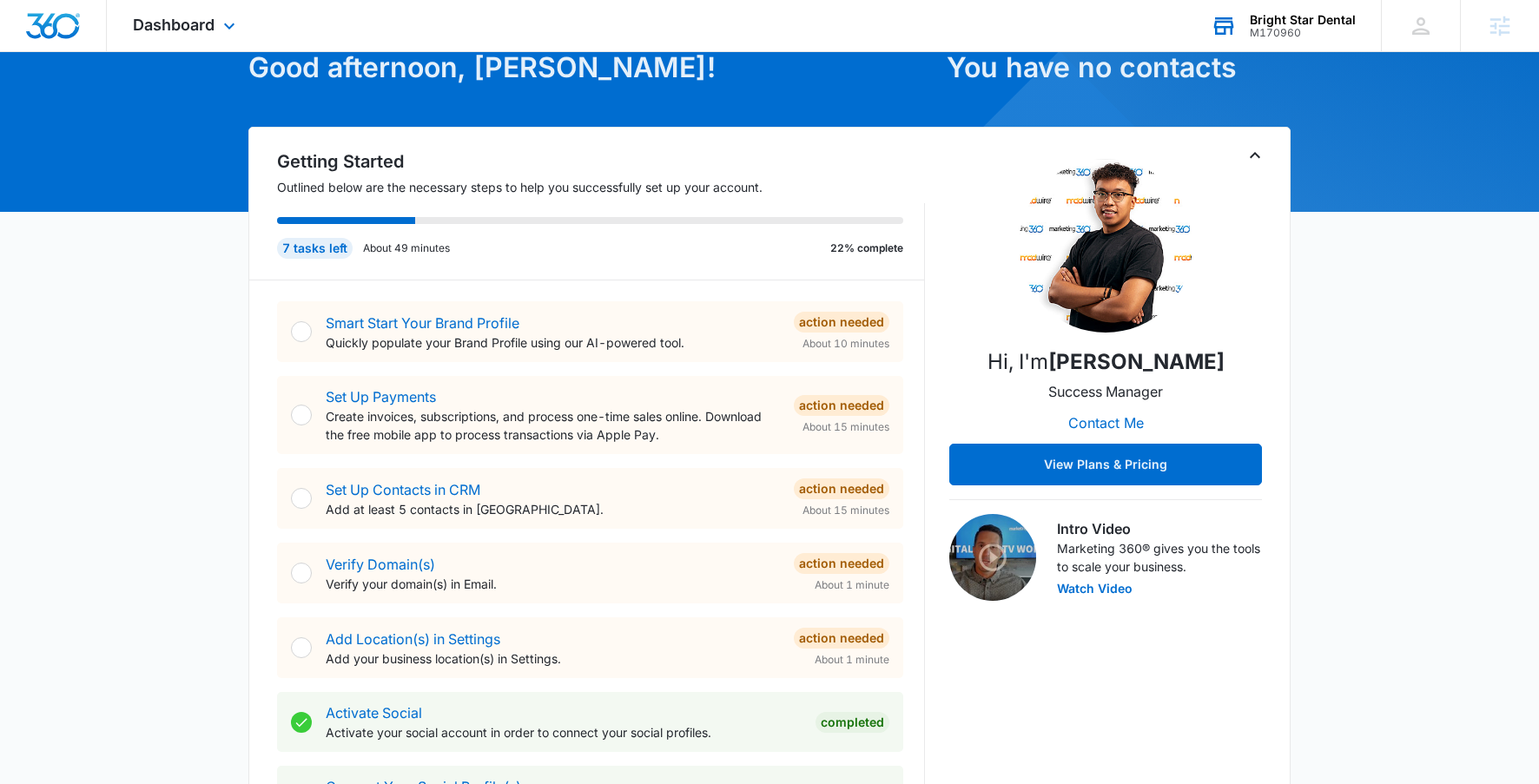
scroll to position [116, 0]
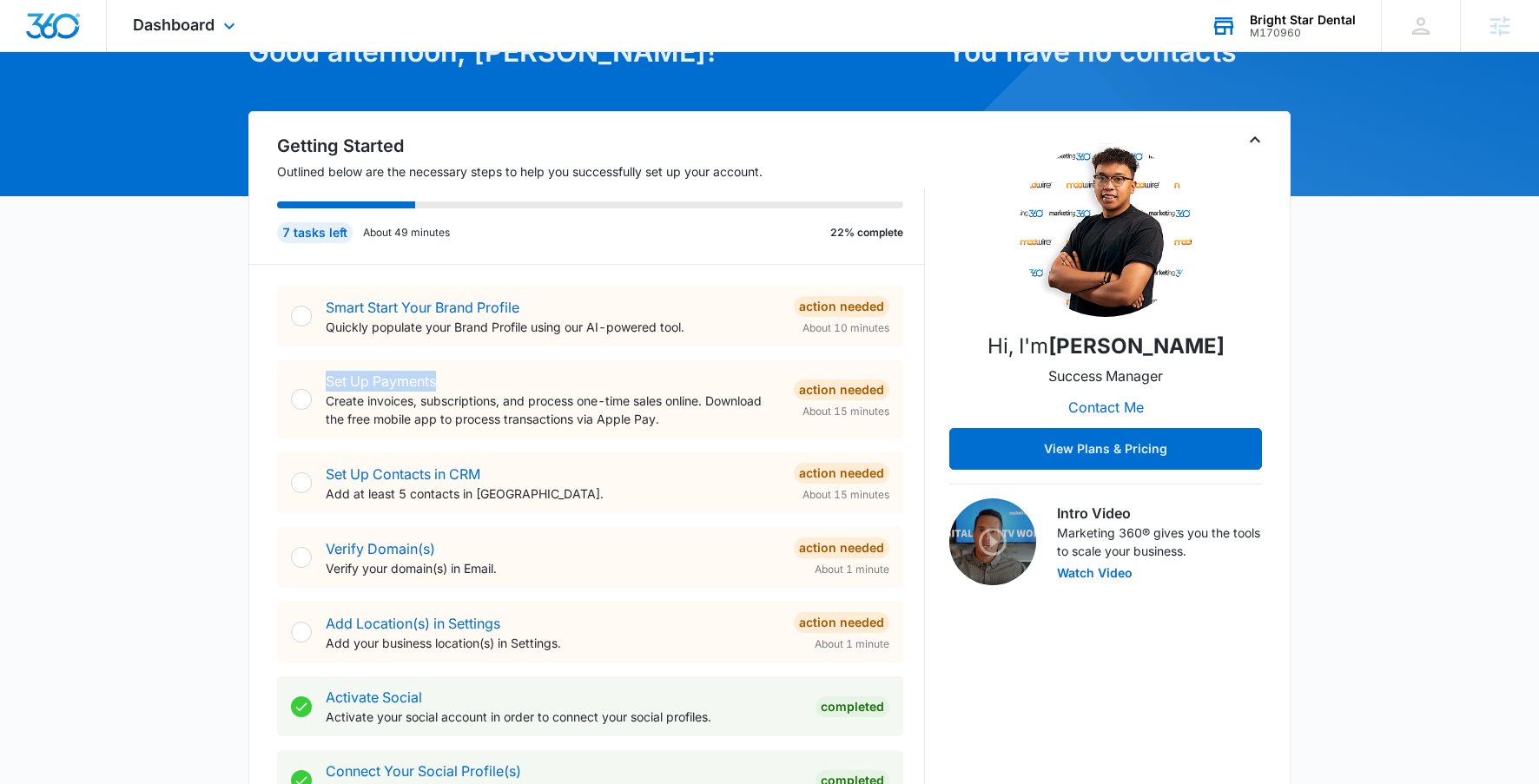
drag, startPoint x: 251, startPoint y: 384, endPoint x: 515, endPoint y: 383, distance: 264.0
click at [515, 383] on div "Getting Started Outlined below are the necessary steps to help you successfully…" at bounding box center [769, 554] width 1042 height 886
drag, startPoint x: 243, startPoint y: 550, endPoint x: 482, endPoint y: 550, distance: 239.0
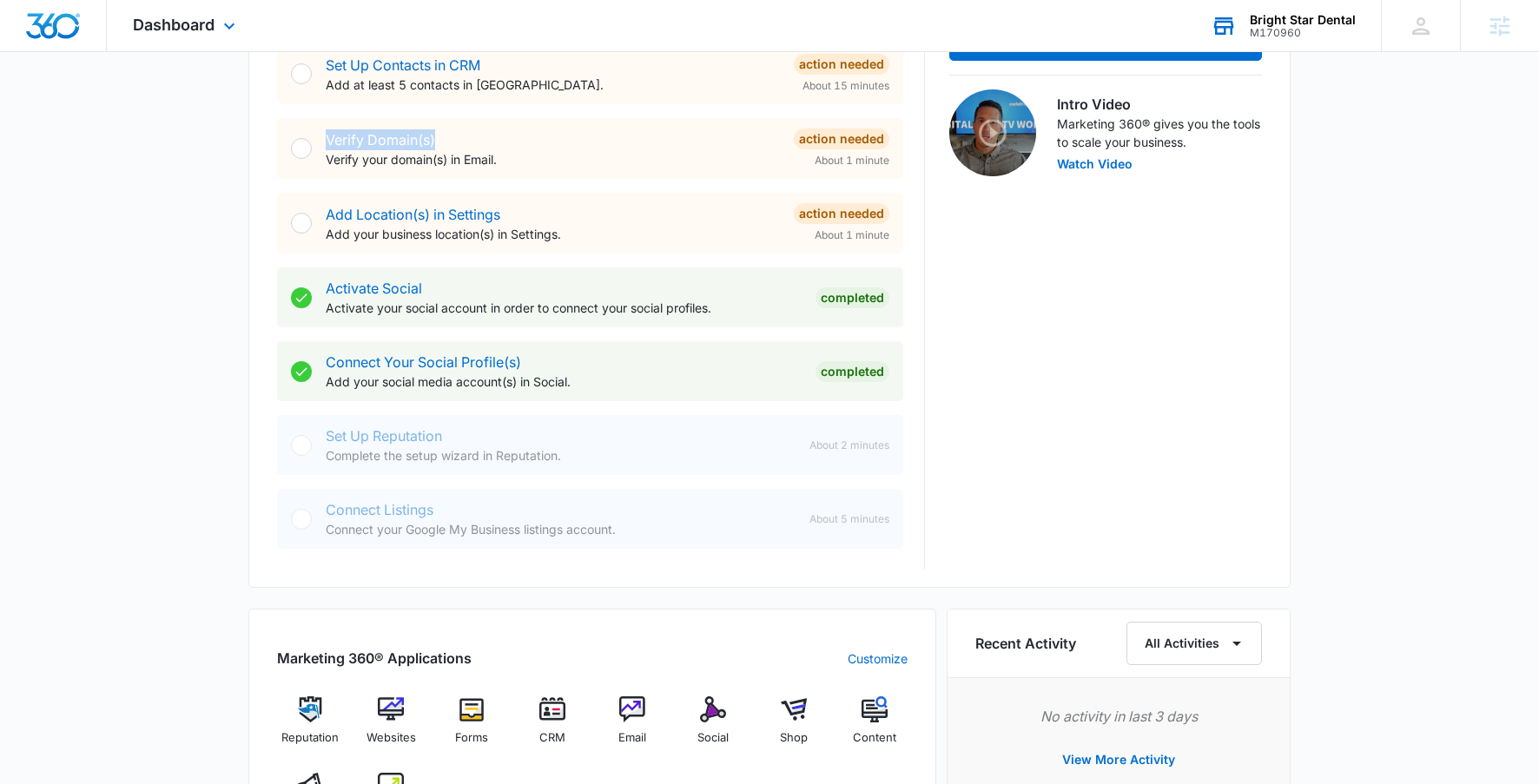
scroll to position [733, 0]
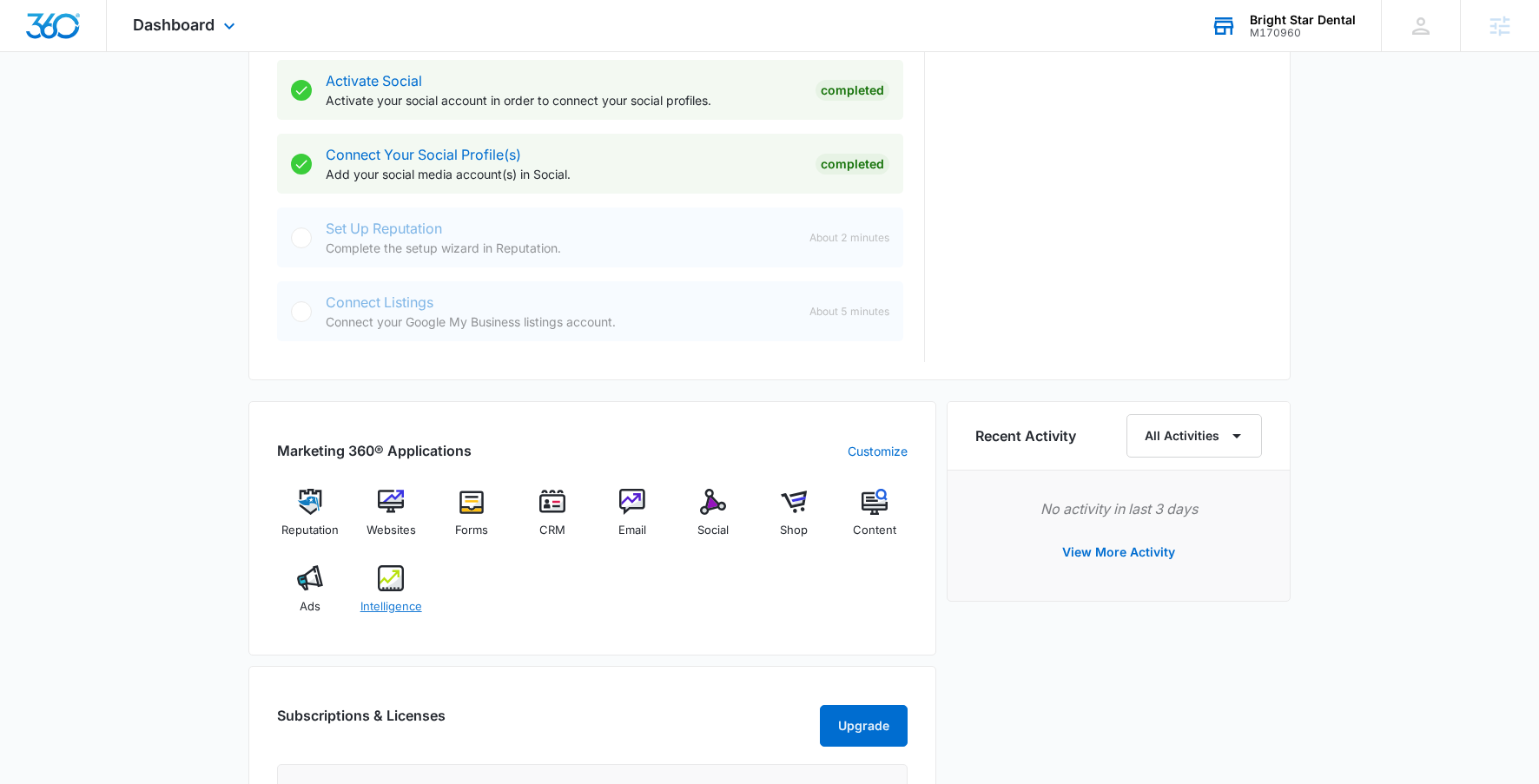
click at [386, 584] on img at bounding box center [390, 578] width 26 height 26
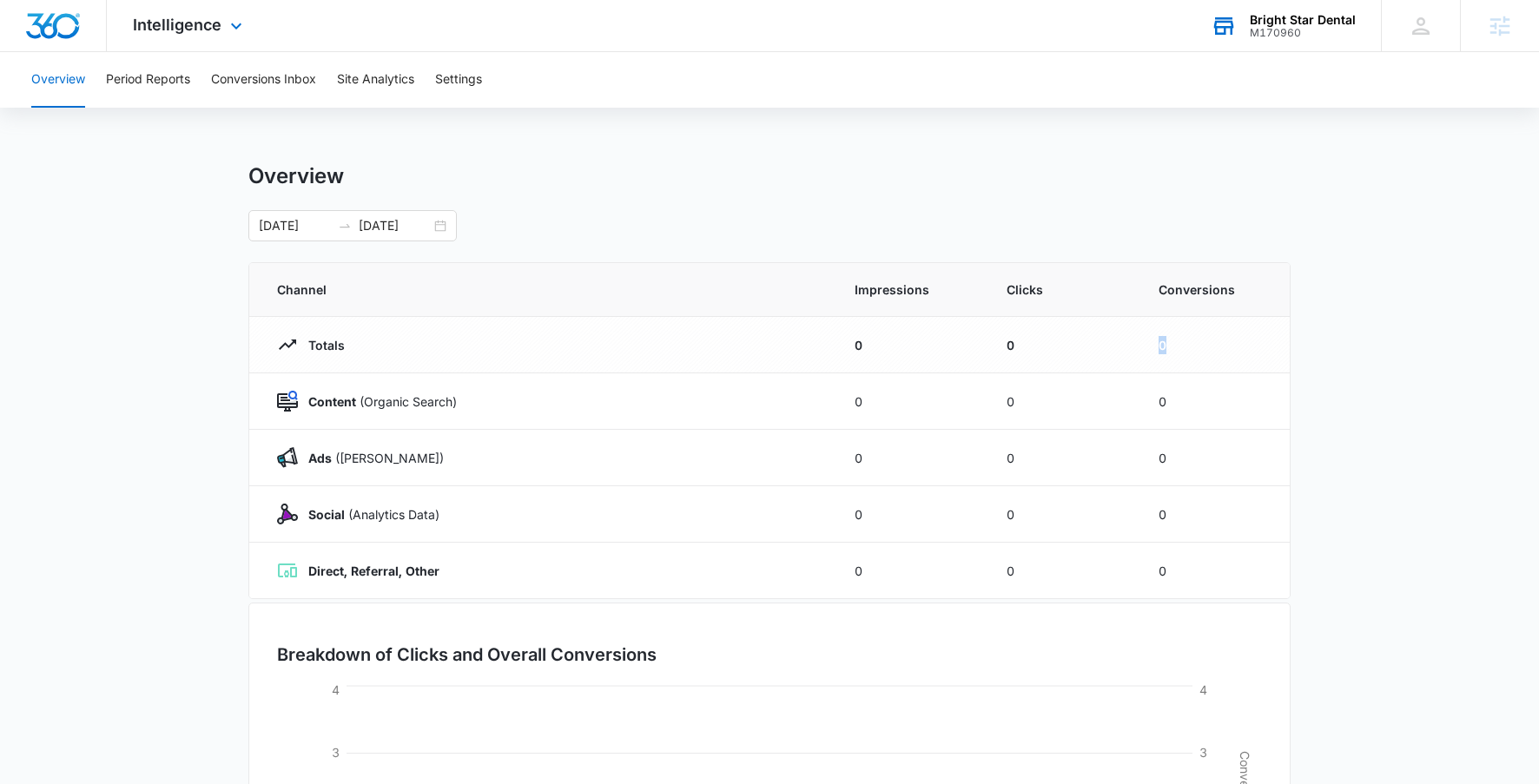
drag, startPoint x: 1197, startPoint y: 349, endPoint x: 1139, endPoint y: 349, distance: 58.0
click at [1138, 349] on td "0" at bounding box center [1213, 344] width 152 height 56
drag, startPoint x: 308, startPoint y: 402, endPoint x: 525, endPoint y: 400, distance: 217.0
click at [525, 400] on div "Content (Organic Search)" at bounding box center [545, 400] width 536 height 21
drag, startPoint x: 309, startPoint y: 460, endPoint x: 493, endPoint y: 460, distance: 184.0
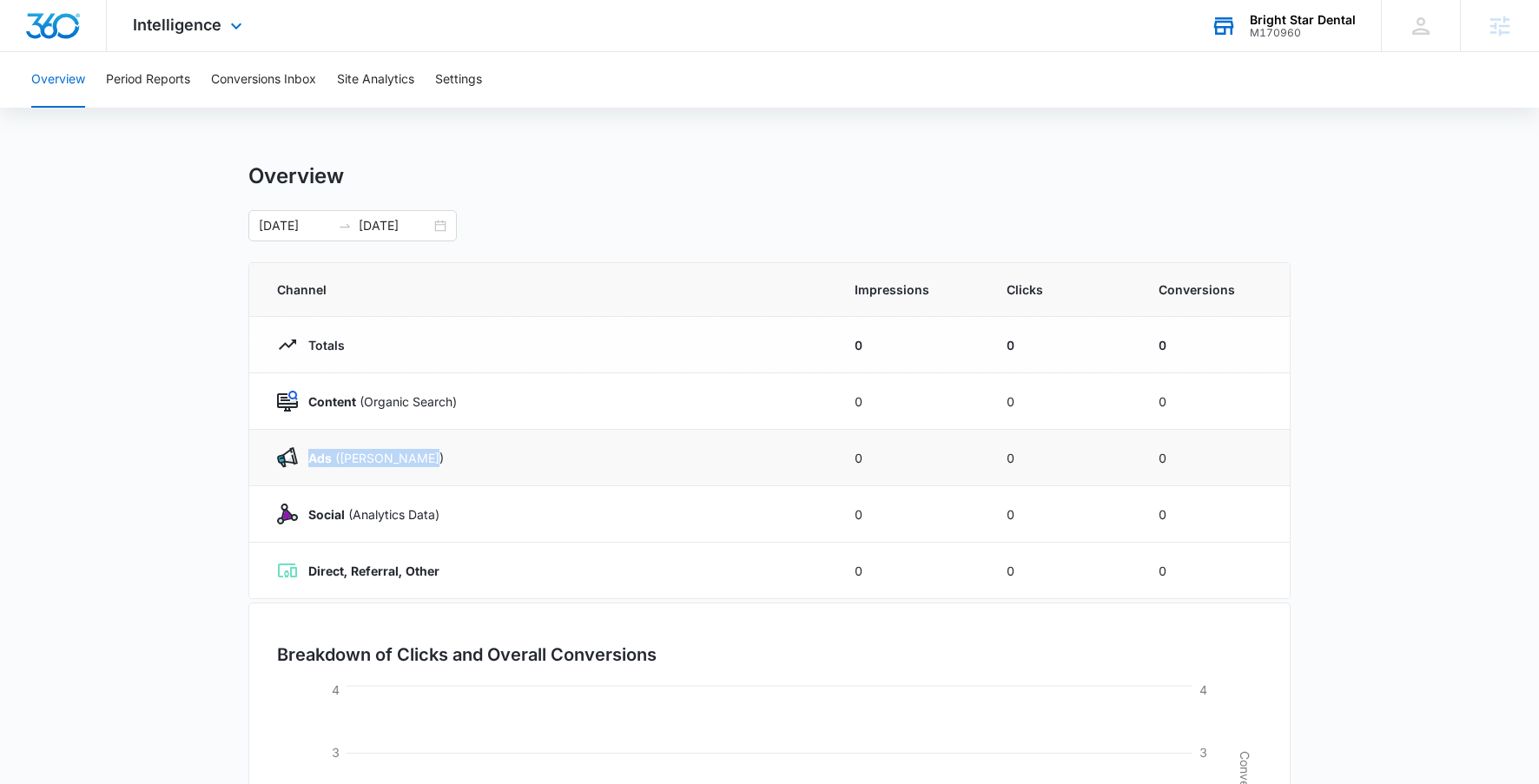
click at [493, 460] on div "Ads ([PERSON_NAME])" at bounding box center [545, 457] width 536 height 21
drag, startPoint x: 302, startPoint y: 512, endPoint x: 486, endPoint y: 511, distance: 184.0
click at [487, 511] on div "Social (Analytics Data)" at bounding box center [545, 514] width 536 height 21
drag, startPoint x: 456, startPoint y: 574, endPoint x: 279, endPoint y: 572, distance: 177.0
click at [278, 572] on div "Direct, Referral, Other" at bounding box center [545, 570] width 536 height 21
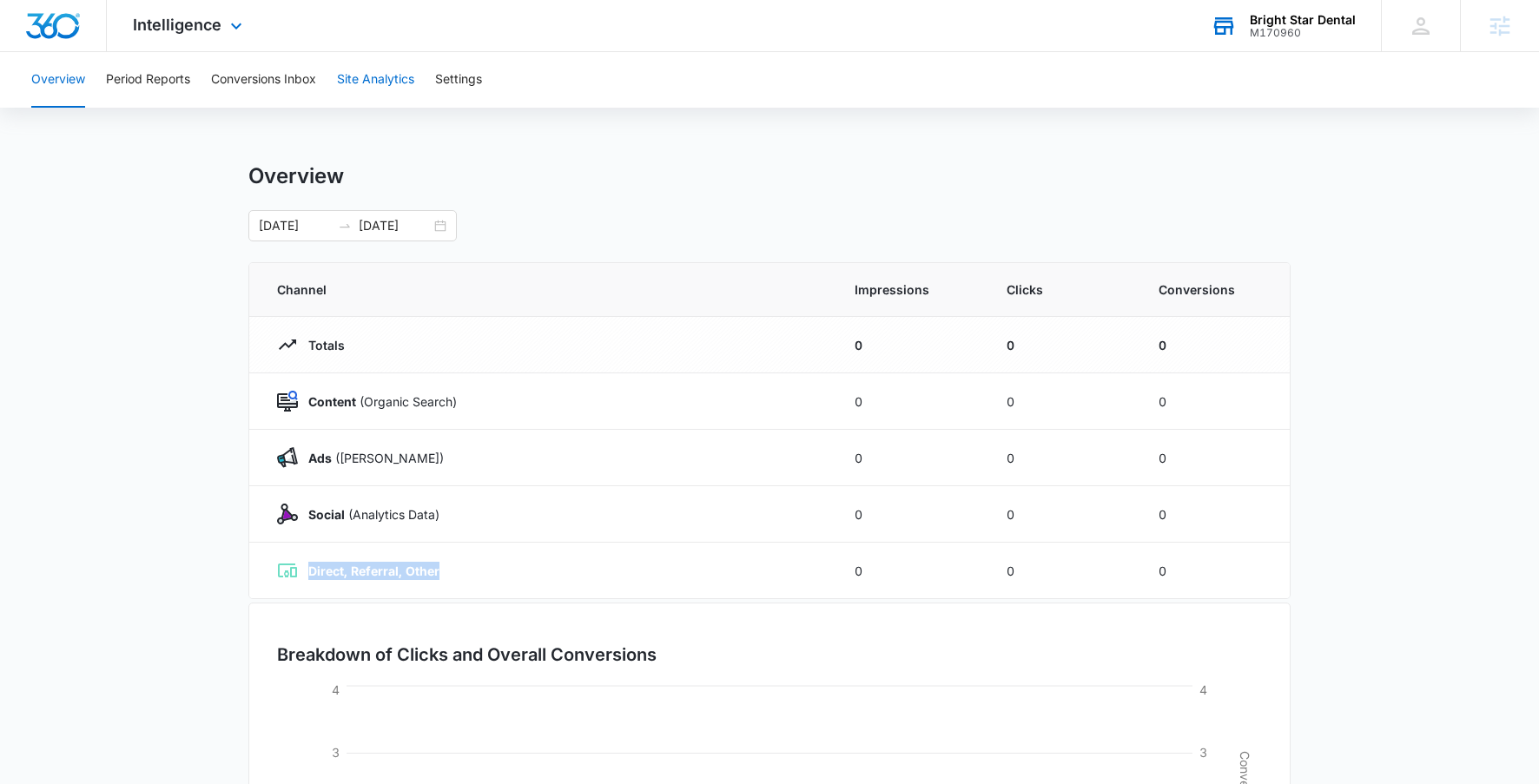
click at [374, 73] on button "Site Analytics" at bounding box center [376, 79] width 78 height 55
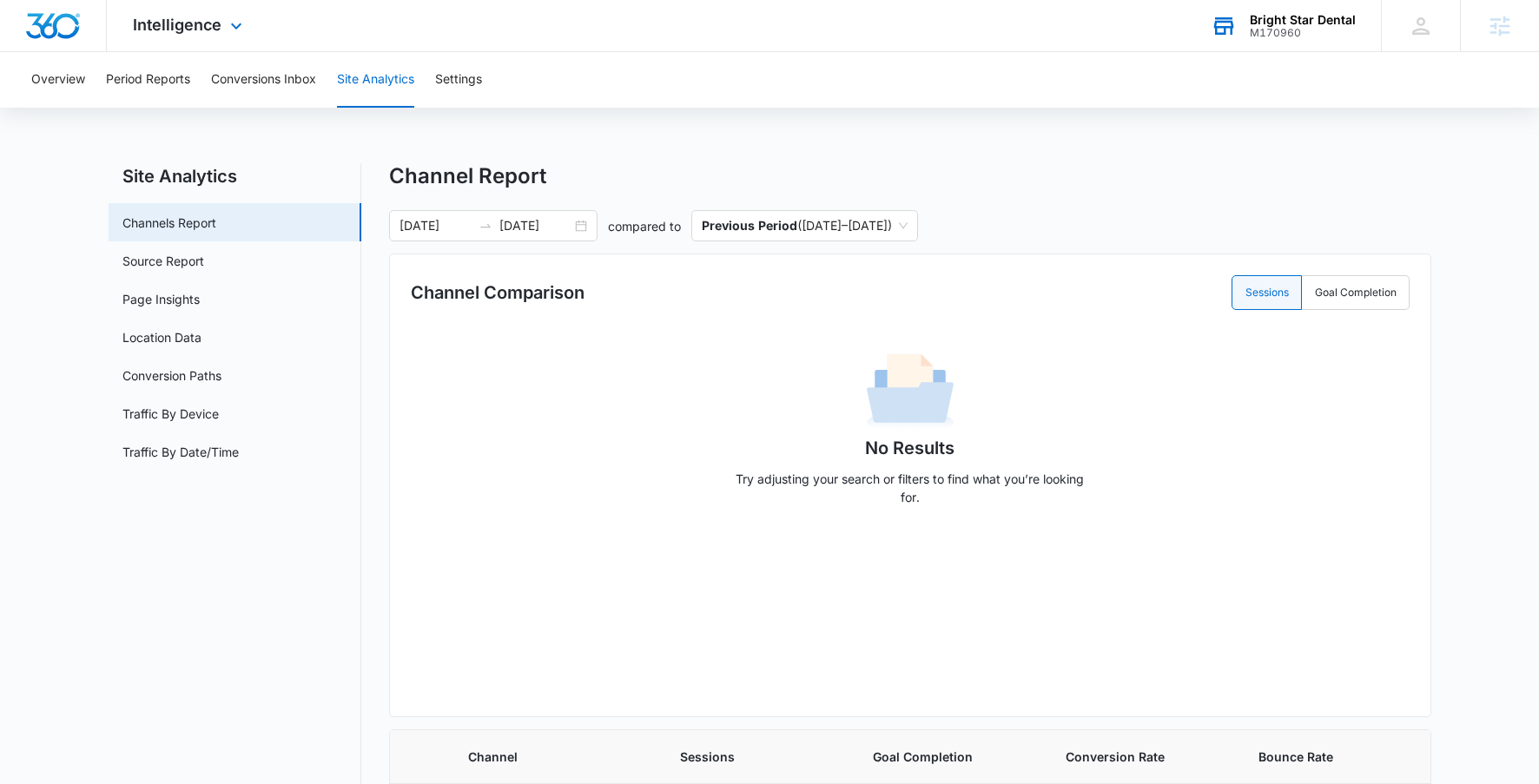
click at [1260, 17] on div "Bright Star Dental" at bounding box center [1303, 21] width 106 height 14
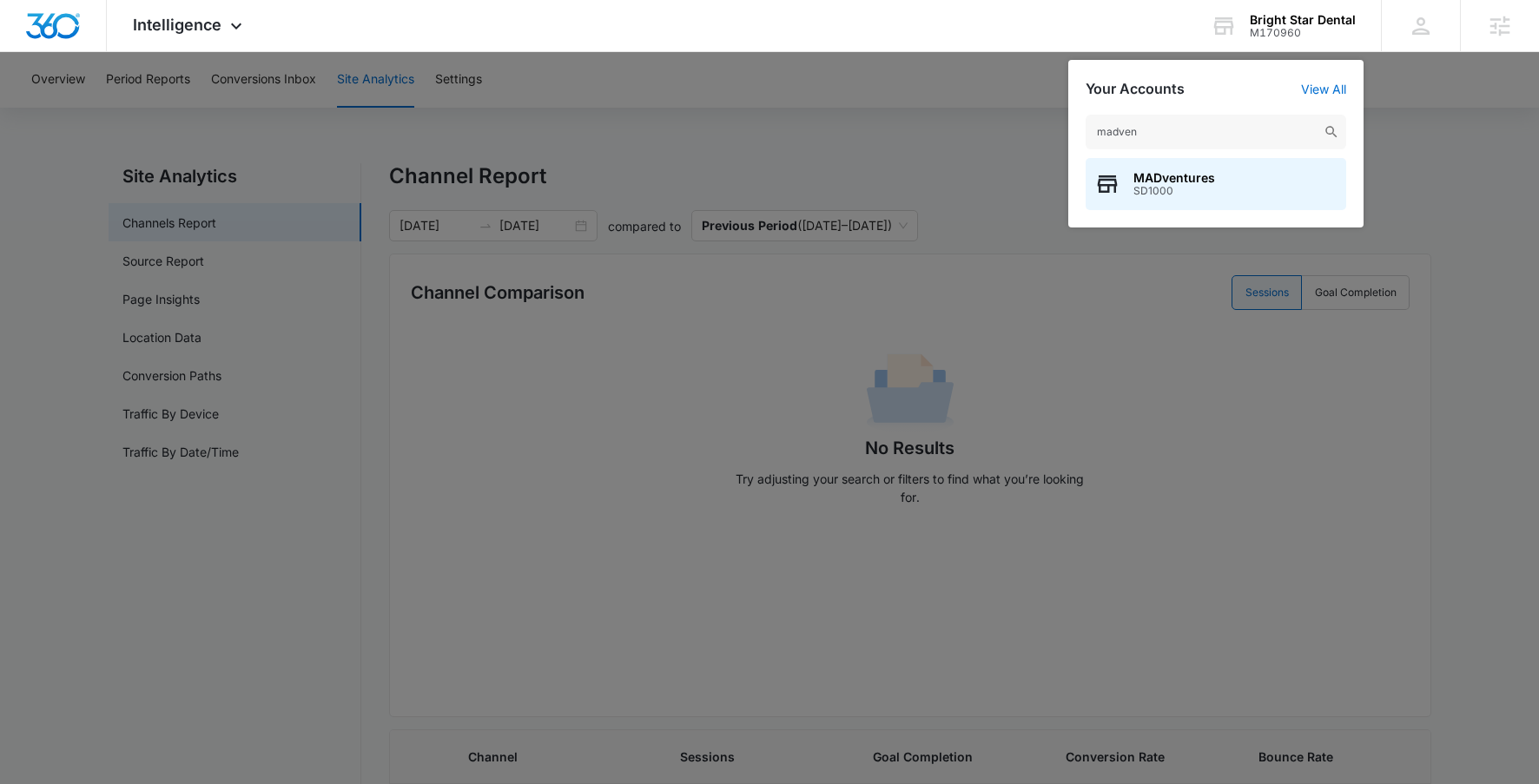
type input "madven"
click at [1186, 188] on span "SD1000" at bounding box center [1174, 191] width 82 height 12
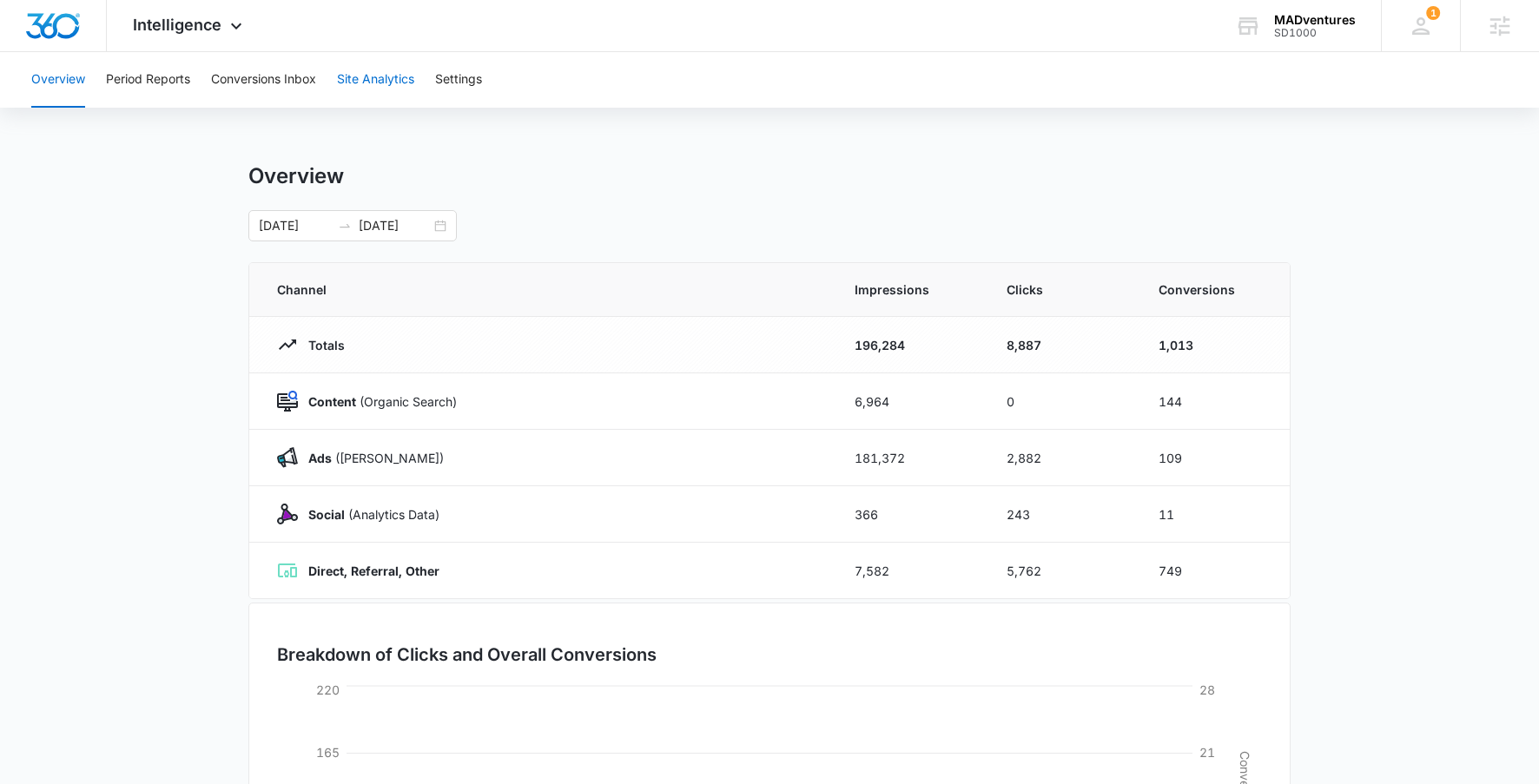
click at [411, 87] on button "Site Analytics" at bounding box center [376, 79] width 78 height 55
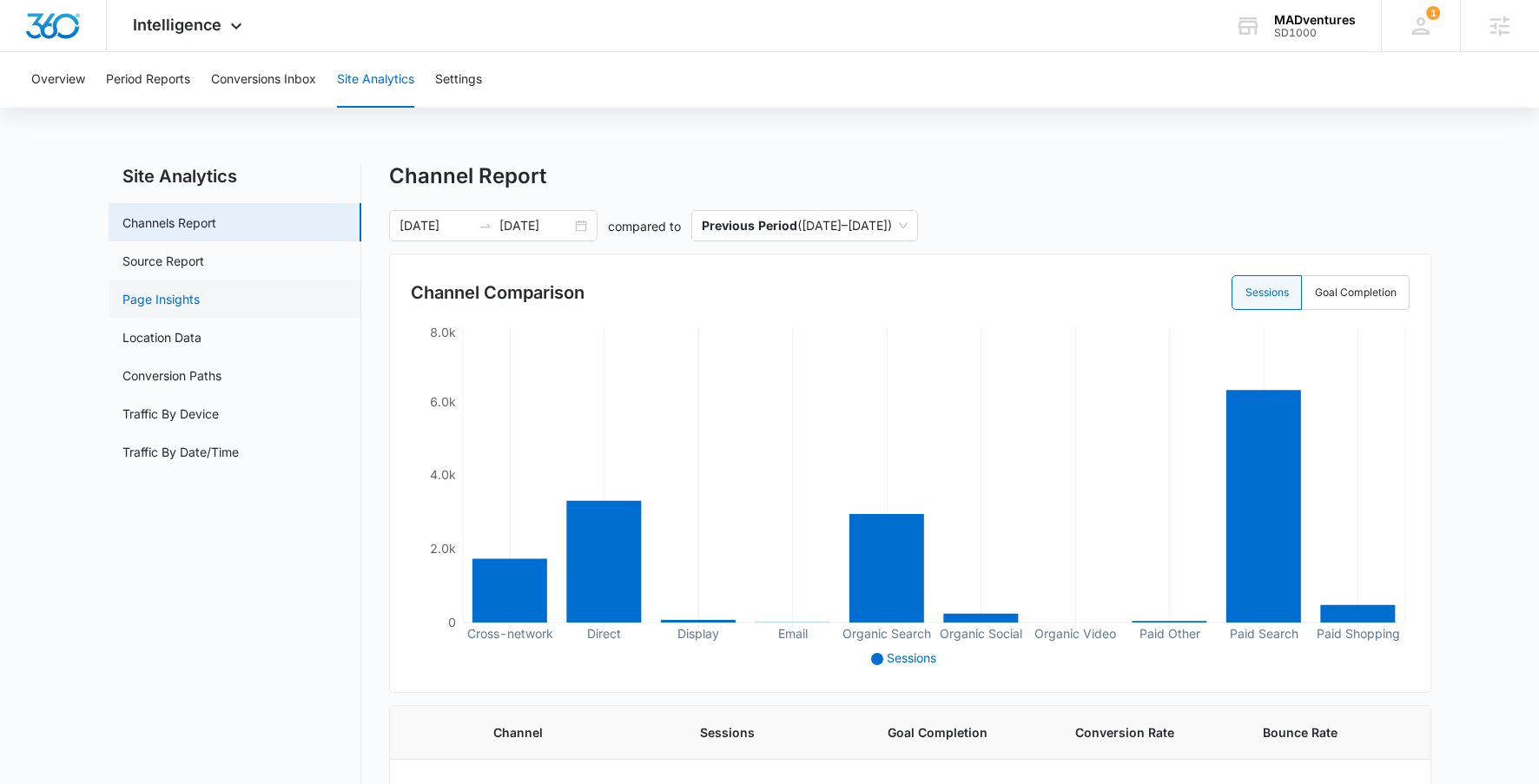
click at [156, 293] on link "Page Insights" at bounding box center [161, 299] width 78 height 18
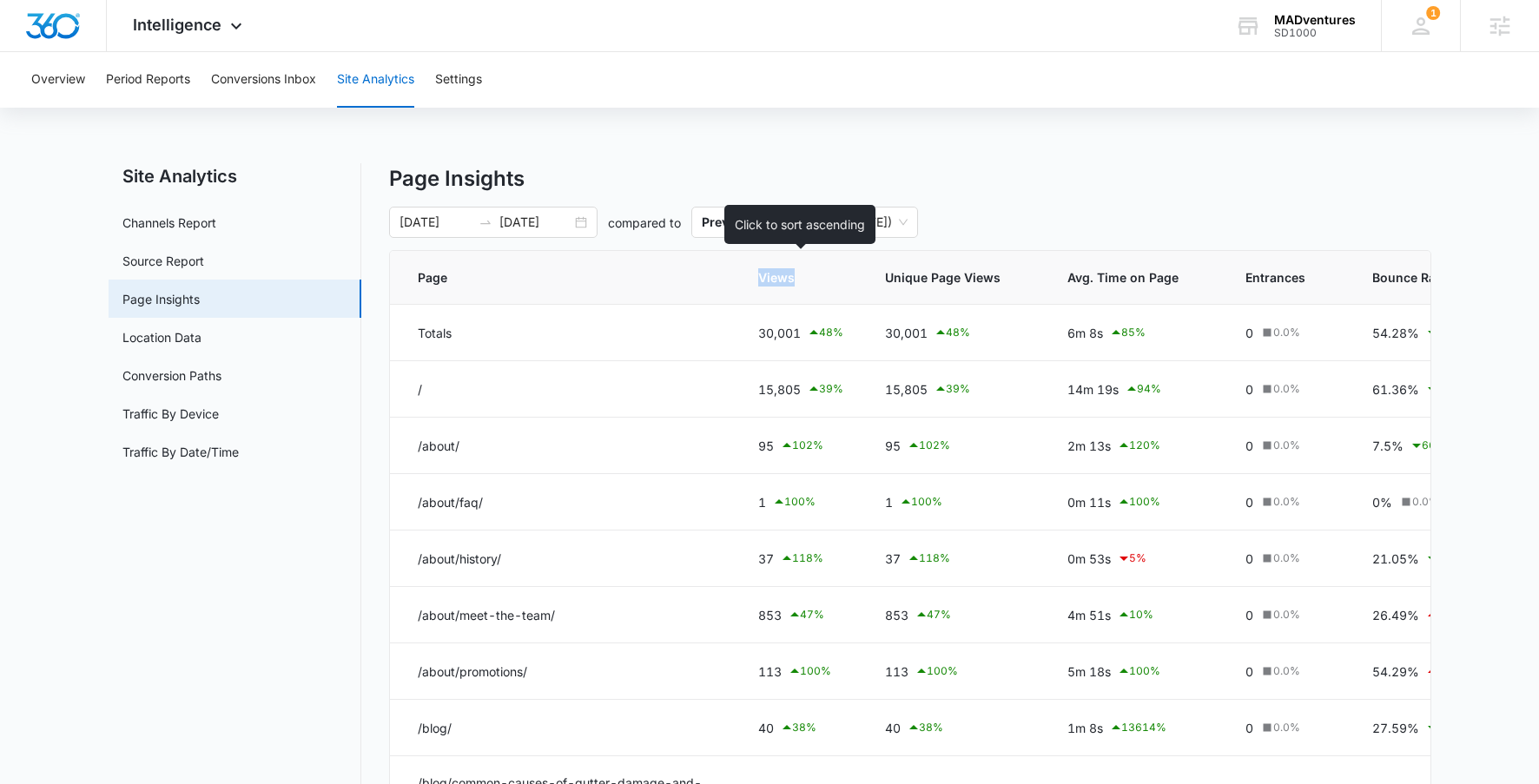
drag, startPoint x: 758, startPoint y: 280, endPoint x: 860, endPoint y: 268, distance: 102.7
click at [860, 268] on th "Views" at bounding box center [800, 277] width 127 height 54
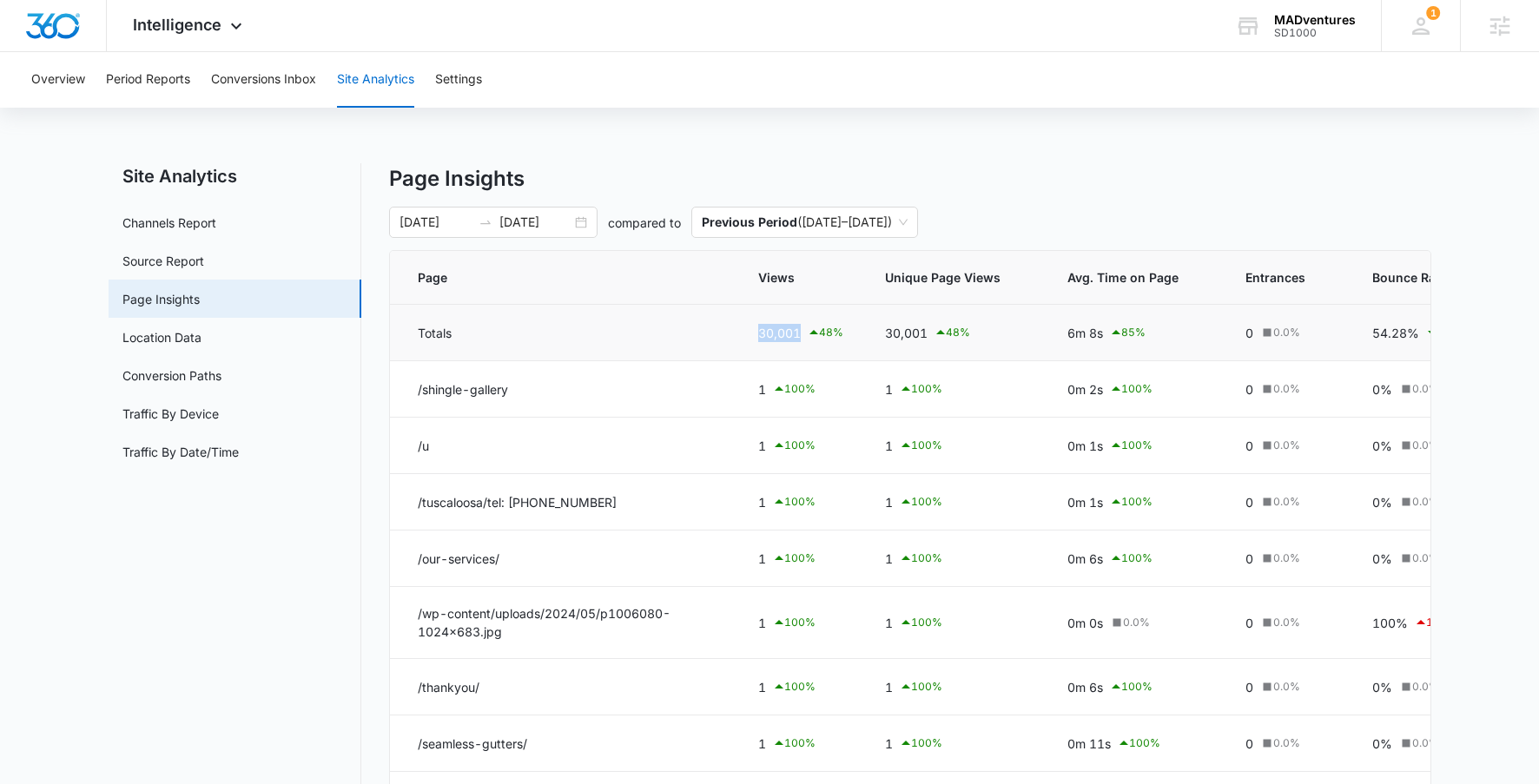
drag, startPoint x: 683, startPoint y: 329, endPoint x: 803, endPoint y: 328, distance: 120.0
click at [803, 328] on tr "Totals 30,001 48 % 30,001 48 % 6m 8s 85 % 0 0.0 % 54.28% 6 % 0% 0.0 % 0m 0s 0.0…" at bounding box center [1063, 333] width 1348 height 56
click at [202, 342] on link "Location Data" at bounding box center [161, 337] width 79 height 18
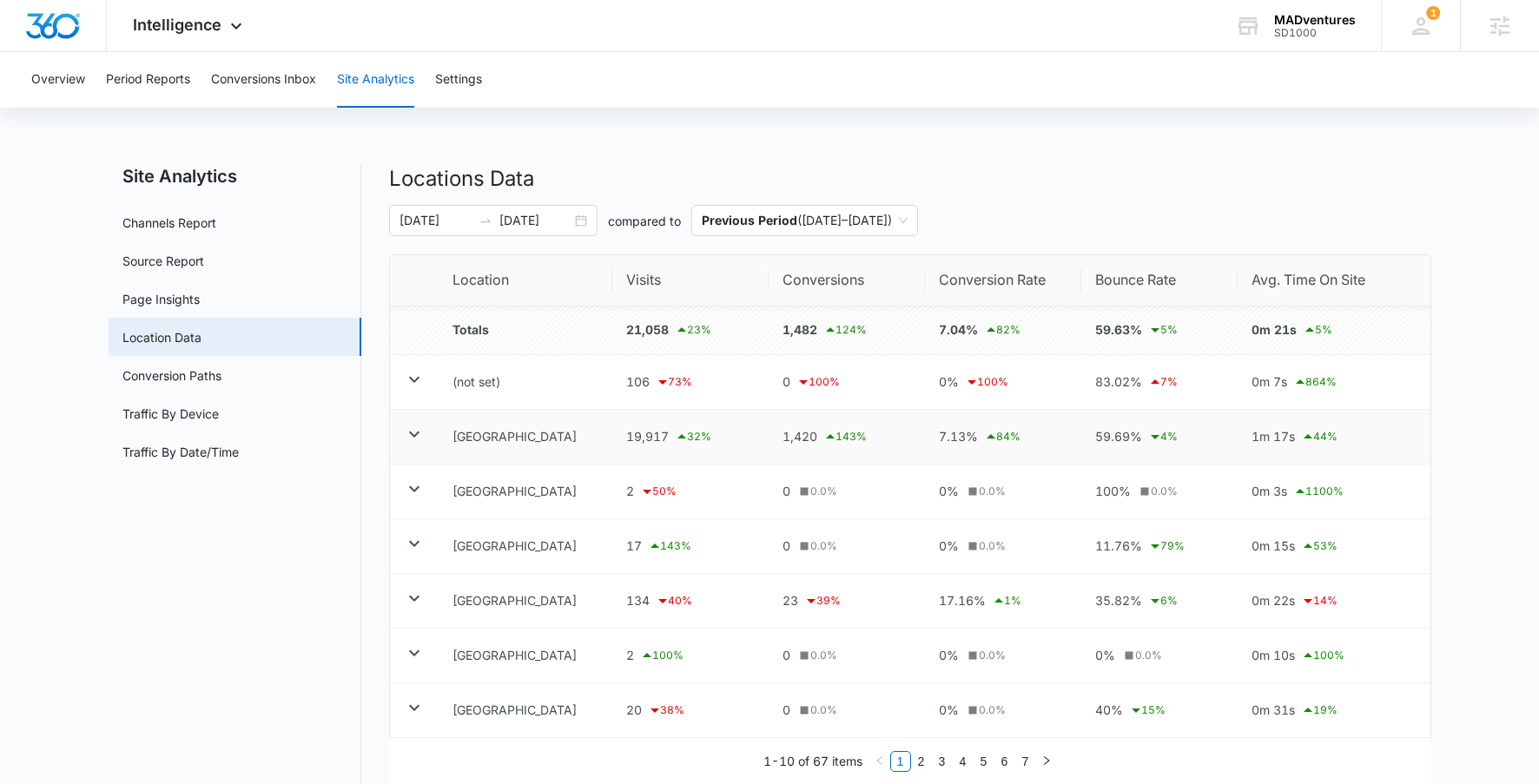
click at [417, 436] on icon at bounding box center [414, 433] width 21 height 21
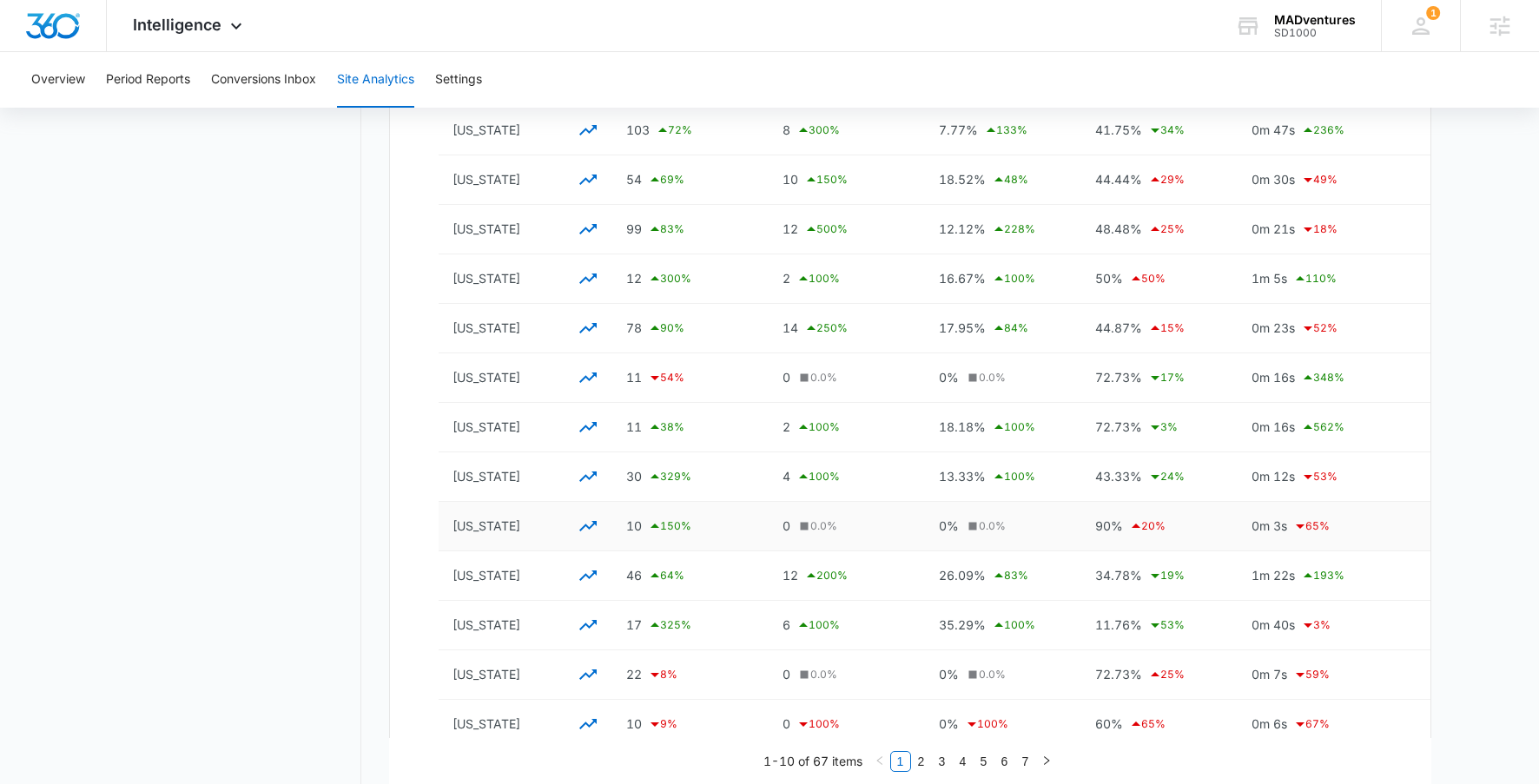
scroll to position [2135, 0]
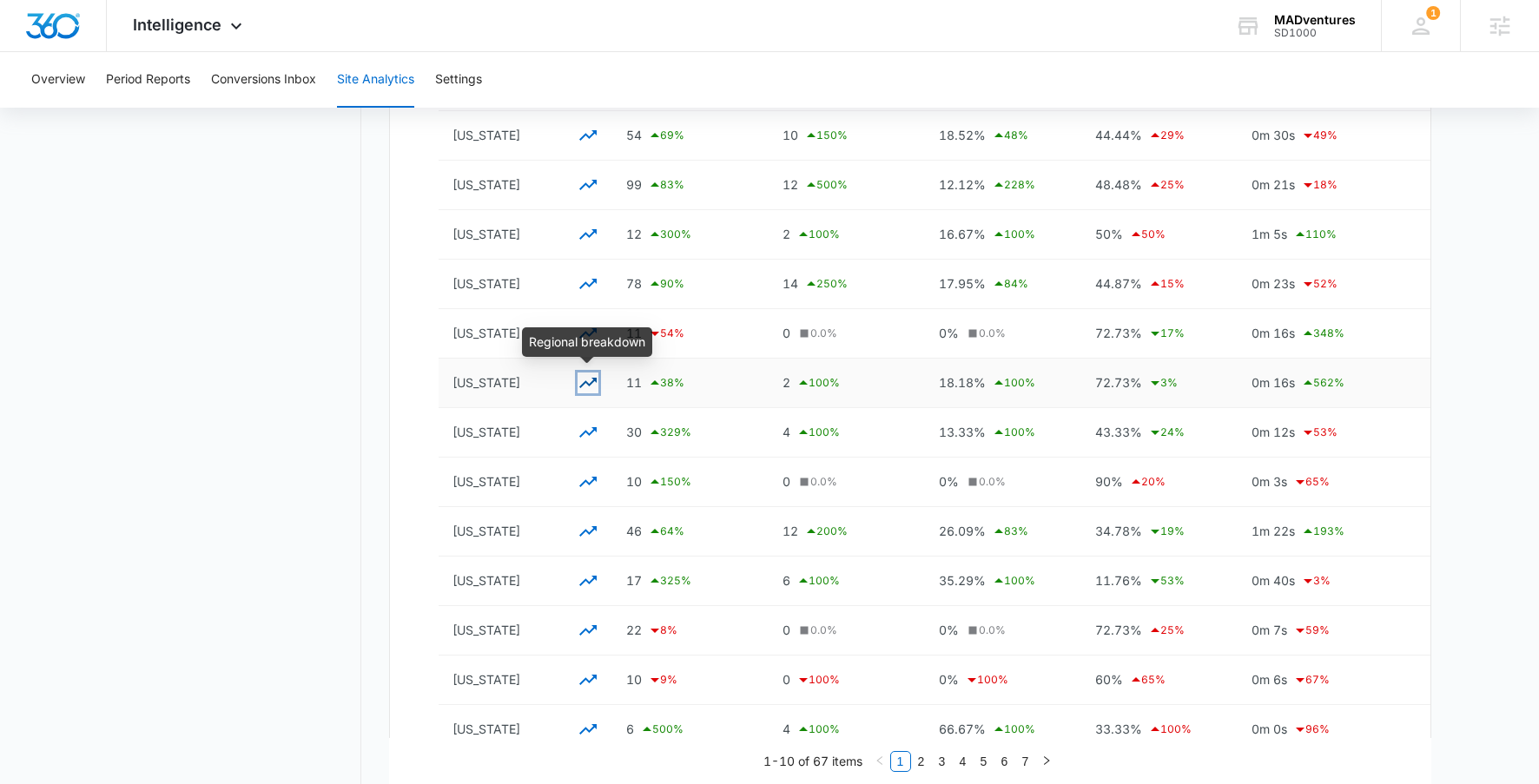
click at [584, 385] on icon "button" at bounding box center [587, 383] width 21 height 21
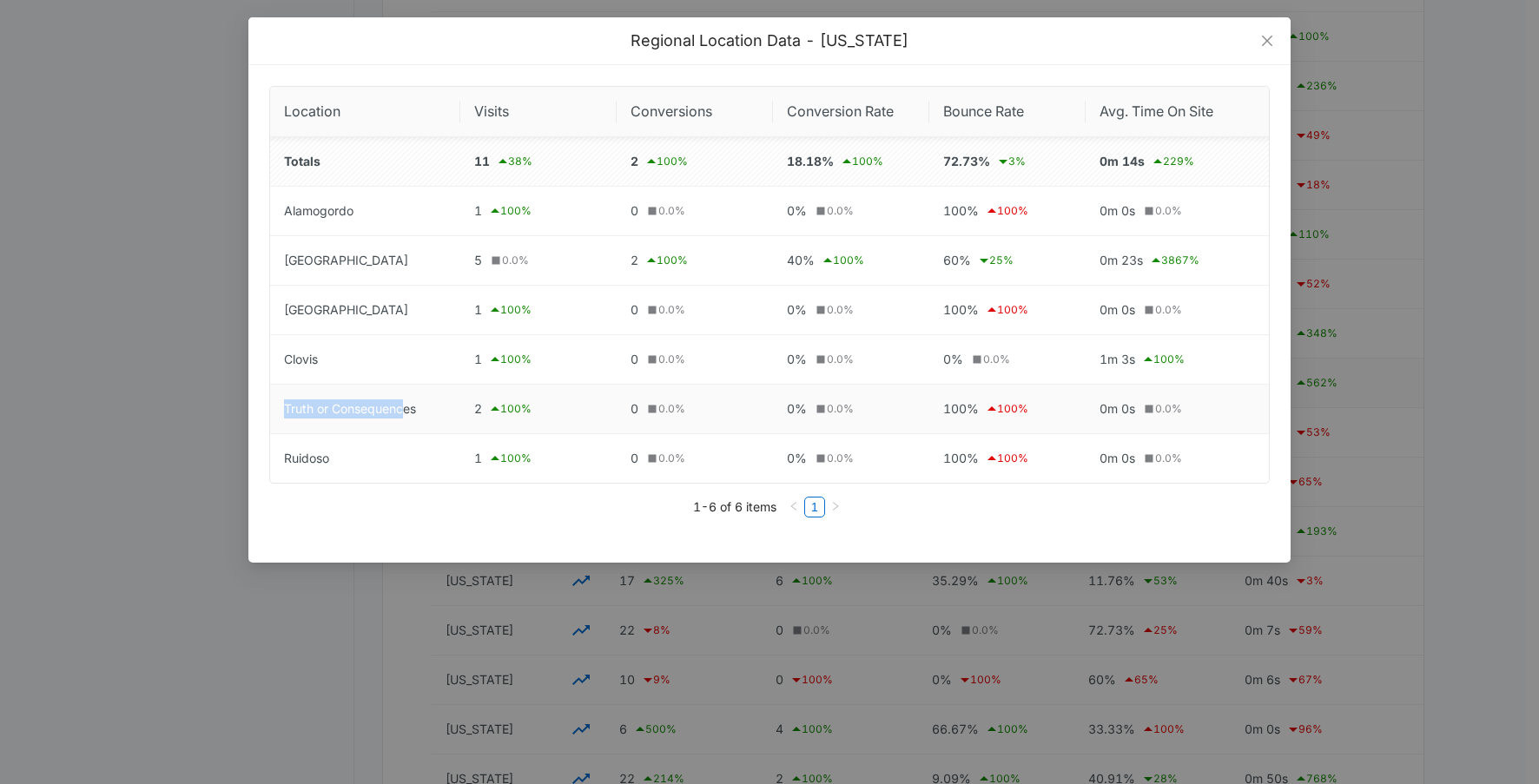
drag, startPoint x: 279, startPoint y: 412, endPoint x: 447, endPoint y: 412, distance: 168.0
click at [447, 412] on td "Truth or Consequences" at bounding box center [365, 409] width 190 height 49
click at [1264, 40] on icon "close" at bounding box center [1268, 41] width 14 height 14
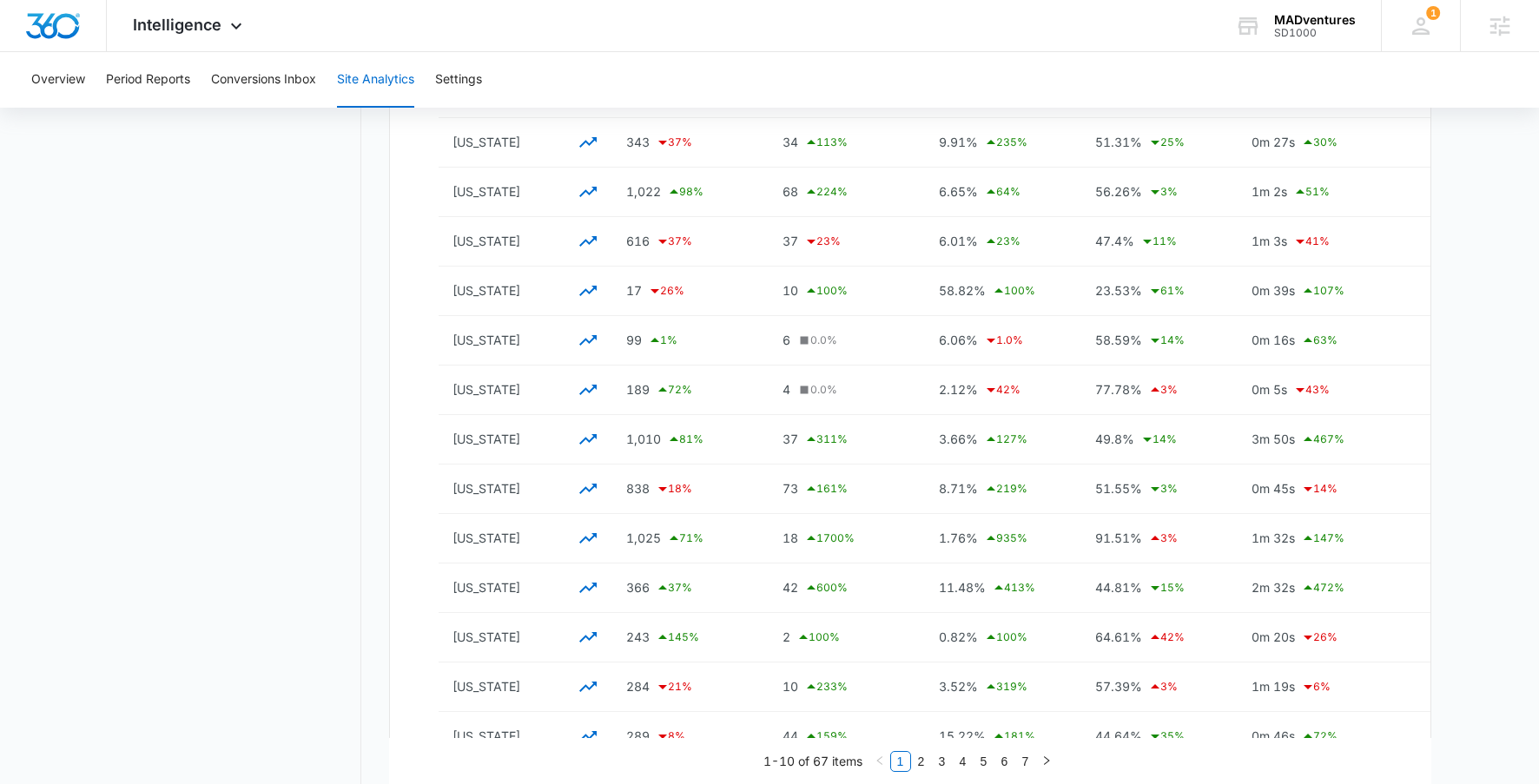
scroll to position [0, 0]
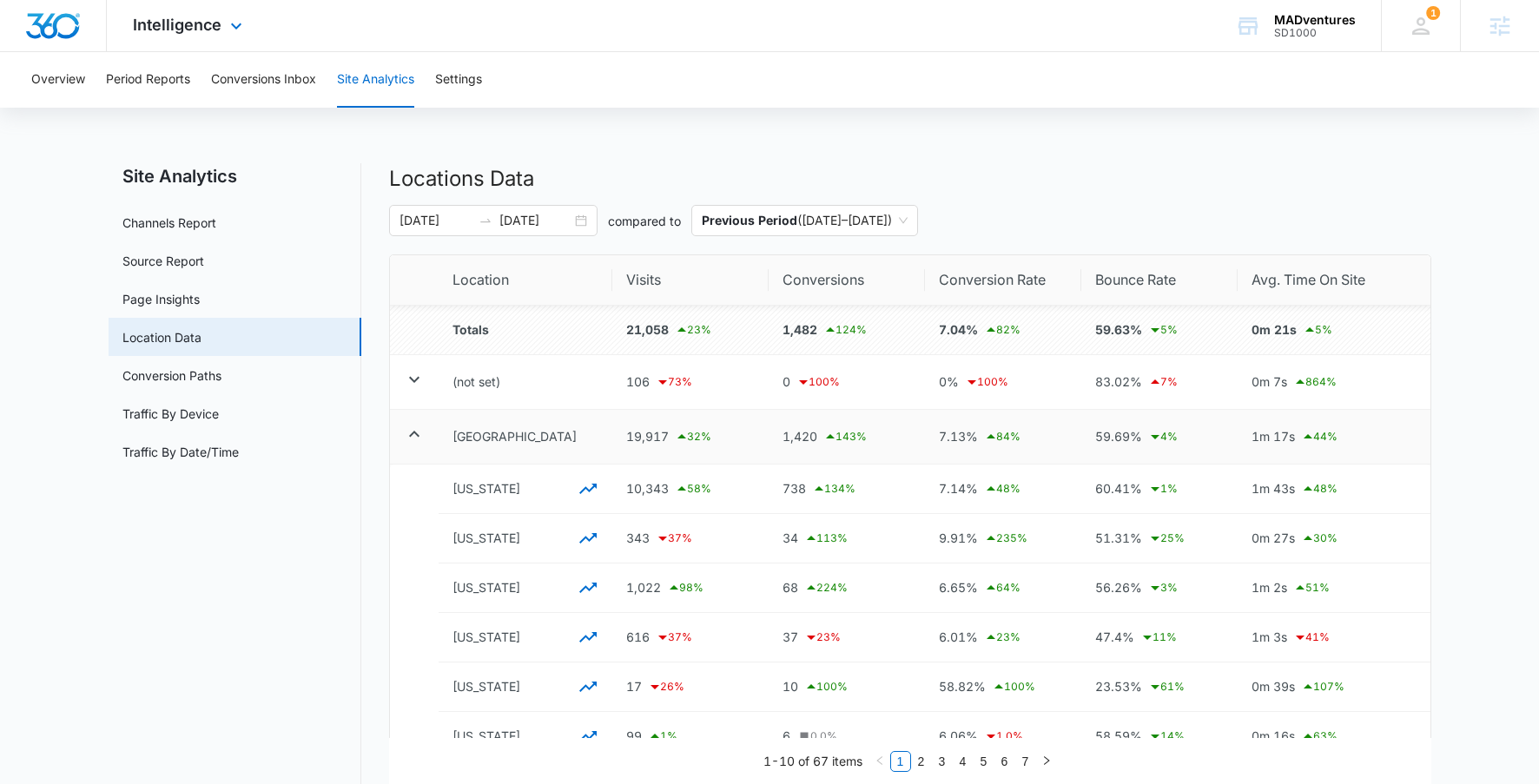
click at [64, 36] on img "Dashboard" at bounding box center [53, 26] width 55 height 26
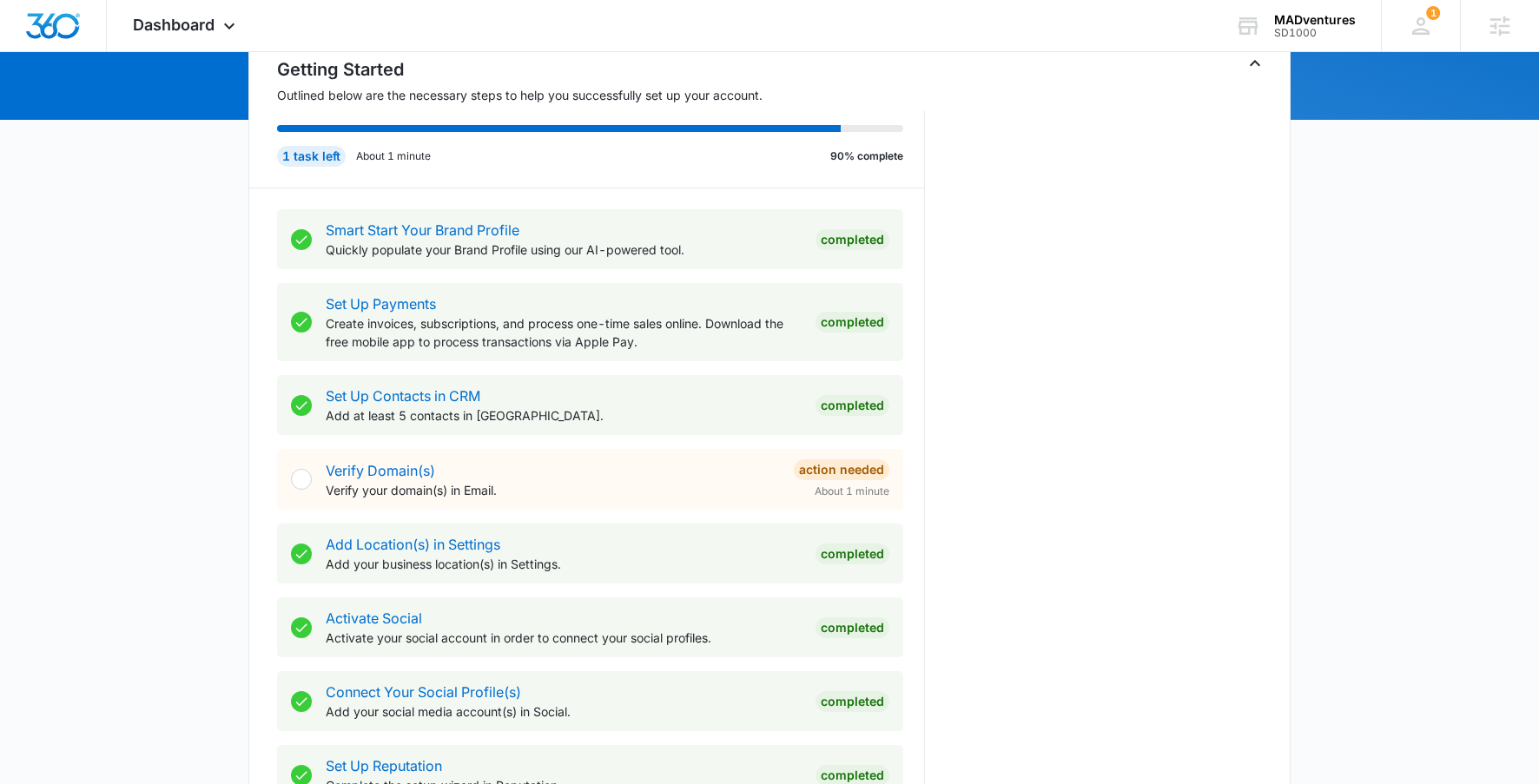
scroll to position [196, 0]
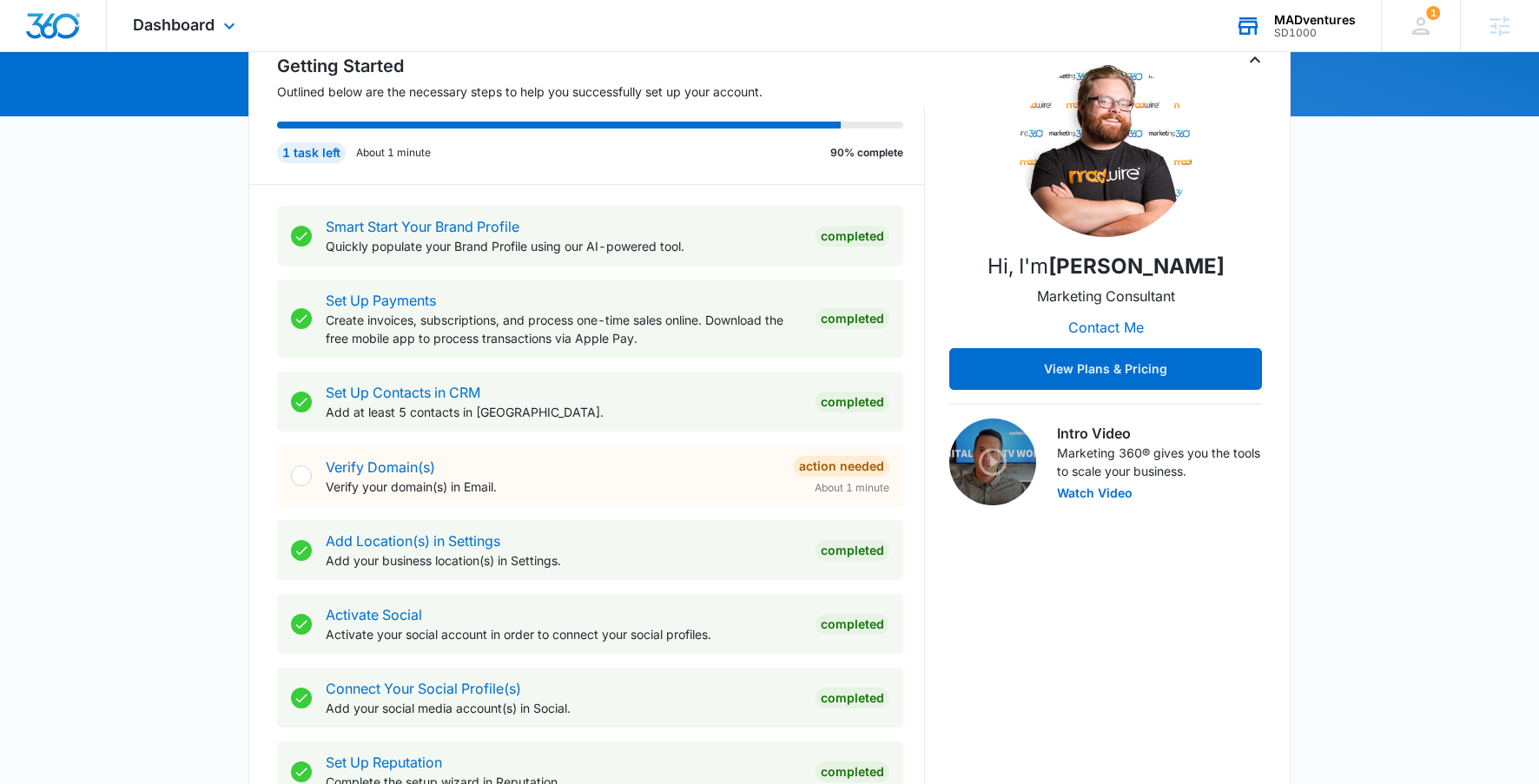
click at [1256, 36] on icon at bounding box center [1247, 26] width 26 height 26
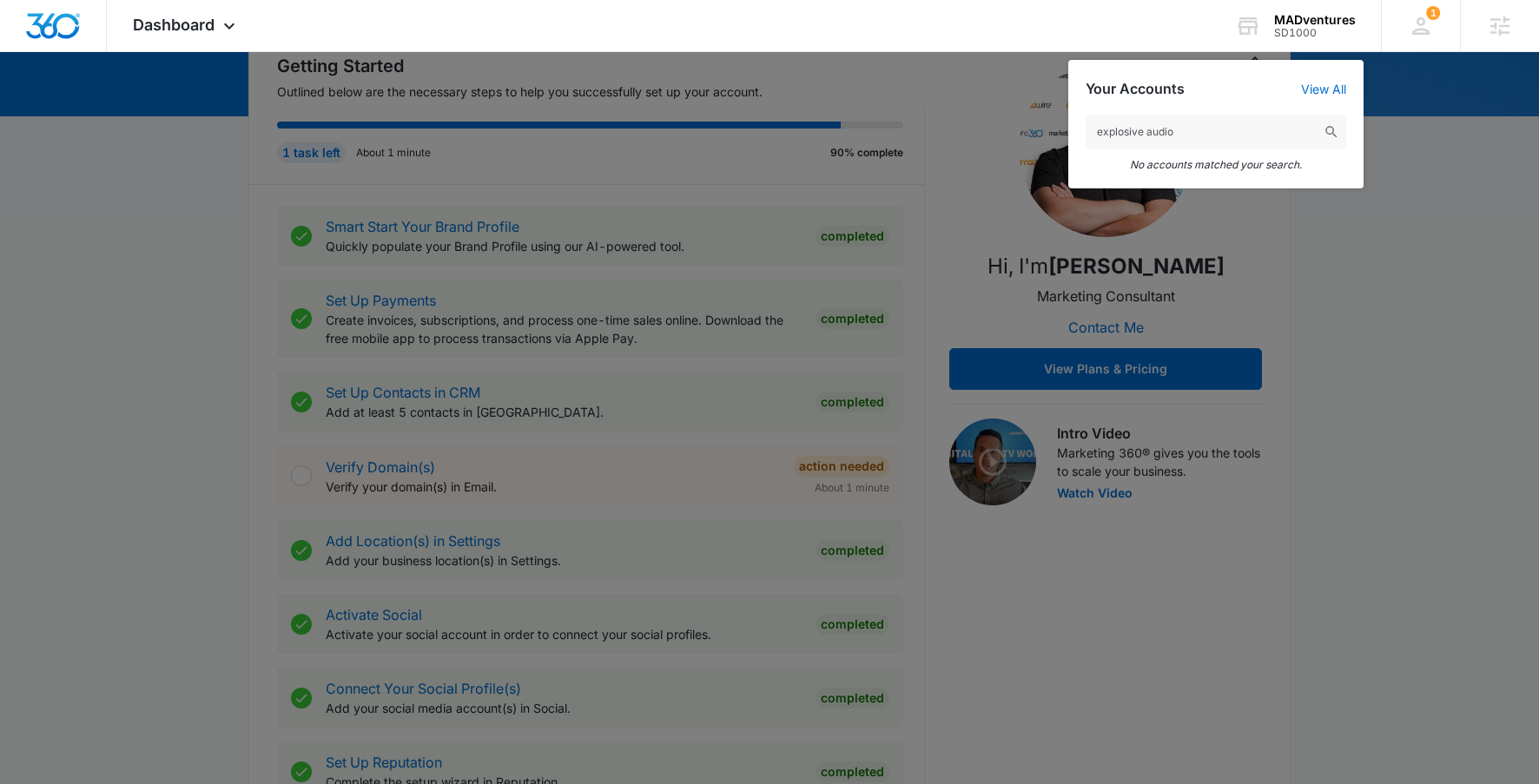
click at [1148, 129] on input "explosive audio" at bounding box center [1216, 132] width 261 height 35
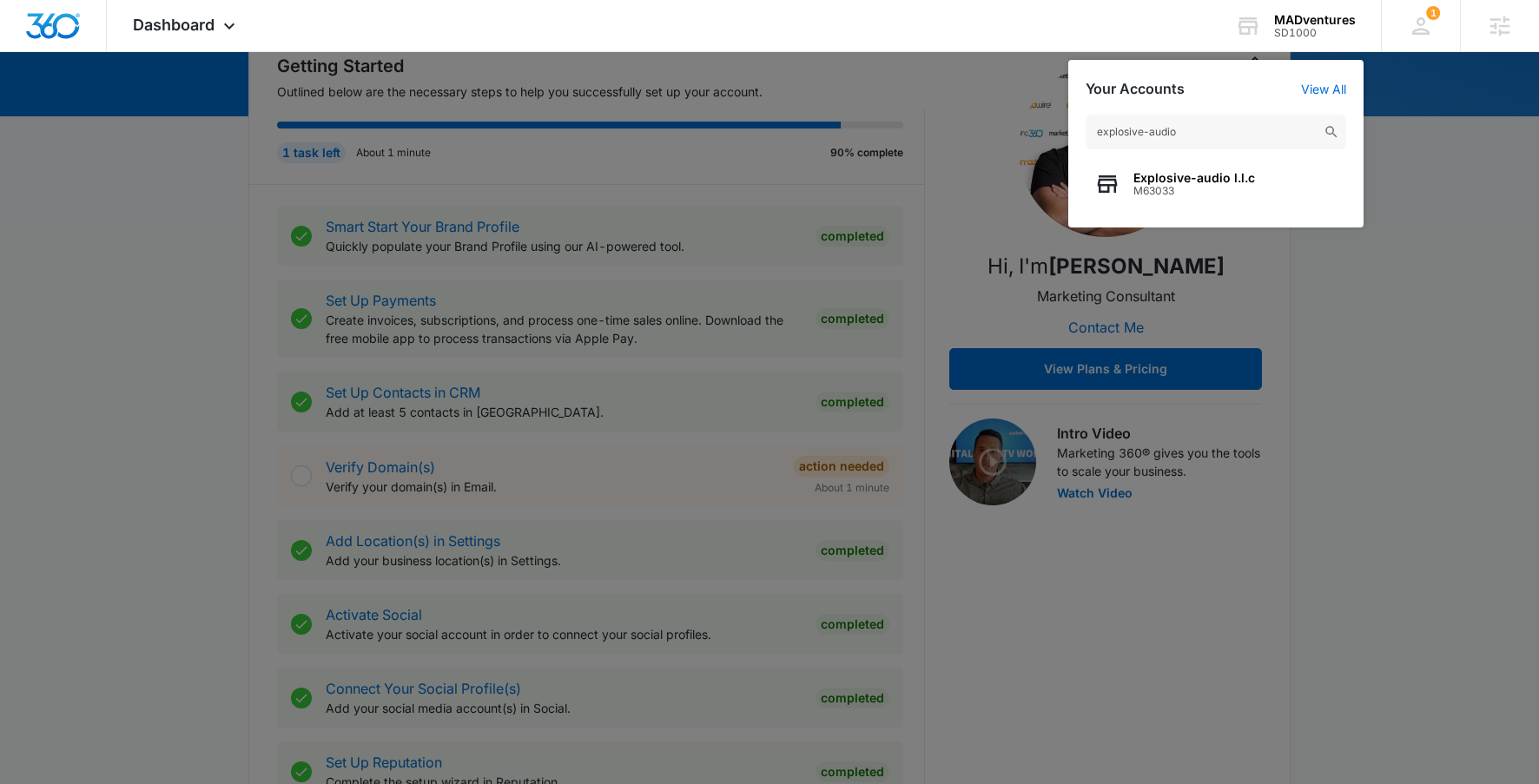
type input "explosive-audio"
click at [1181, 185] on span "M63033" at bounding box center [1194, 191] width 121 height 12
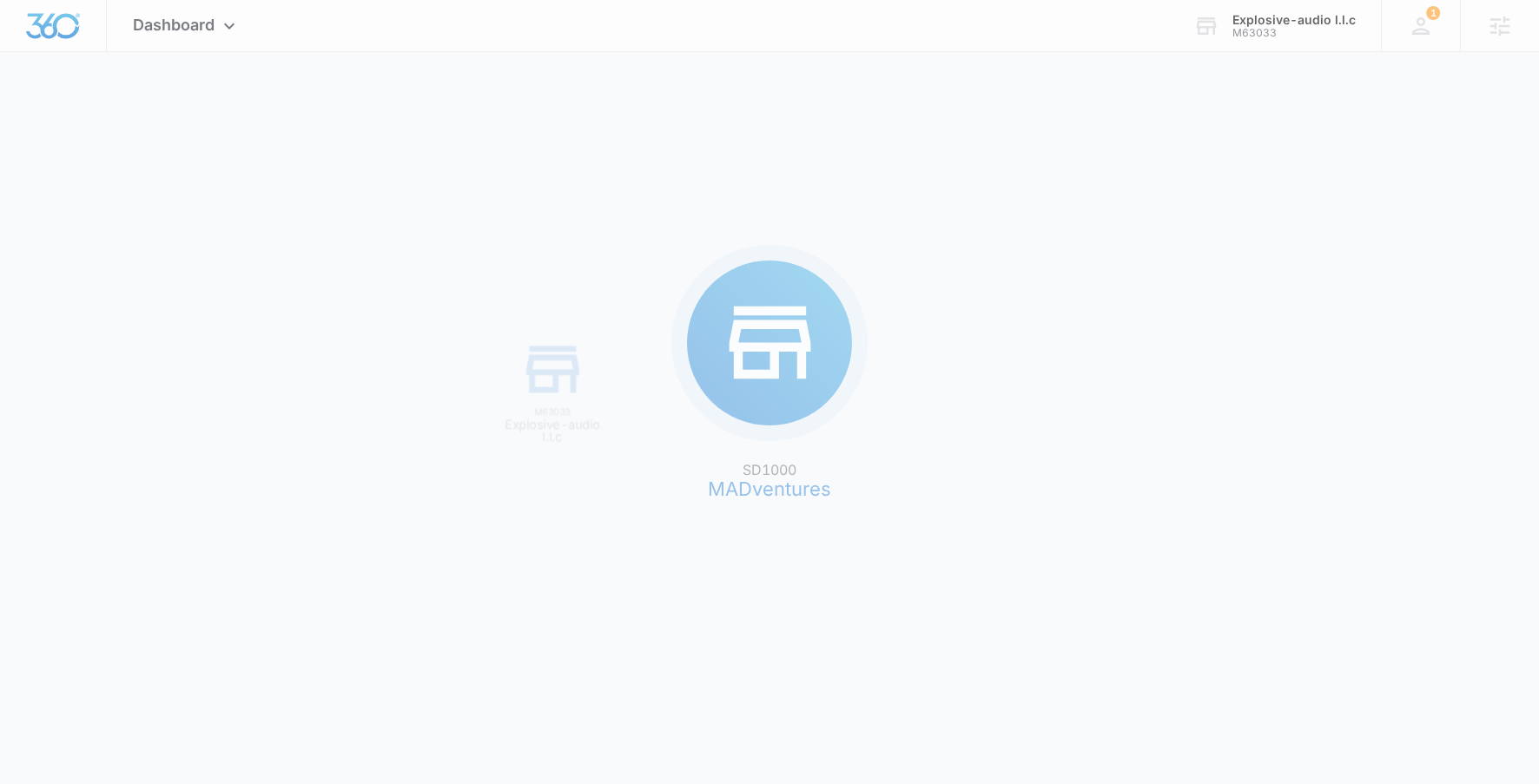
scroll to position [0, 0]
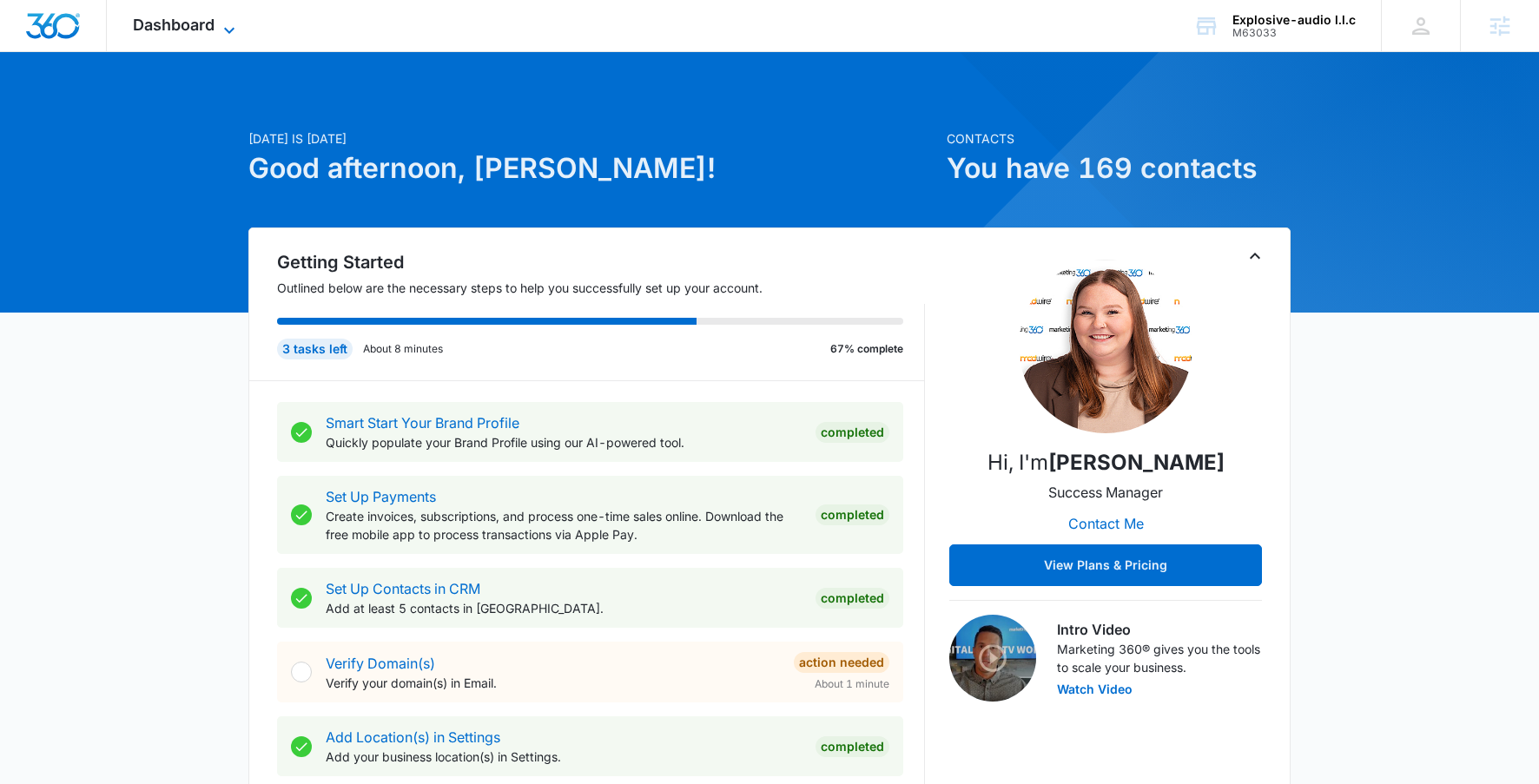
click at [181, 27] on span "Dashboard" at bounding box center [174, 25] width 82 height 18
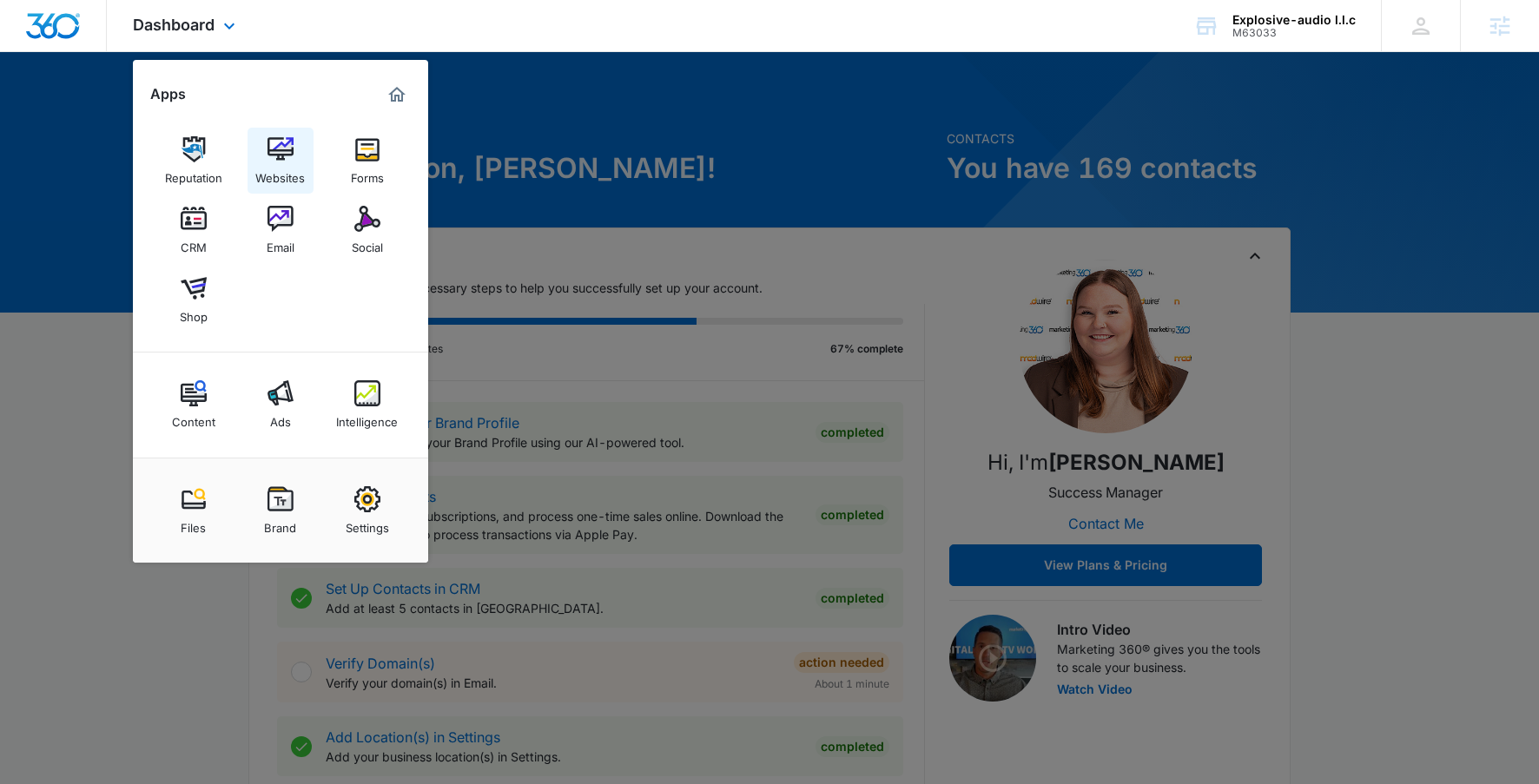
click at [288, 162] on div "Websites" at bounding box center [279, 173] width 49 height 22
